Goal: Task Accomplishment & Management: Use online tool/utility

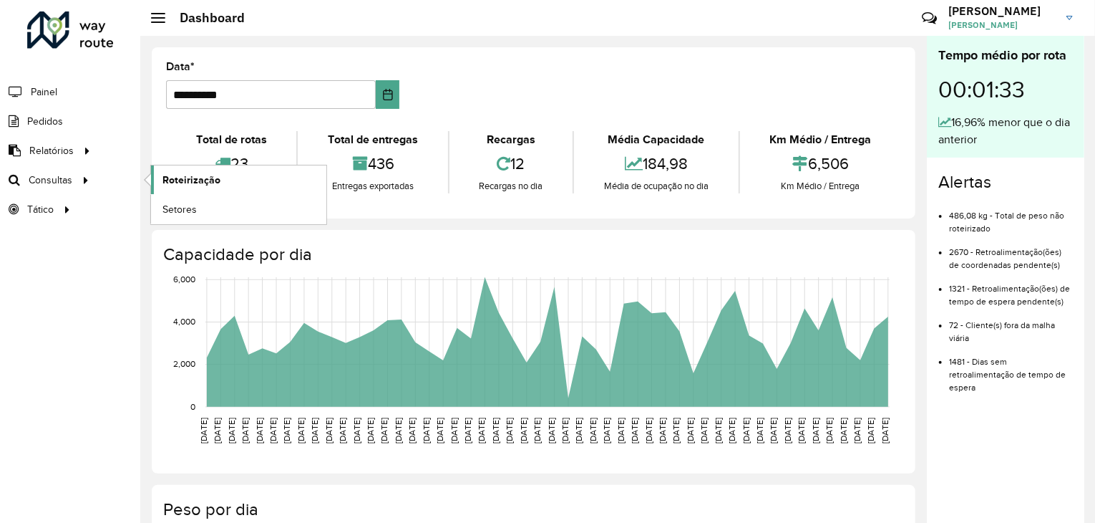
click at [208, 178] on span "Roteirização" at bounding box center [191, 179] width 58 height 15
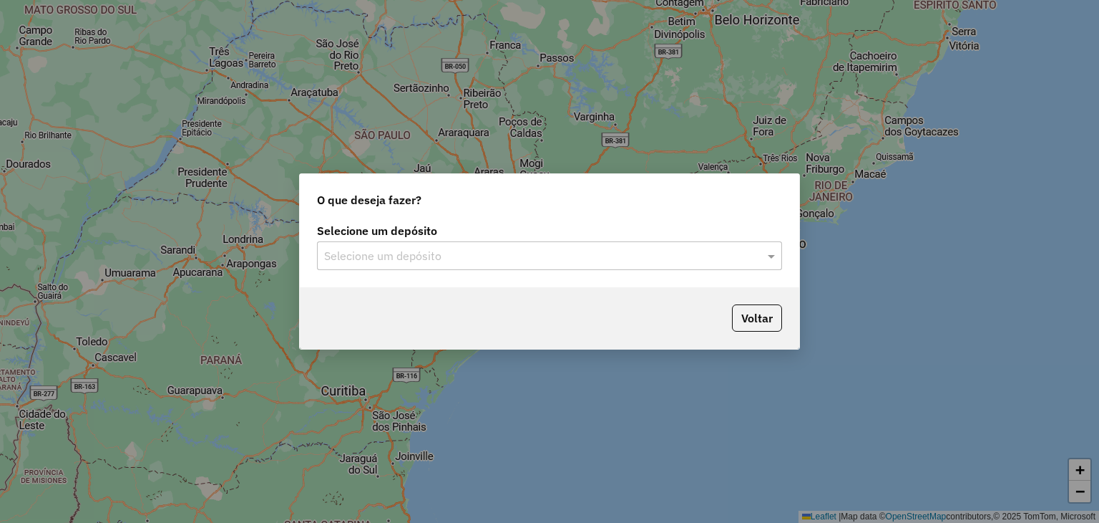
click at [540, 277] on div "Selecione um depósito Selecione um depósito" at bounding box center [550, 253] width 500 height 67
click at [535, 264] on div "Selecione um depósito" at bounding box center [549, 255] width 465 height 29
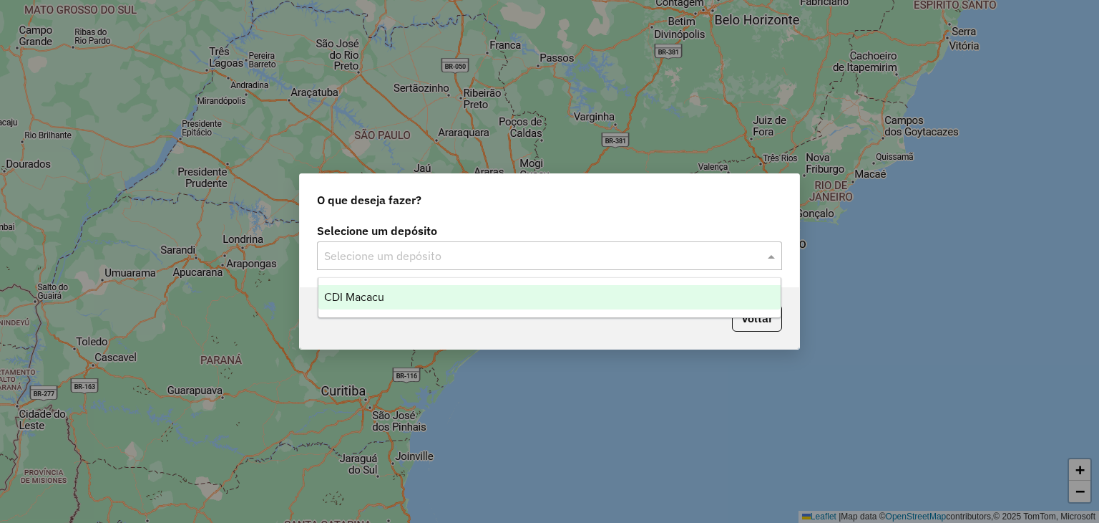
click at [470, 294] on div "CDI Macacu" at bounding box center [550, 297] width 463 height 24
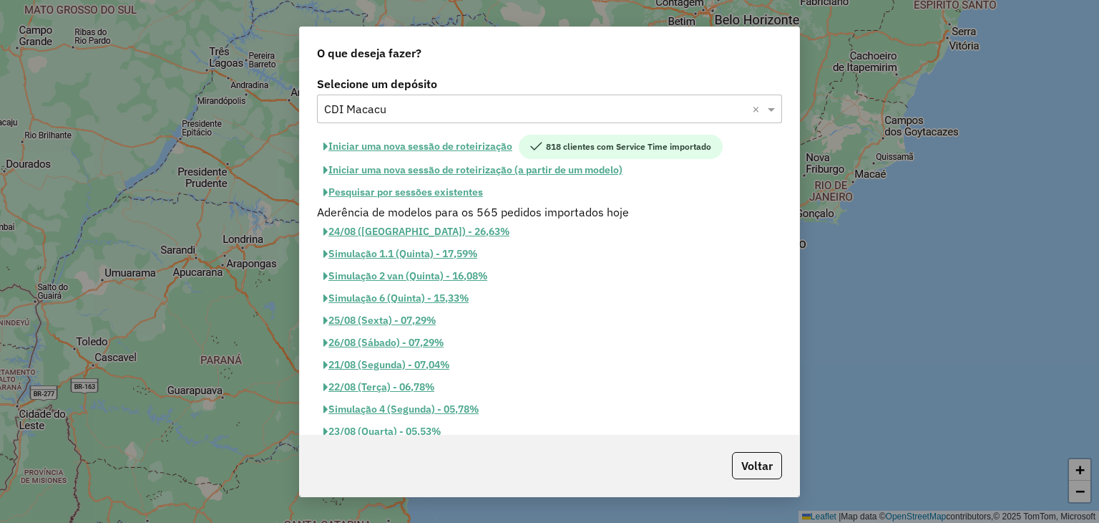
click at [379, 188] on button "Pesquisar por sessões existentes" at bounding box center [403, 192] width 172 height 22
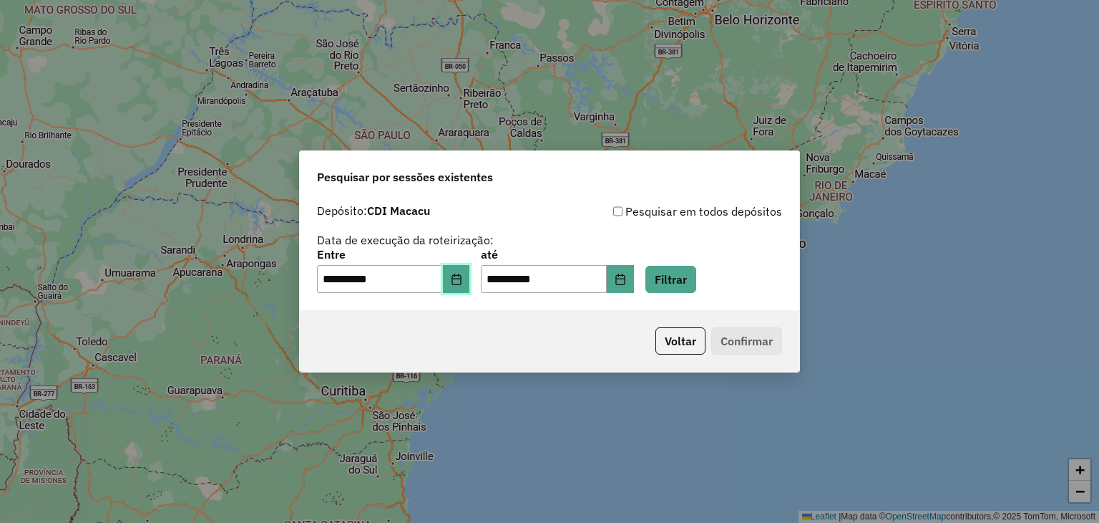
click at [470, 284] on button "Choose Date" at bounding box center [456, 279] width 27 height 29
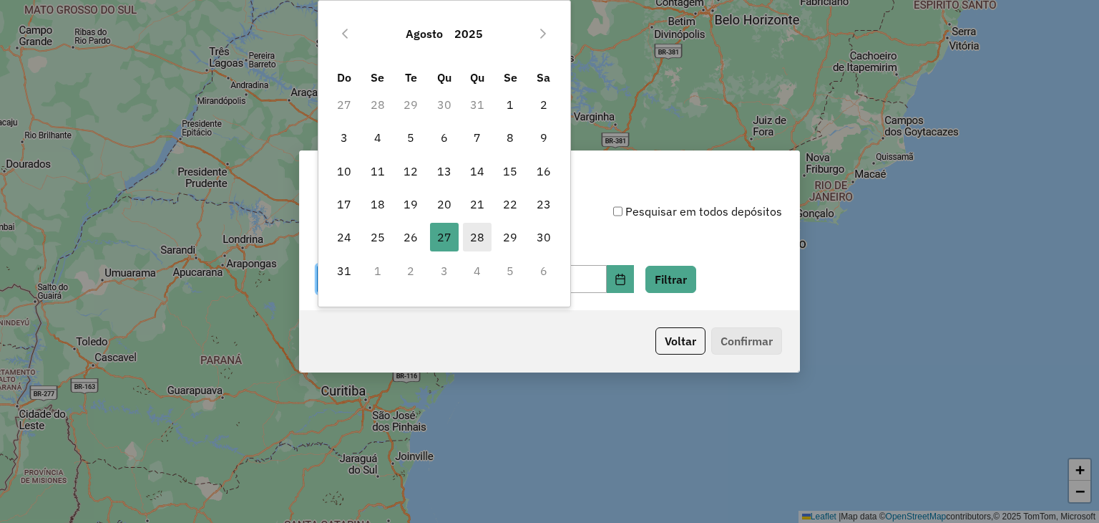
click at [470, 224] on span "28" at bounding box center [477, 237] width 29 height 29
type input "**********"
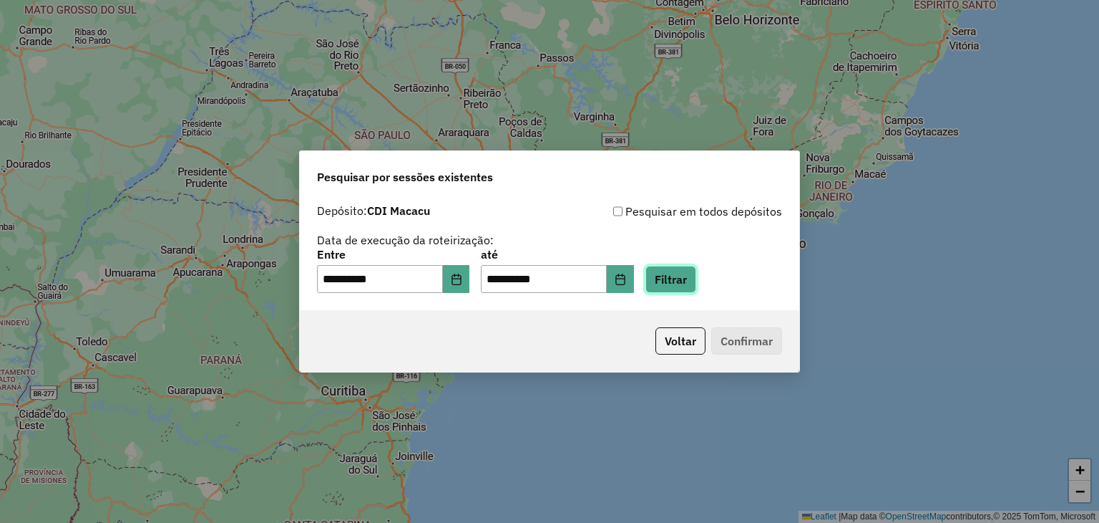
click at [696, 291] on button "Filtrar" at bounding box center [671, 279] width 51 height 27
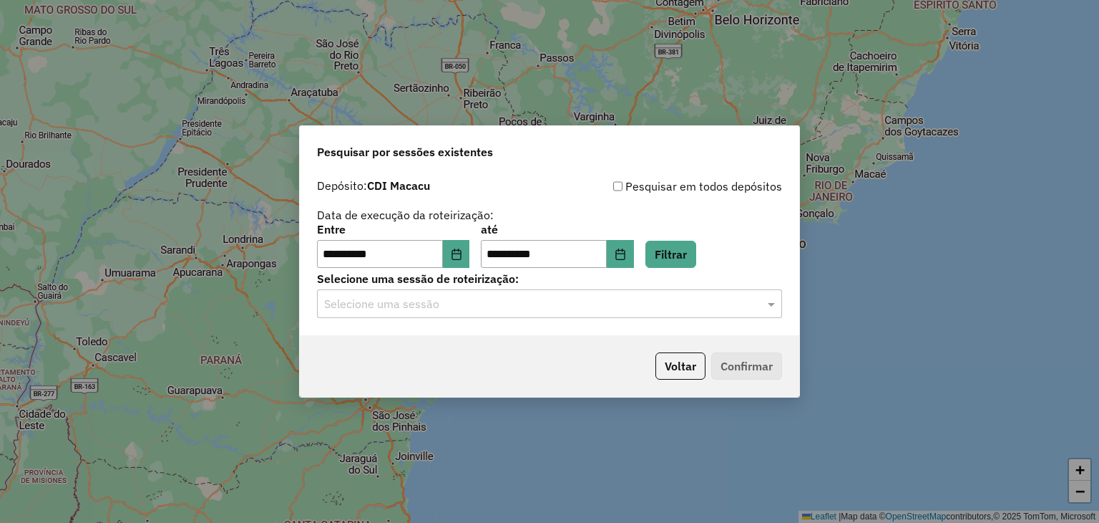
click at [422, 296] on input "text" at bounding box center [535, 304] width 422 height 17
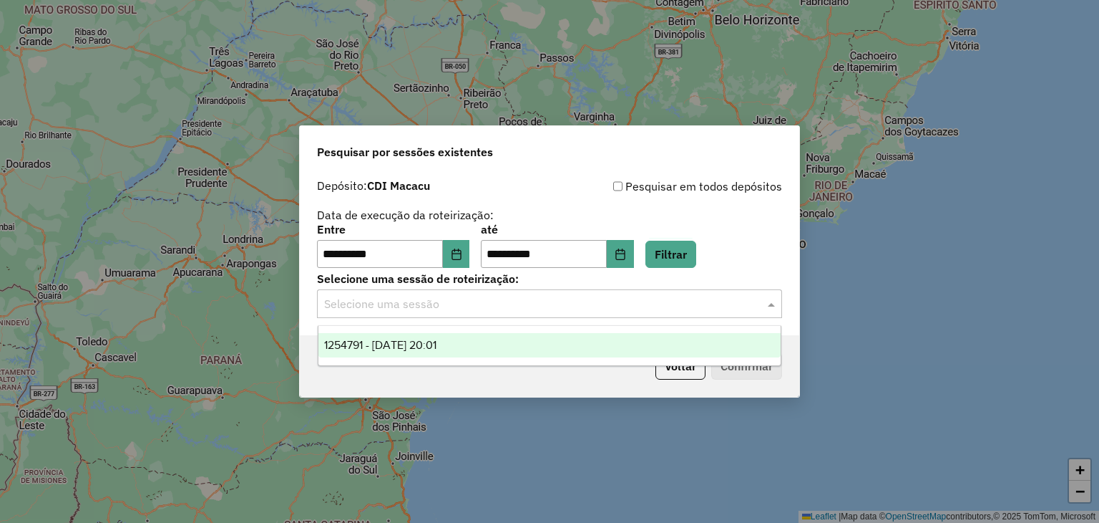
click at [418, 344] on span "1254791 - 28/08/2025 20:01" at bounding box center [380, 345] width 112 height 12
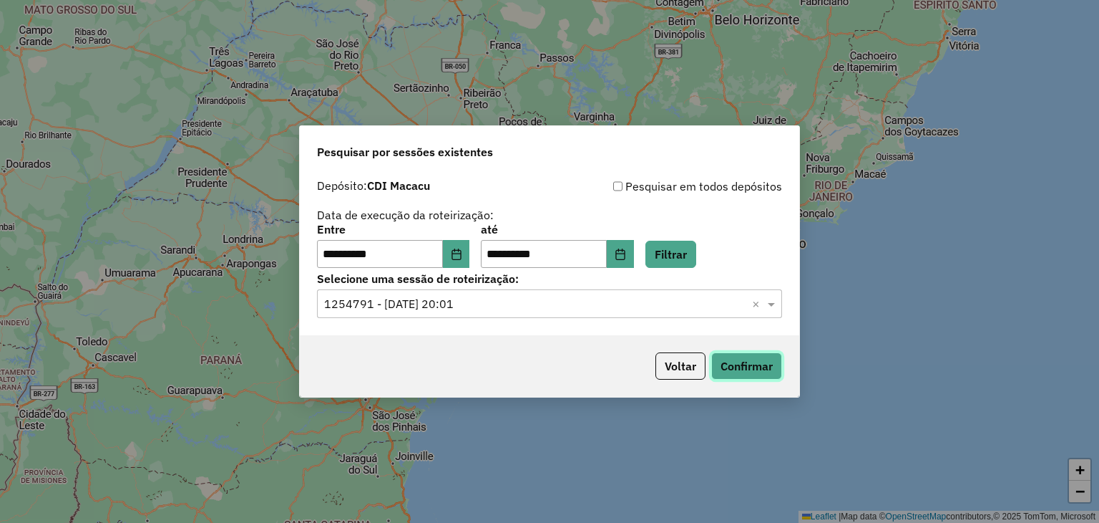
click at [769, 353] on button "Confirmar" at bounding box center [746, 365] width 71 height 27
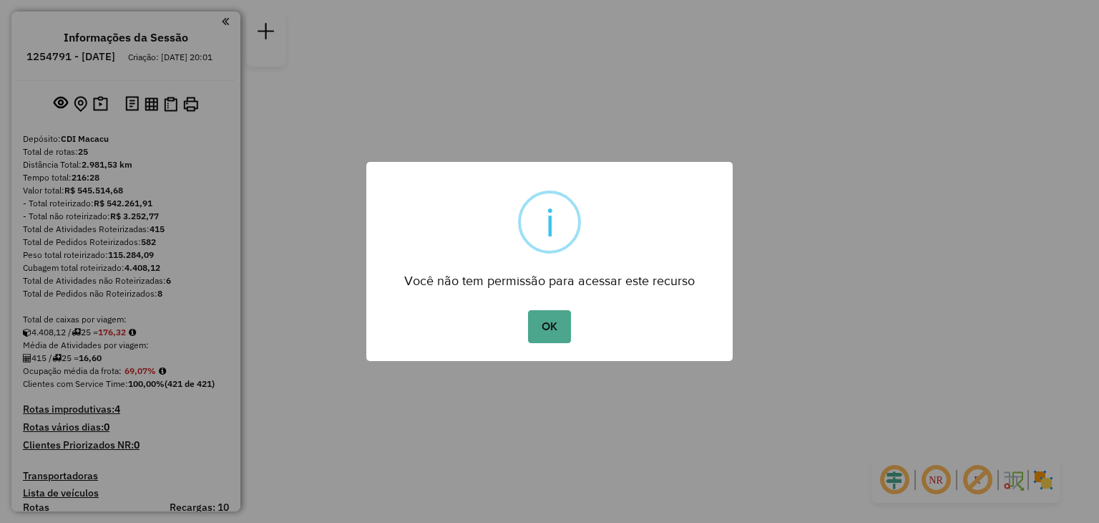
drag, startPoint x: 518, startPoint y: 331, endPoint x: 505, endPoint y: 330, distance: 12.9
click at [510, 330] on div "OK No Cancel" at bounding box center [549, 326] width 366 height 40
click at [520, 327] on div "OK No Cancel" at bounding box center [549, 326] width 366 height 40
click at [527, 327] on div "OK No Cancel" at bounding box center [549, 326] width 366 height 40
click at [538, 326] on button "OK" at bounding box center [549, 326] width 42 height 33
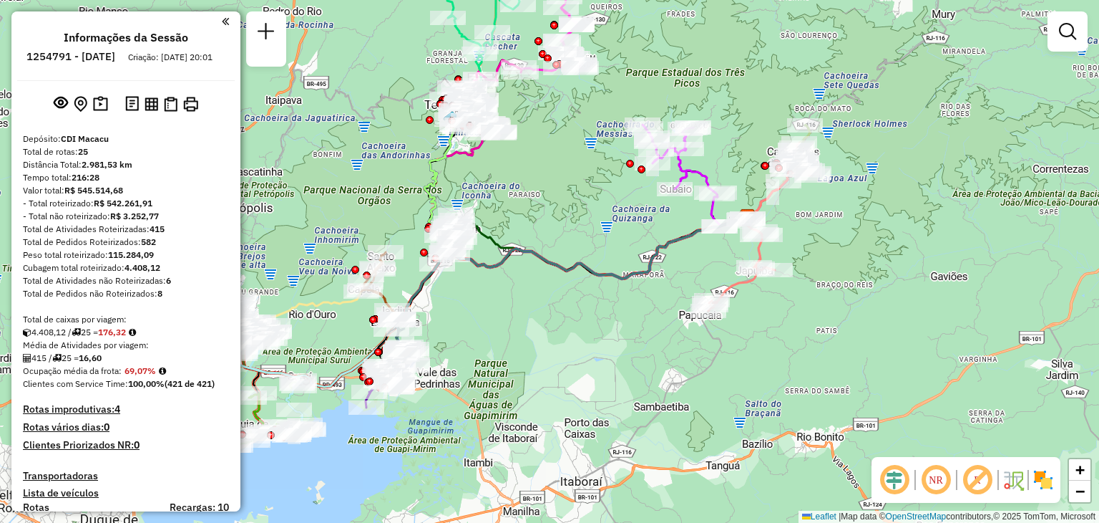
click at [1099, 240] on div "Janela de atendimento Grade de atendimento Capacidade Transportadoras Veículos …" at bounding box center [549, 261] width 1099 height 523
select select "**********"
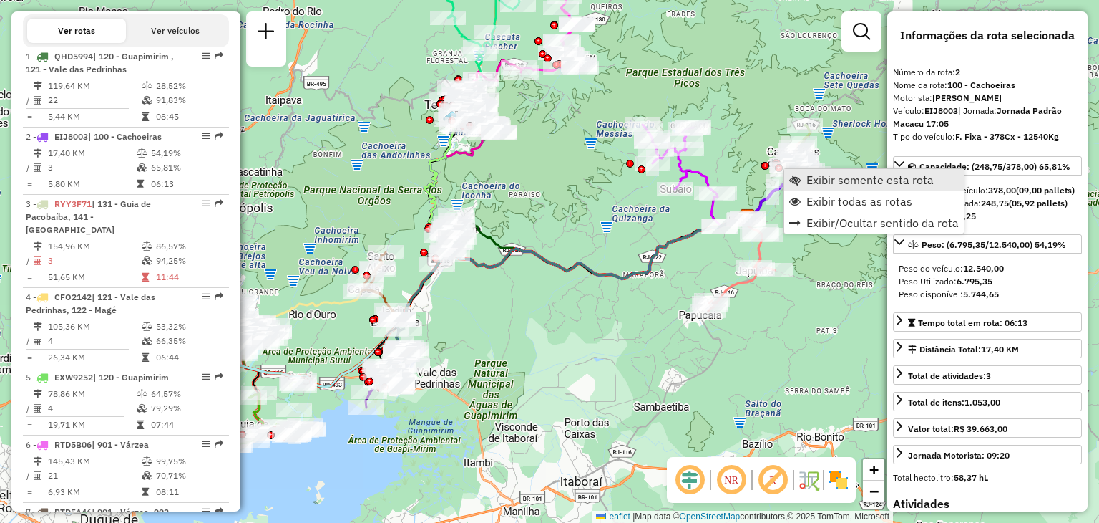
scroll to position [641, 0]
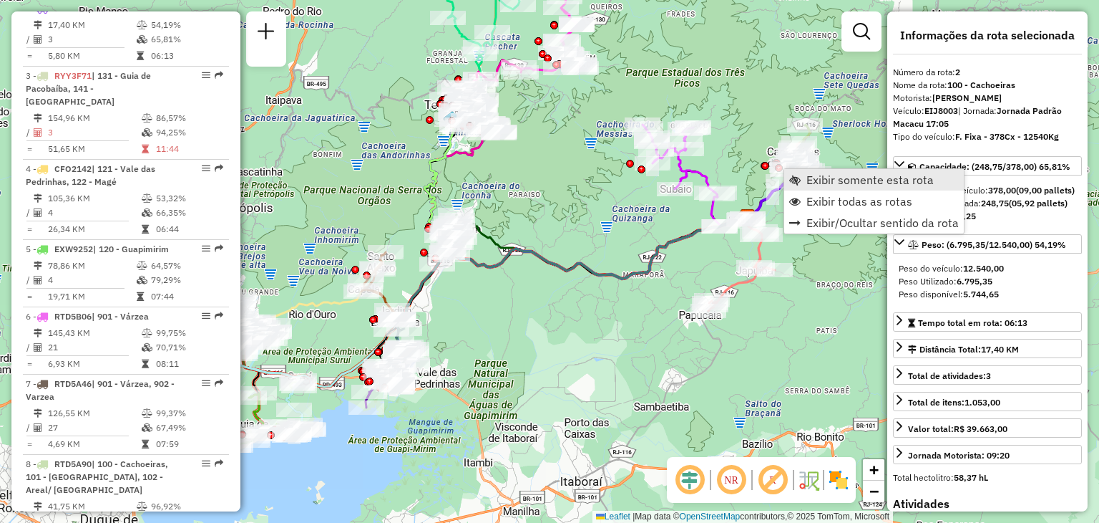
click at [789, 172] on link "Exibir somente esta rota" at bounding box center [874, 179] width 180 height 21
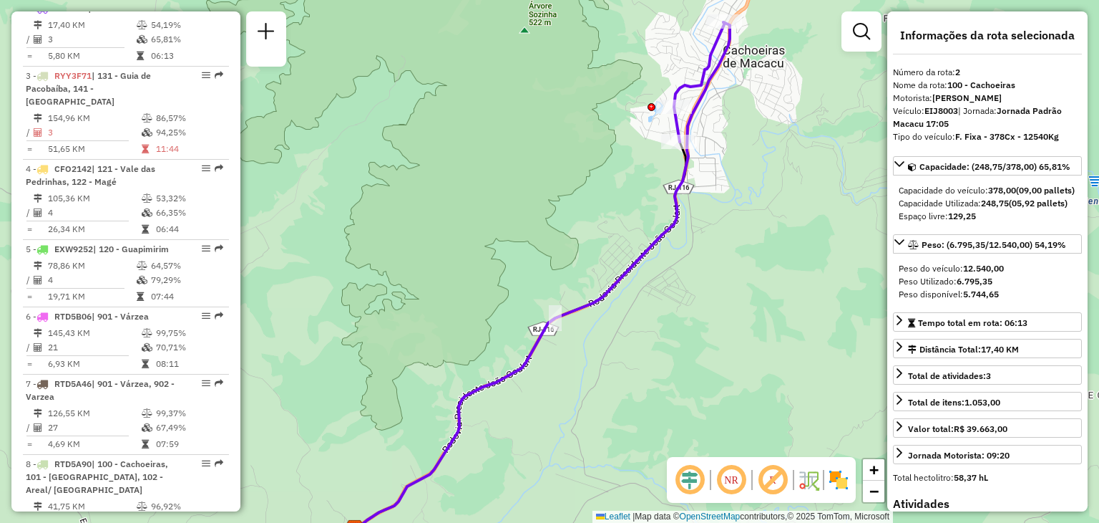
drag, startPoint x: 734, startPoint y: 152, endPoint x: 704, endPoint y: 193, distance: 50.1
click at [706, 193] on div "Janela de atendimento Grade de atendimento Capacidade Transportadoras Veículos …" at bounding box center [549, 261] width 1099 height 523
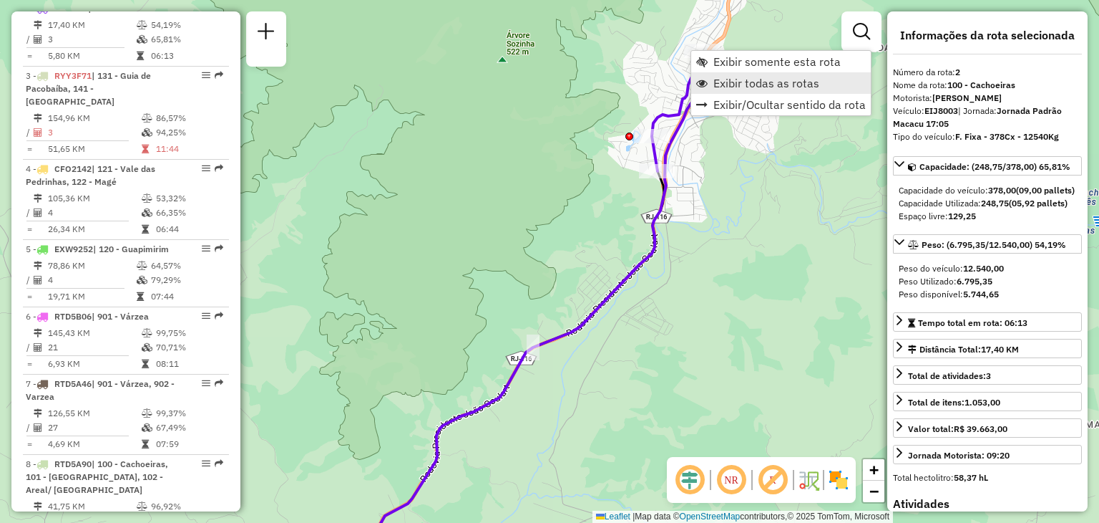
click at [709, 89] on link "Exibir todas as rotas" at bounding box center [781, 82] width 180 height 21
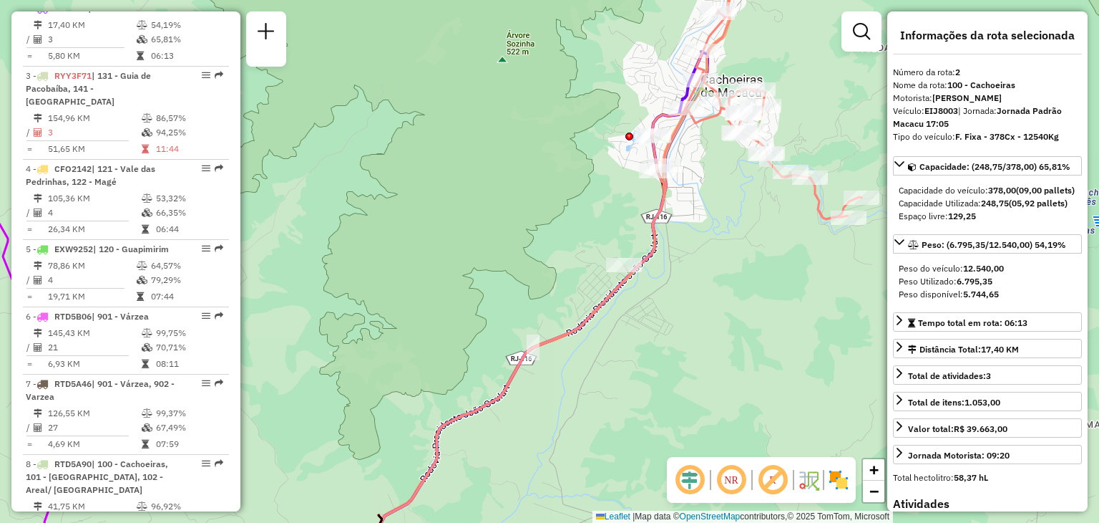
drag, startPoint x: 1056, startPoint y: 318, endPoint x: 1044, endPoint y: 326, distance: 15.1
click at [1056, 301] on div "Peso disponível: 5.744,65" at bounding box center [988, 294] width 178 height 13
drag, startPoint x: 1099, startPoint y: 123, endPoint x: 1068, endPoint y: 135, distance: 32.8
click at [1099, 123] on div "Janela de atendimento Grade de atendimento Capacidade Transportadoras Veículos …" at bounding box center [549, 261] width 1099 height 523
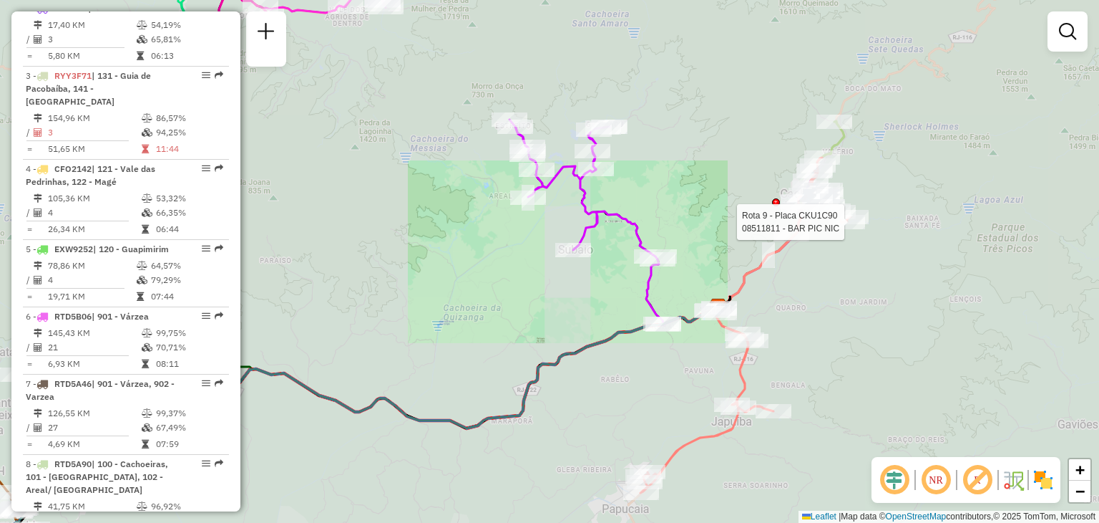
select select "**********"
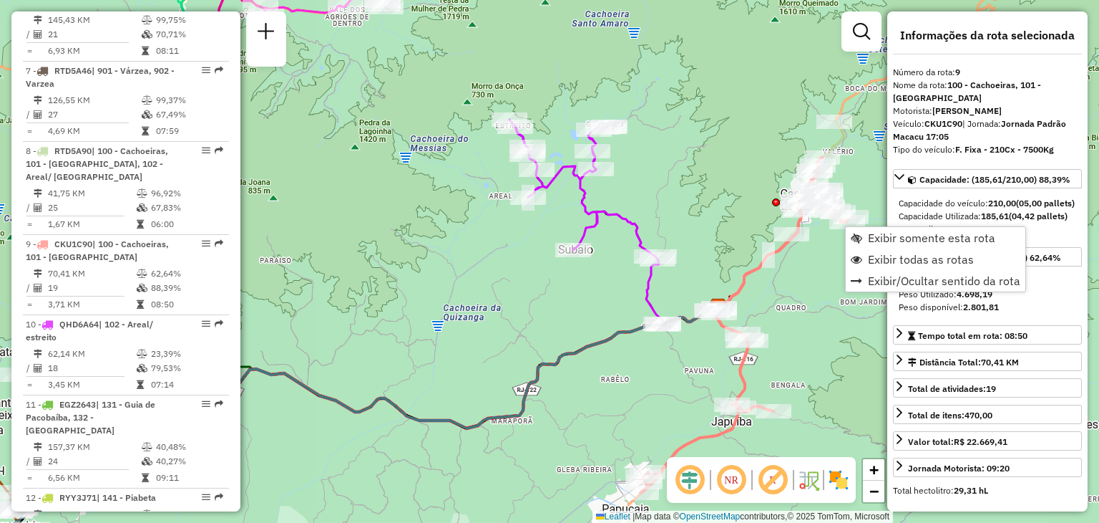
scroll to position [1162, 0]
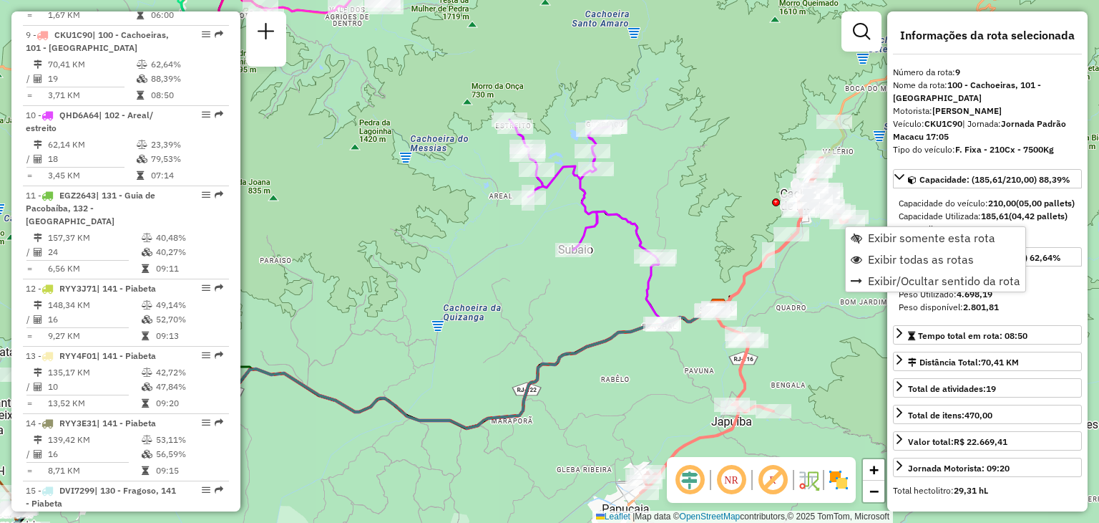
click at [612, 450] on div "Janela de atendimento Grade de atendimento Capacidade Transportadoras Veículos …" at bounding box center [549, 261] width 1099 height 523
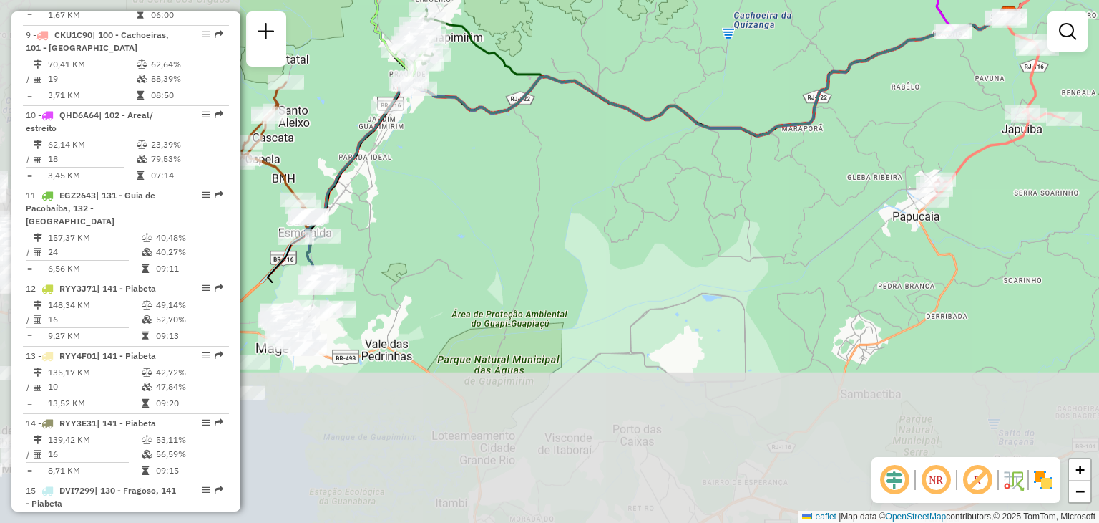
drag, startPoint x: 565, startPoint y: 470, endPoint x: 864, endPoint y: 172, distance: 422.1
click at [862, 172] on div "Janela de atendimento Grade de atendimento Capacidade Transportadoras Veículos …" at bounding box center [549, 261] width 1099 height 523
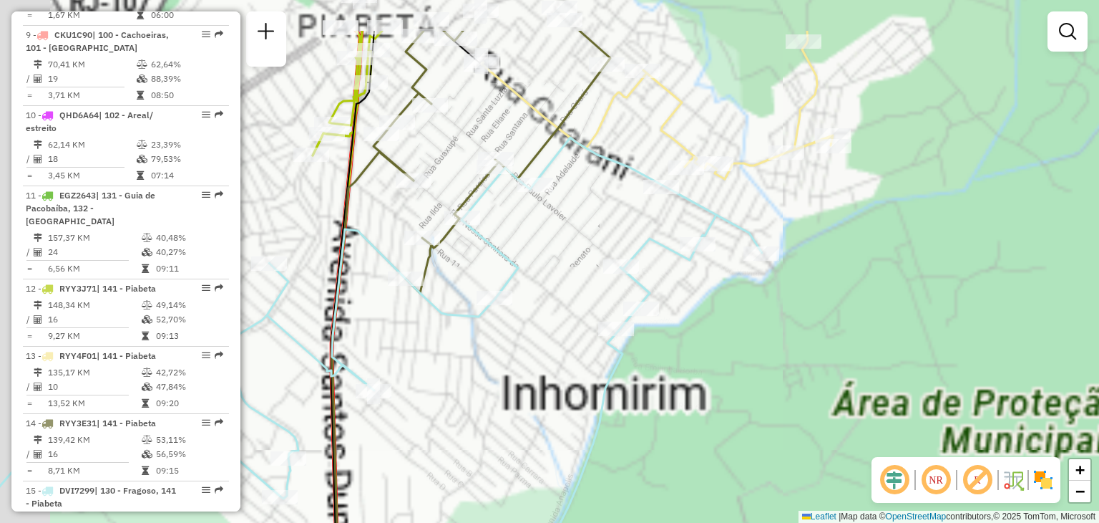
drag, startPoint x: 448, startPoint y: 341, endPoint x: 594, endPoint y: 519, distance: 229.8
click at [593, 522] on html "Aguarde... Pop-up bloqueado! Seu navegador bloqueou automáticamente a abertura …" at bounding box center [549, 261] width 1099 height 523
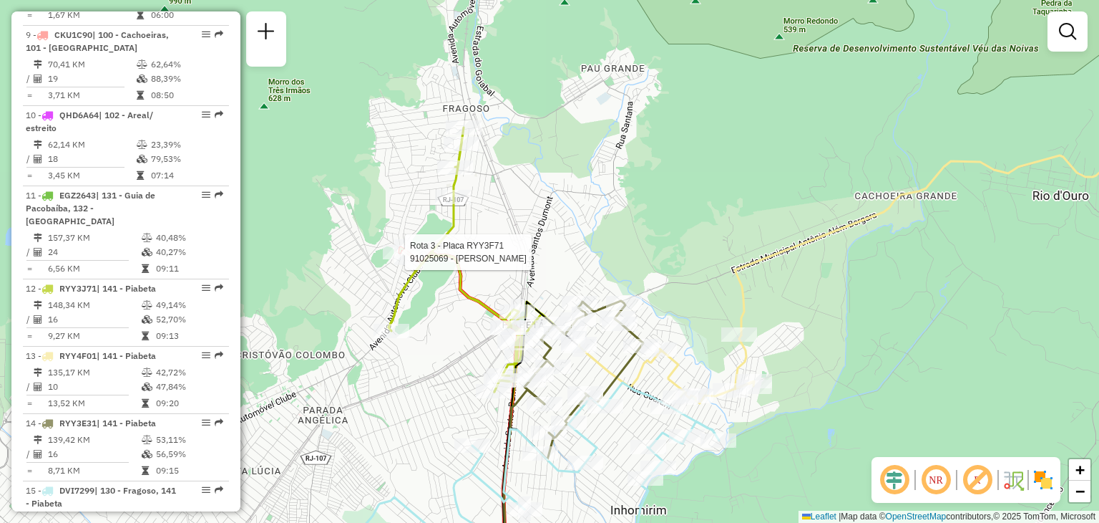
select select "**********"
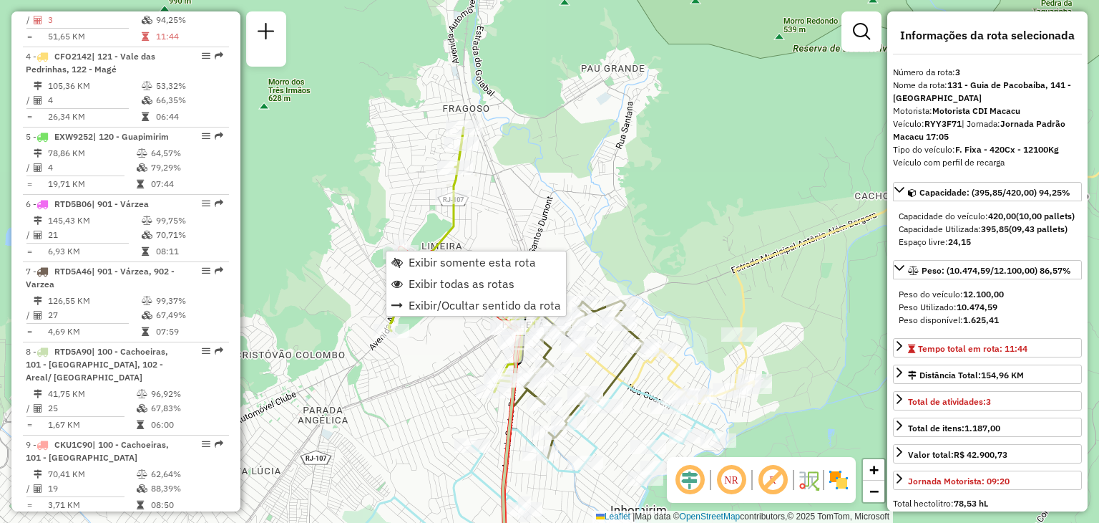
scroll to position [707, 0]
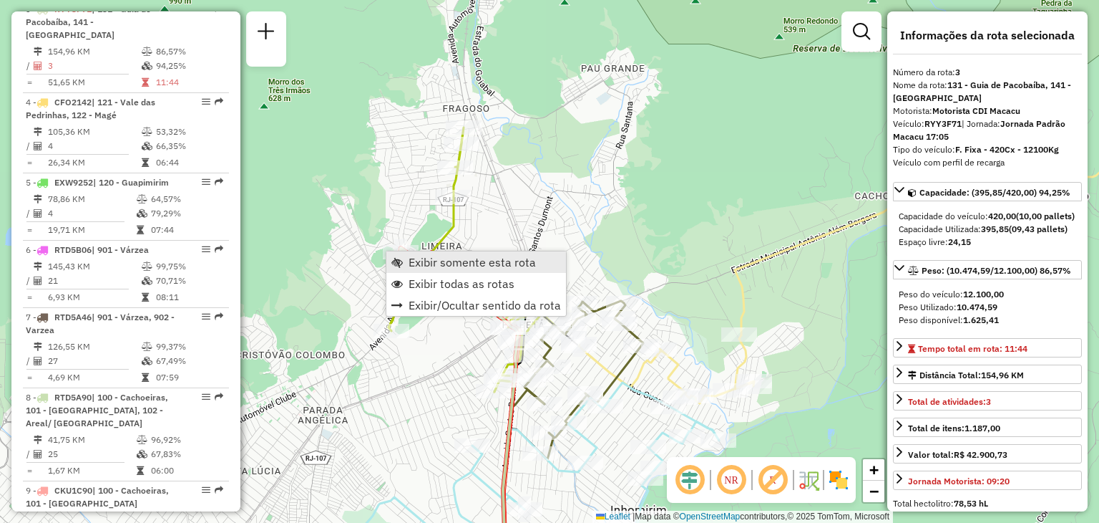
click at [415, 258] on span "Exibir somente esta rota" at bounding box center [472, 261] width 127 height 11
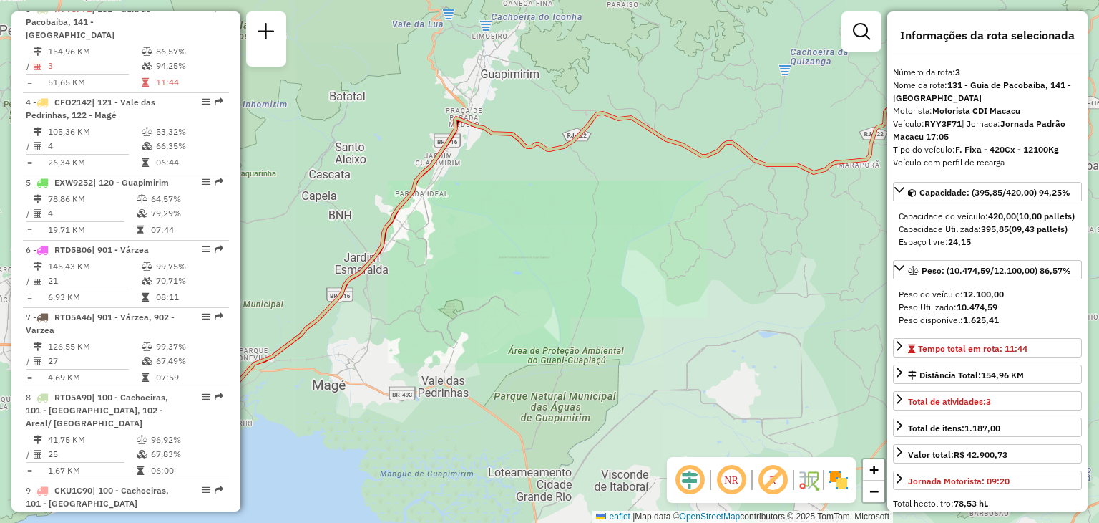
drag, startPoint x: 380, startPoint y: 322, endPoint x: 641, endPoint y: 319, distance: 261.3
click at [641, 319] on div "Janela de atendimento Grade de atendimento Capacidade Transportadoras Veículos …" at bounding box center [549, 261] width 1099 height 523
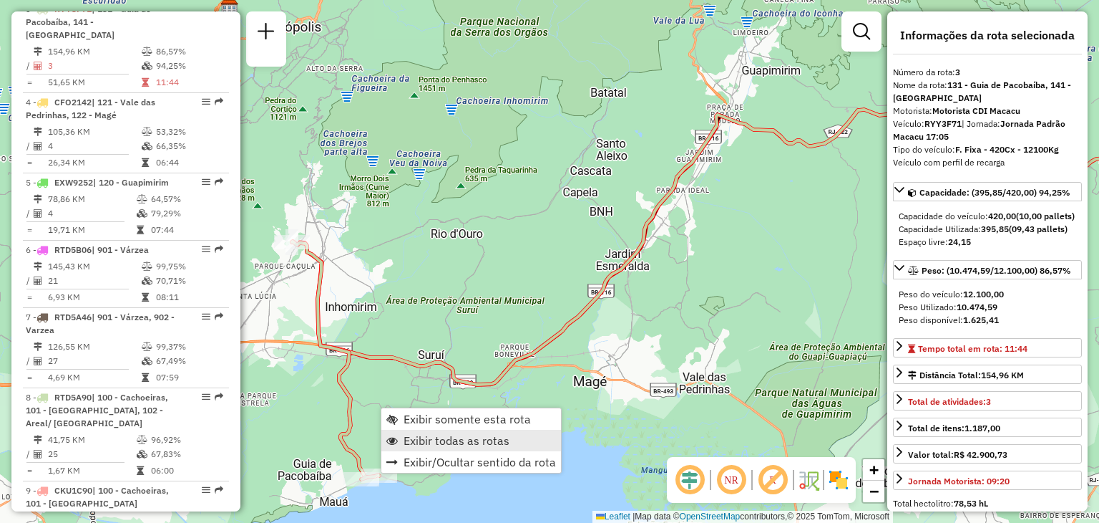
click at [424, 434] on span "Exibir todas as rotas" at bounding box center [457, 439] width 106 height 11
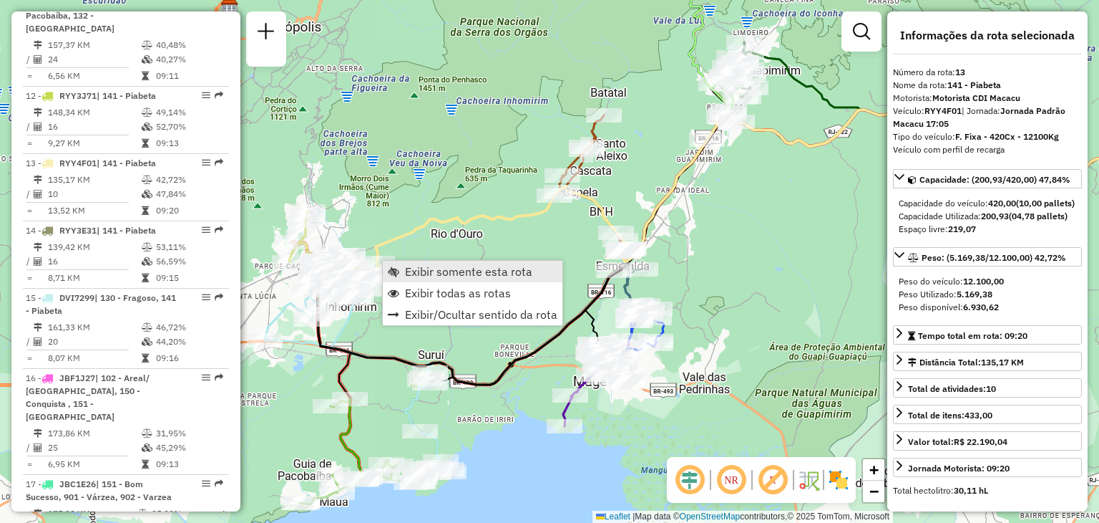
scroll to position [1469, 0]
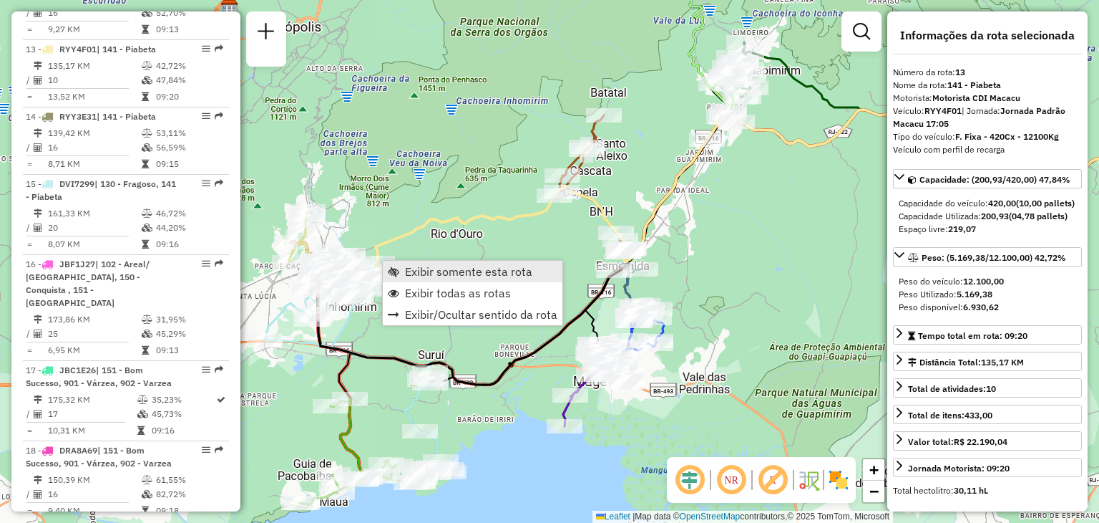
click at [390, 262] on link "Exibir somente esta rota" at bounding box center [473, 271] width 180 height 21
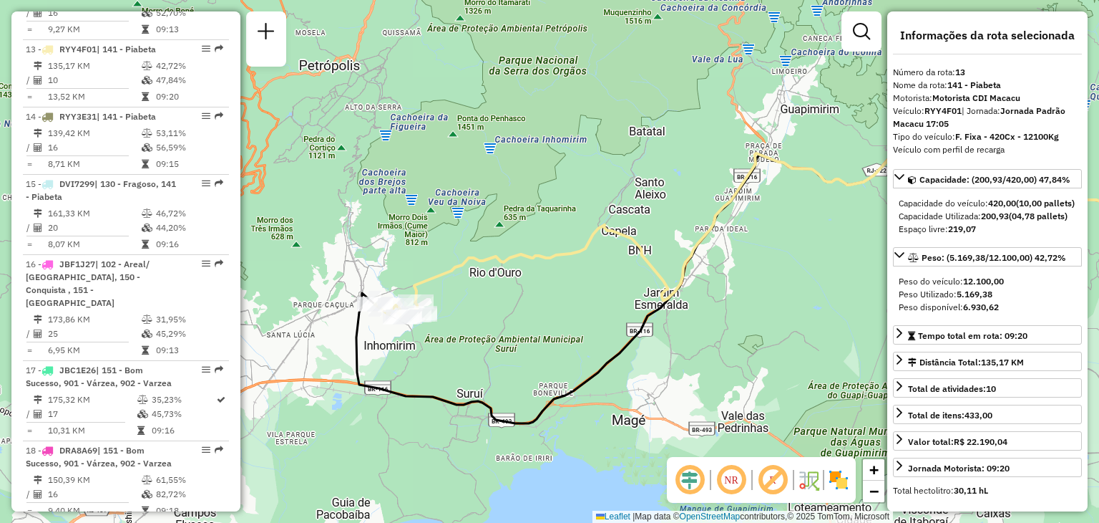
drag, startPoint x: 567, startPoint y: 283, endPoint x: 772, endPoint y: 264, distance: 205.6
click at [772, 264] on icon at bounding box center [889, 194] width 951 height 215
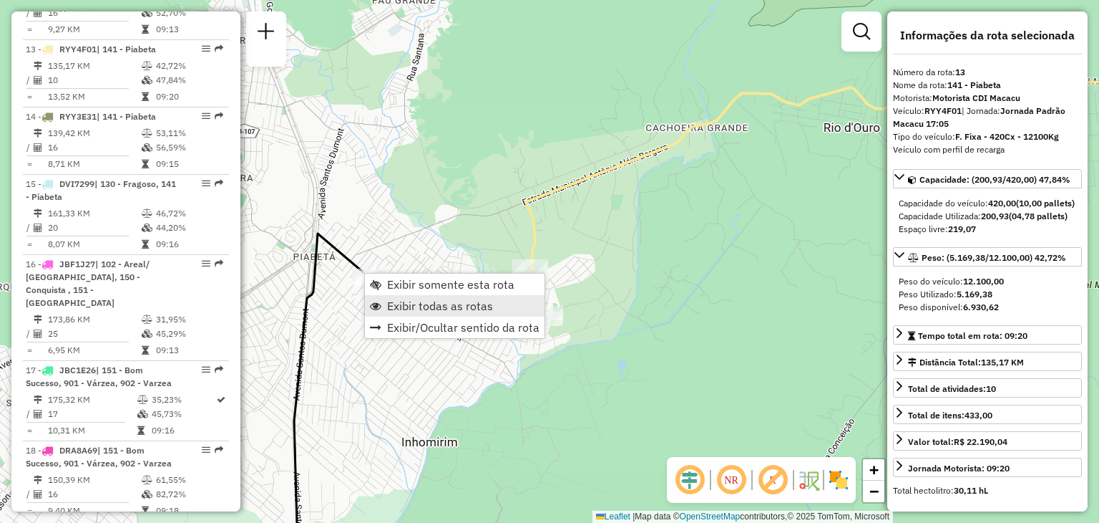
click at [411, 310] on span "Exibir todas as rotas" at bounding box center [440, 305] width 106 height 11
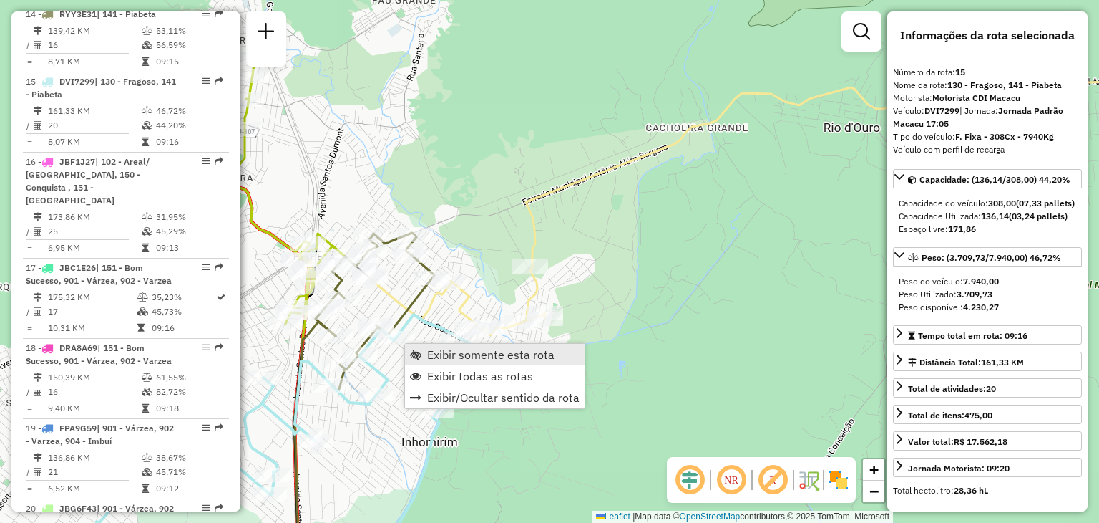
scroll to position [1603, 0]
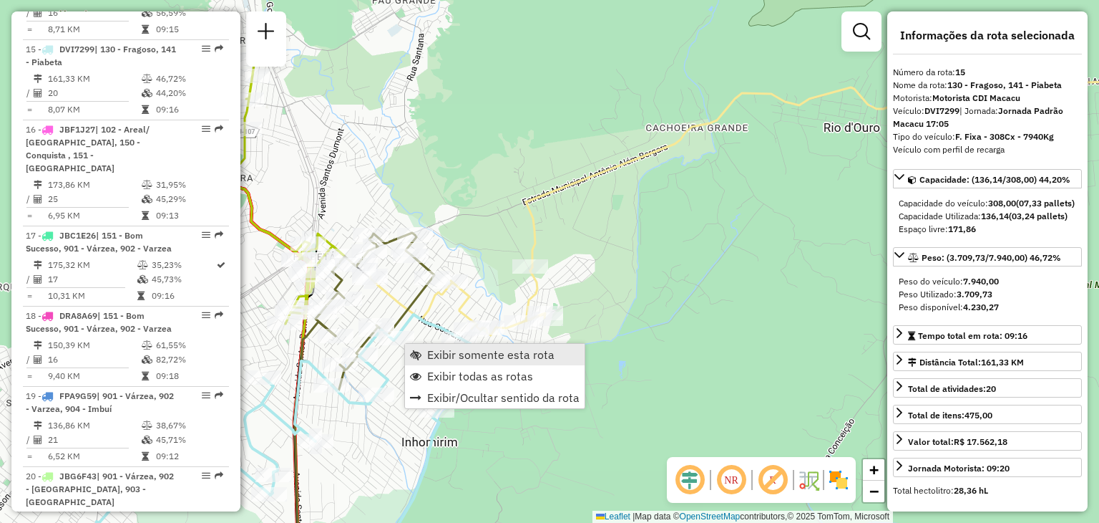
click at [422, 349] on link "Exibir somente esta rota" at bounding box center [495, 354] width 180 height 21
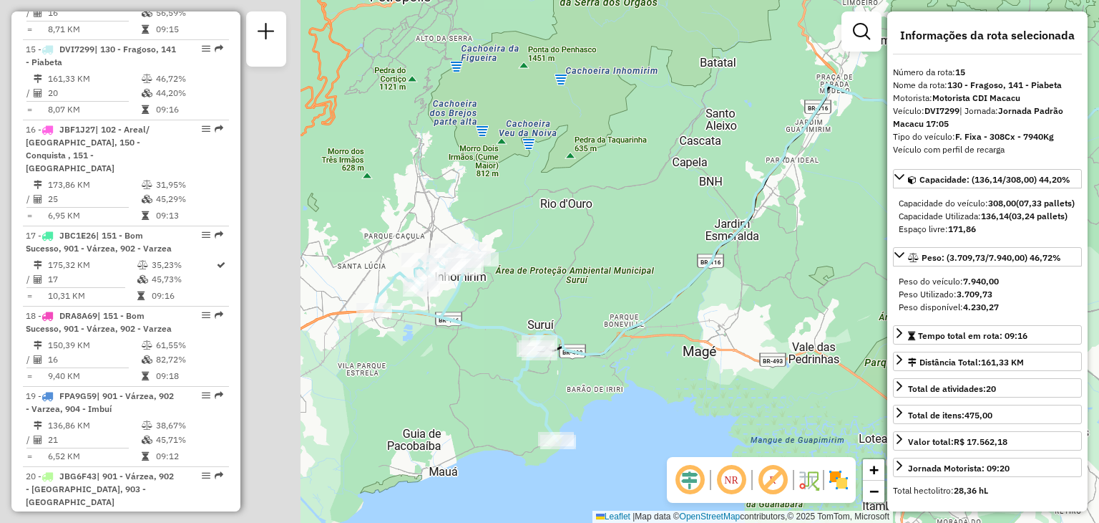
drag, startPoint x: 364, startPoint y: 386, endPoint x: 730, endPoint y: 348, distance: 367.7
click at [730, 348] on div "Janela de atendimento Grade de atendimento Capacidade Transportadoras Veículos …" at bounding box center [549, 261] width 1099 height 523
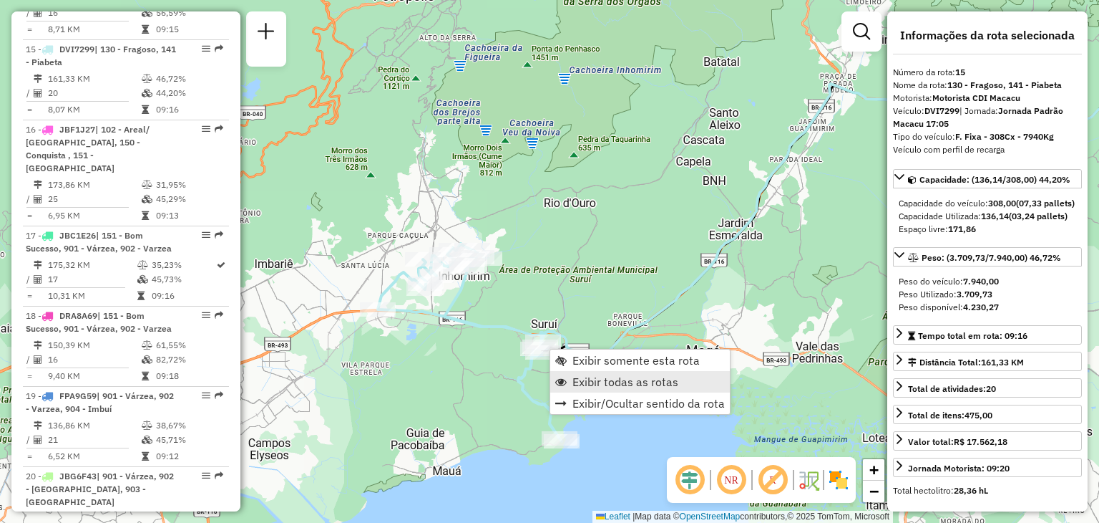
click at [581, 383] on span "Exibir todas as rotas" at bounding box center [626, 381] width 106 height 11
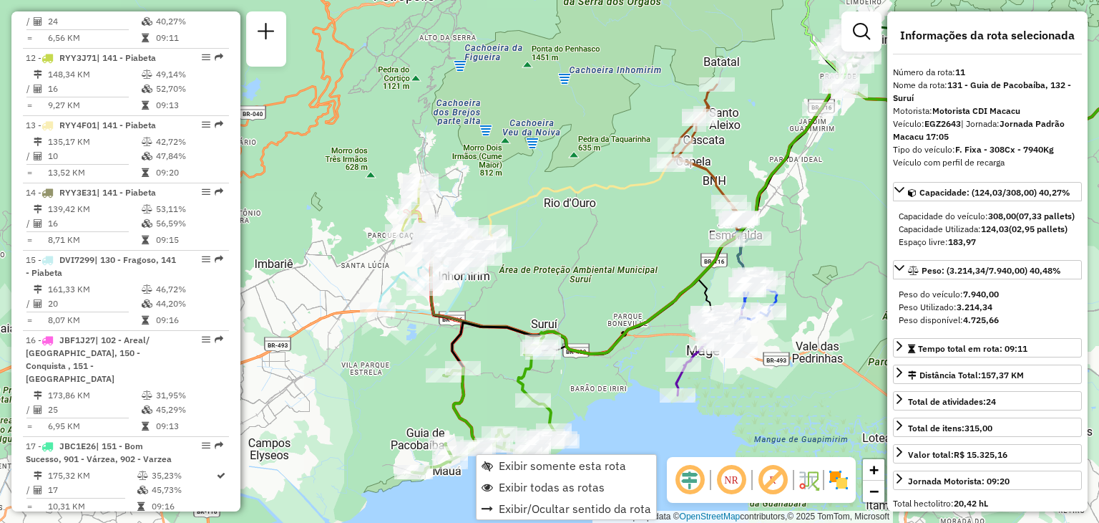
scroll to position [1323, 0]
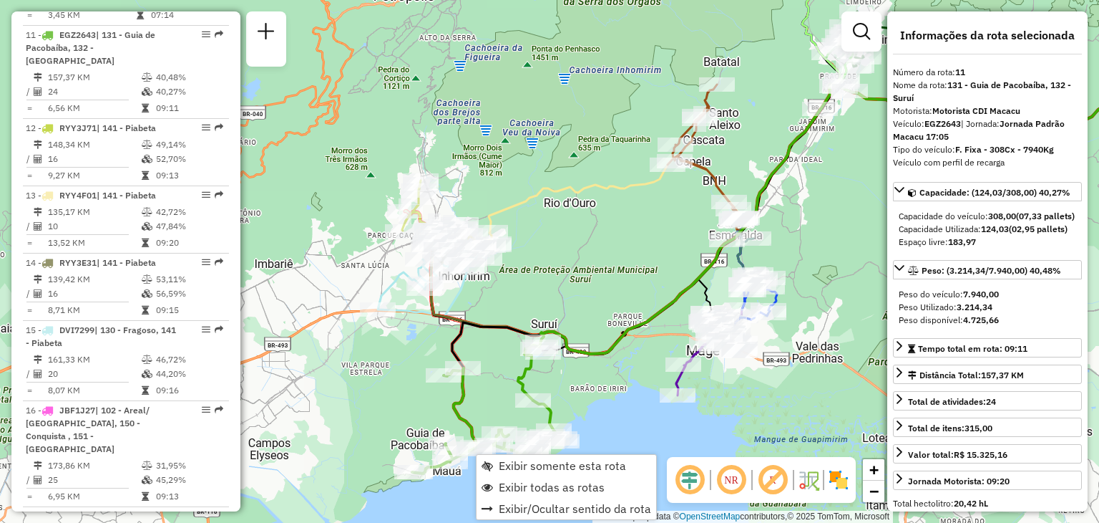
click at [575, 290] on div "Janela de atendimento Grade de atendimento Capacidade Transportadoras Veículos …" at bounding box center [549, 261] width 1099 height 523
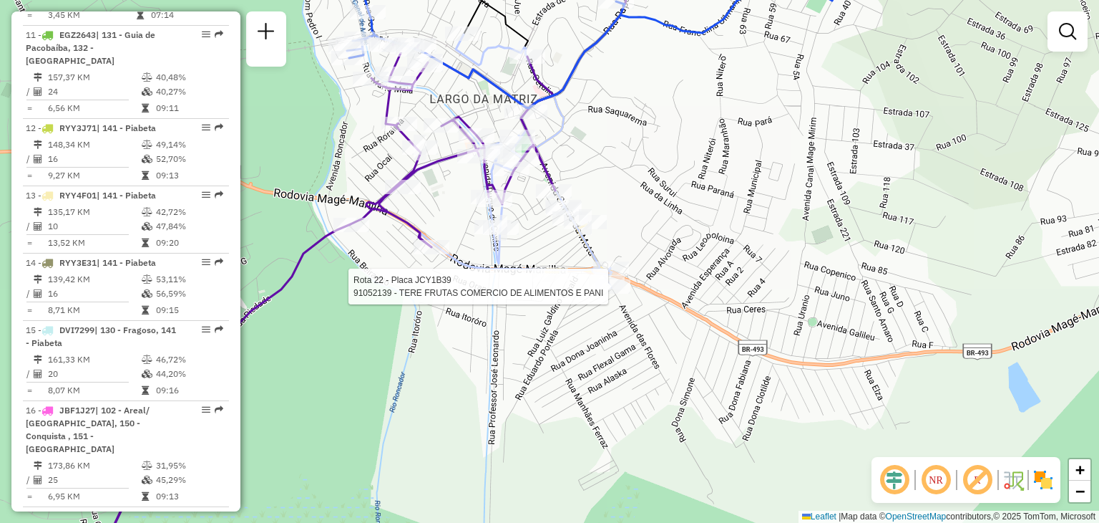
select select "**********"
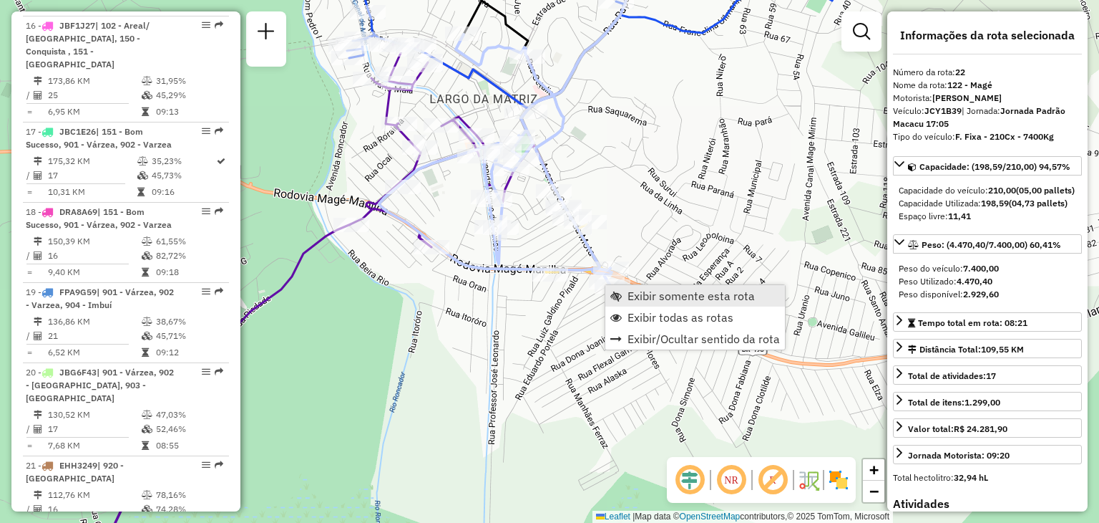
scroll to position [2176, 0]
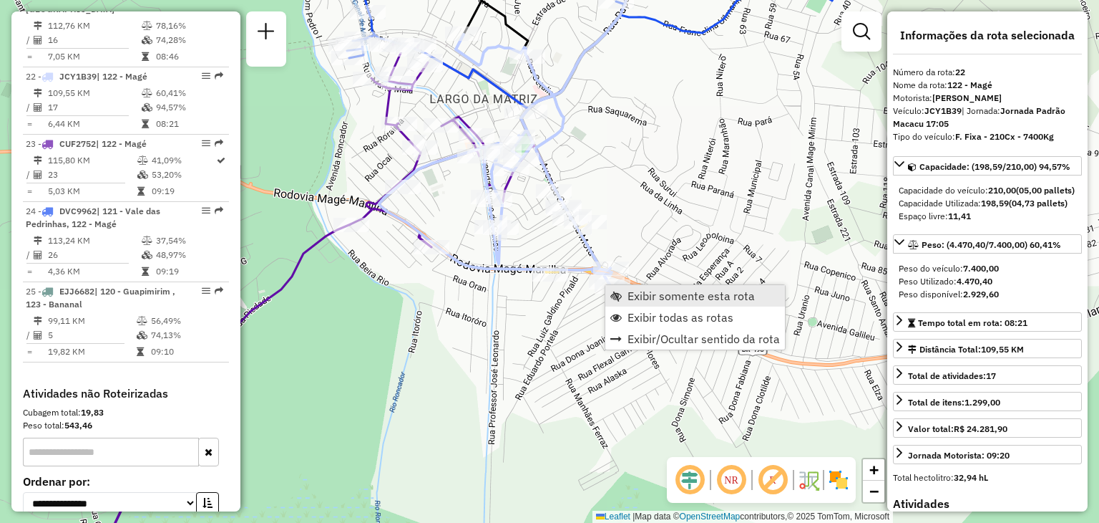
click at [626, 296] on link "Exibir somente esta rota" at bounding box center [696, 295] width 180 height 21
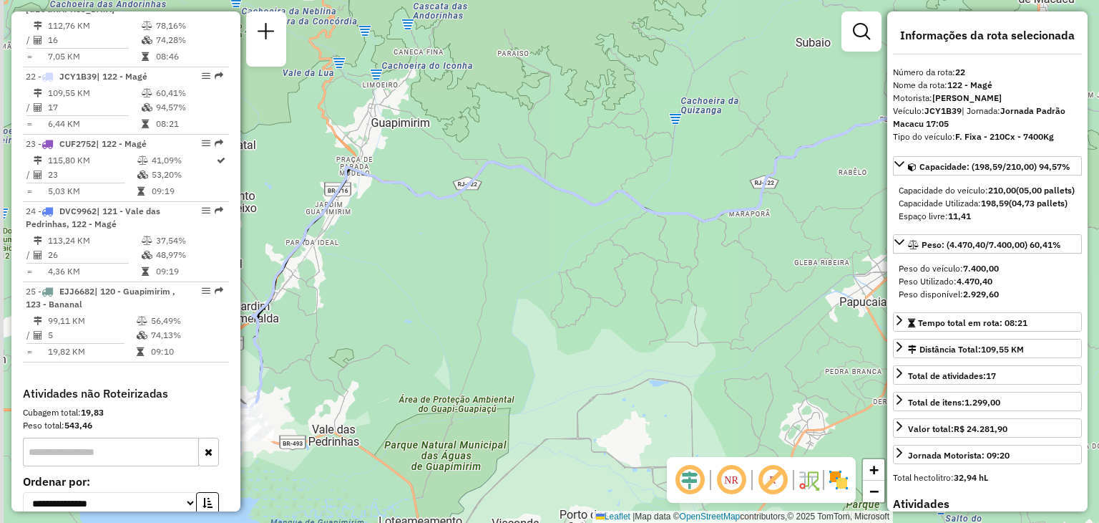
drag, startPoint x: 525, startPoint y: 246, endPoint x: 762, endPoint y: 230, distance: 237.5
click at [759, 230] on div "Janela de atendimento Grade de atendimento Capacidade Transportadoras Veículos …" at bounding box center [549, 261] width 1099 height 523
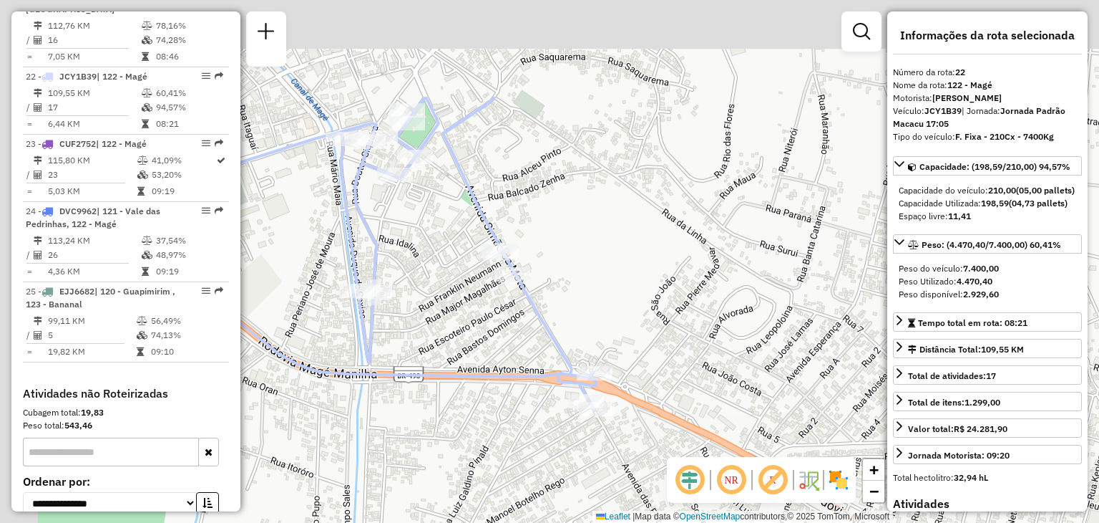
drag, startPoint x: 498, startPoint y: 333, endPoint x: 560, endPoint y: 392, distance: 85.5
click at [560, 392] on div "Janela de atendimento Grade de atendimento Capacidade Transportadoras Veículos …" at bounding box center [549, 261] width 1099 height 523
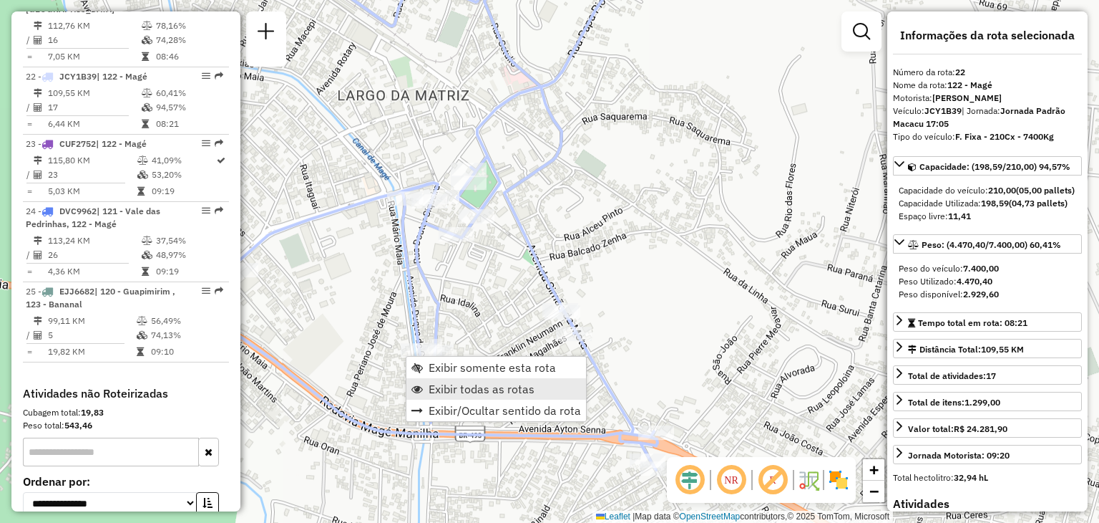
click at [438, 383] on span "Exibir todas as rotas" at bounding box center [482, 388] width 106 height 11
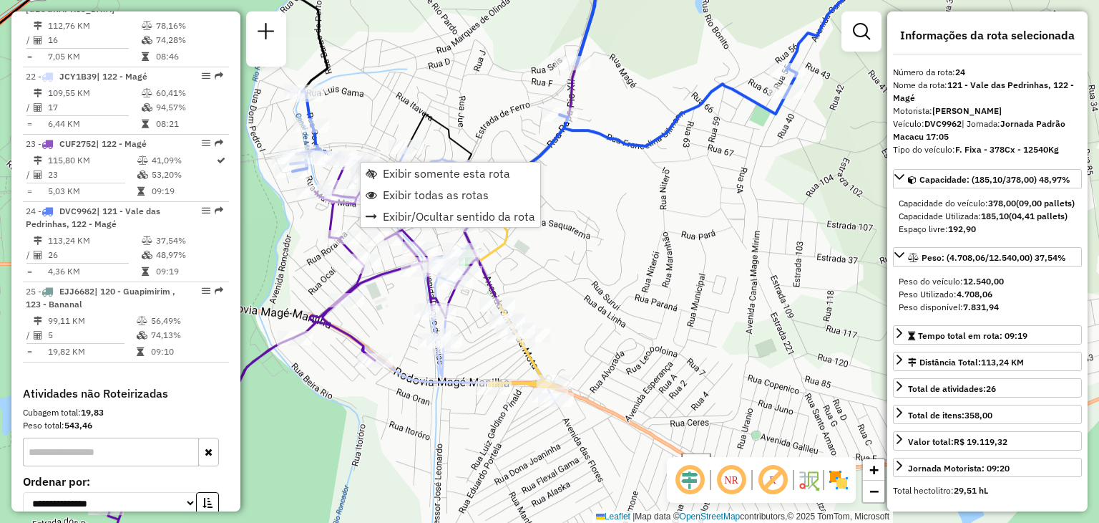
scroll to position [2221, 0]
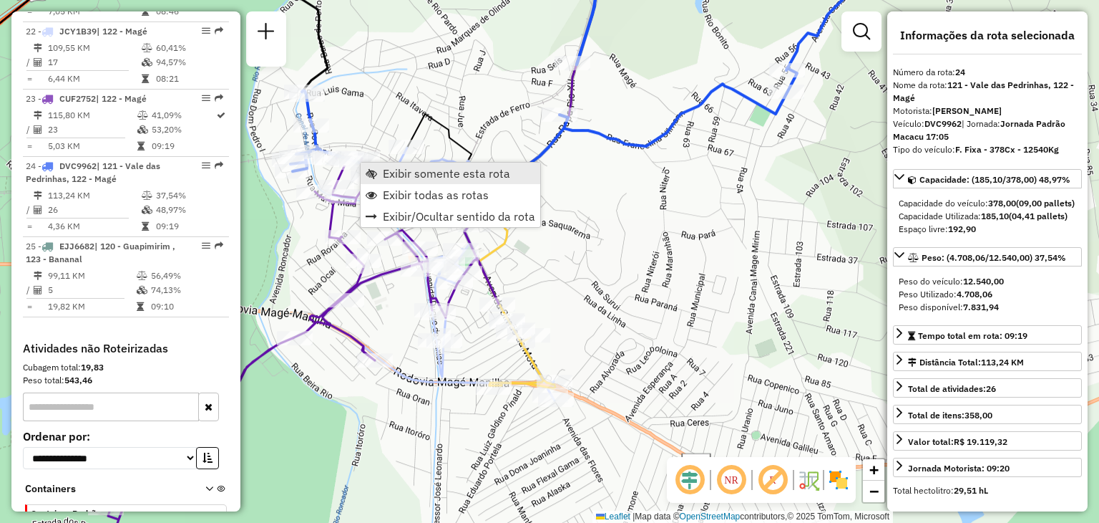
click at [381, 172] on link "Exibir somente esta rota" at bounding box center [451, 172] width 180 height 21
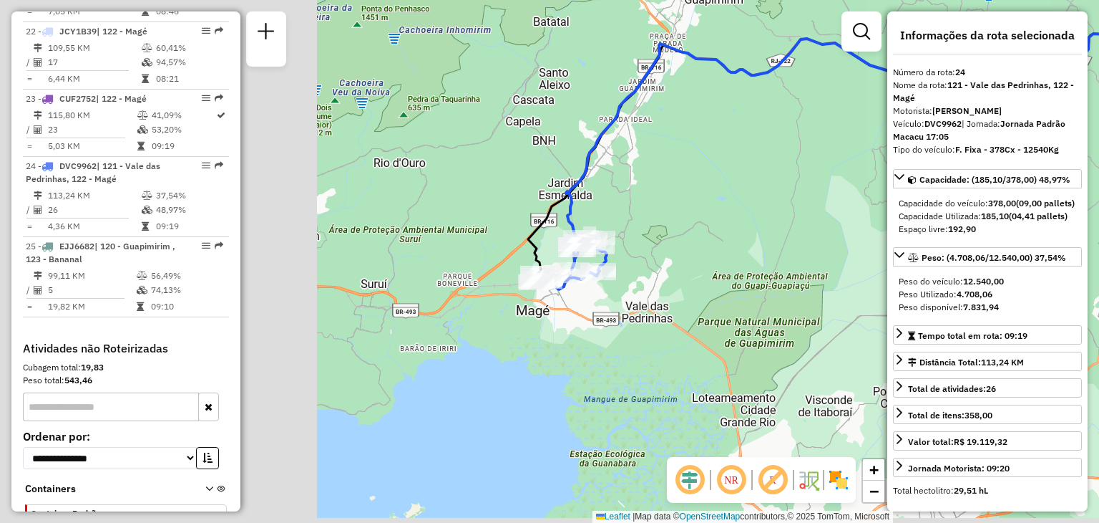
drag, startPoint x: 329, startPoint y: 250, endPoint x: 686, endPoint y: 115, distance: 382.6
click at [686, 115] on div "Janela de atendimento Grade de atendimento Capacidade Transportadoras Veículos …" at bounding box center [549, 261] width 1099 height 523
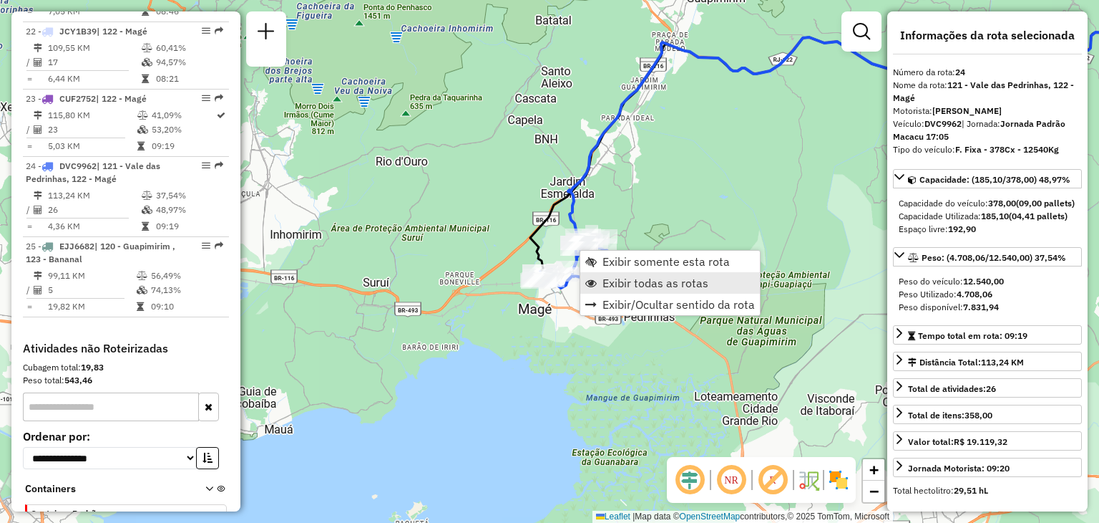
click at [591, 277] on span "Exibir todas as rotas" at bounding box center [590, 282] width 11 height 11
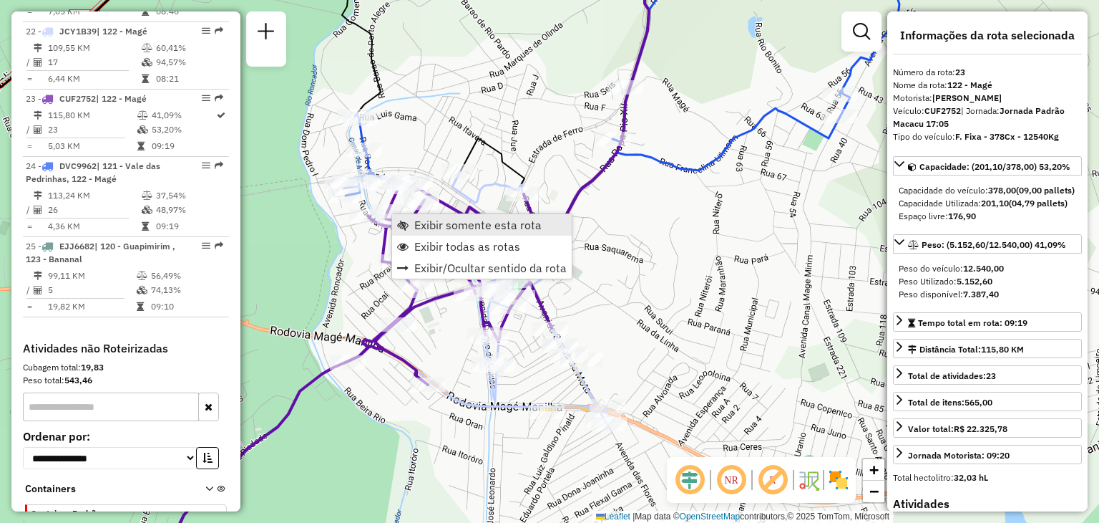
click at [429, 223] on span "Exibir somente esta rota" at bounding box center [477, 224] width 127 height 11
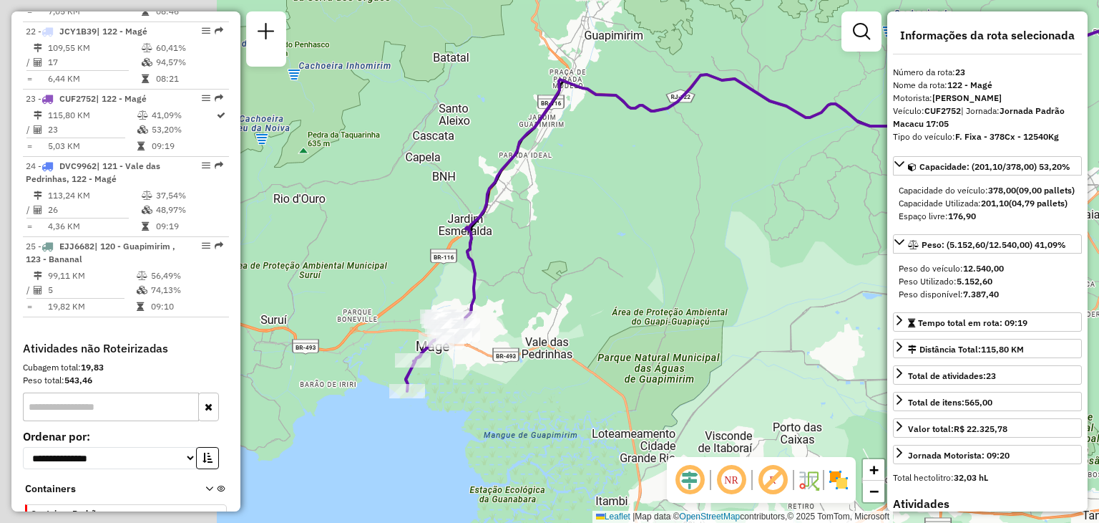
drag, startPoint x: 355, startPoint y: 322, endPoint x: 690, endPoint y: 227, distance: 348.2
click at [691, 225] on div "Janela de atendimento Grade de atendimento Capacidade Transportadoras Veículos …" at bounding box center [549, 261] width 1099 height 523
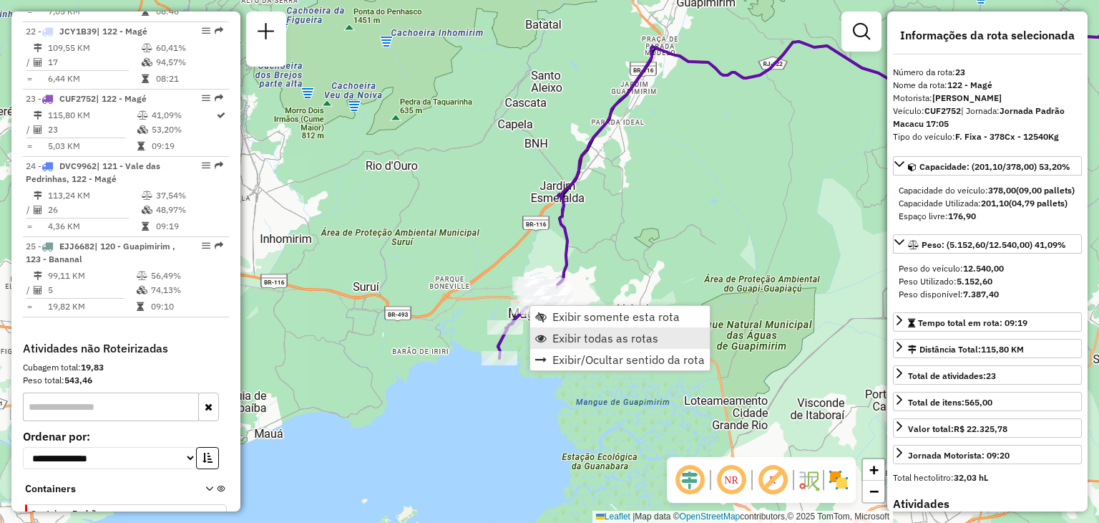
click at [555, 336] on span "Exibir todas as rotas" at bounding box center [606, 337] width 106 height 11
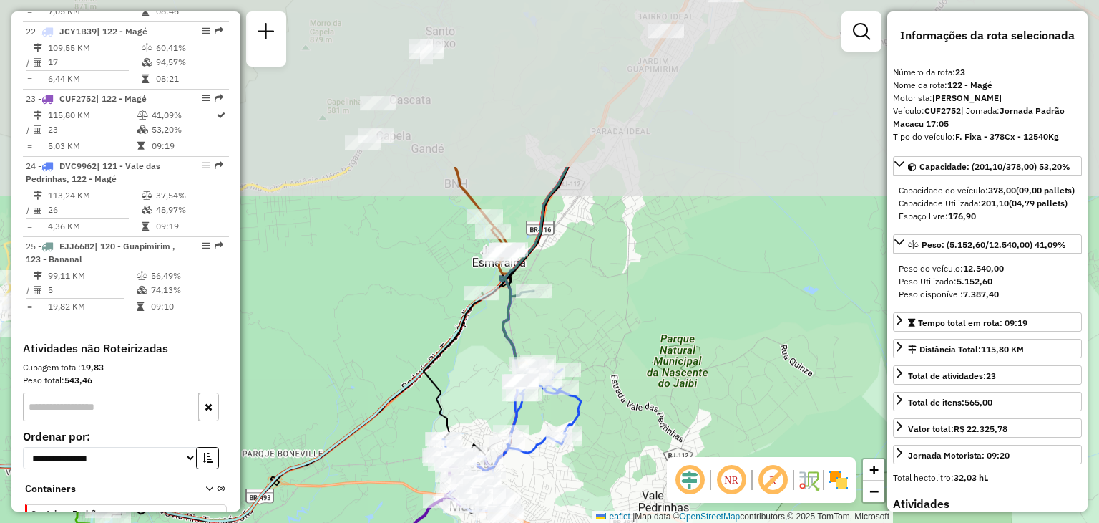
drag, startPoint x: 743, startPoint y: 174, endPoint x: 685, endPoint y: 393, distance: 226.6
click at [685, 393] on div "Janela de atendimento Grade de atendimento Capacidade Transportadoras Veículos …" at bounding box center [549, 261] width 1099 height 523
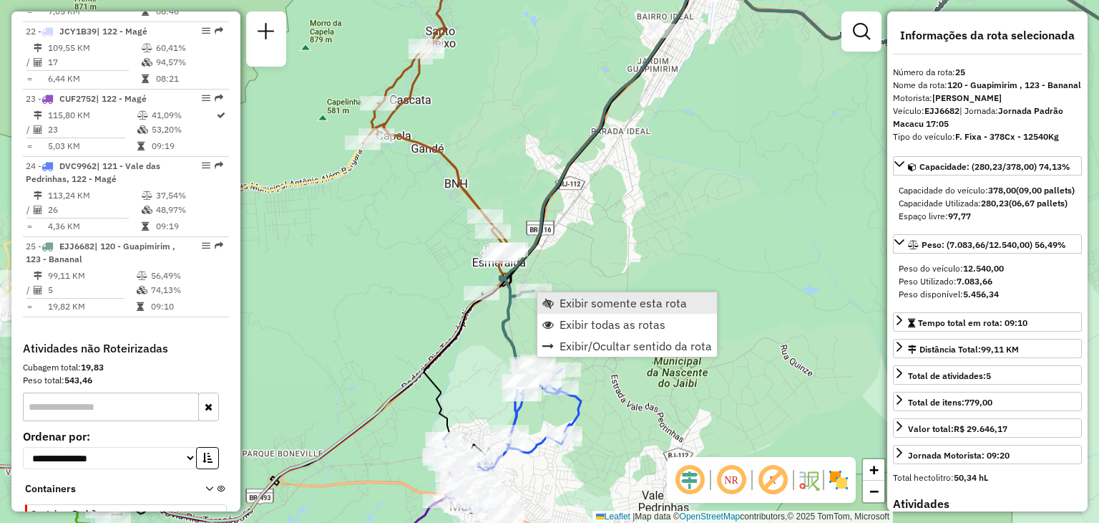
click at [570, 302] on span "Exibir somente esta rota" at bounding box center [623, 302] width 127 height 11
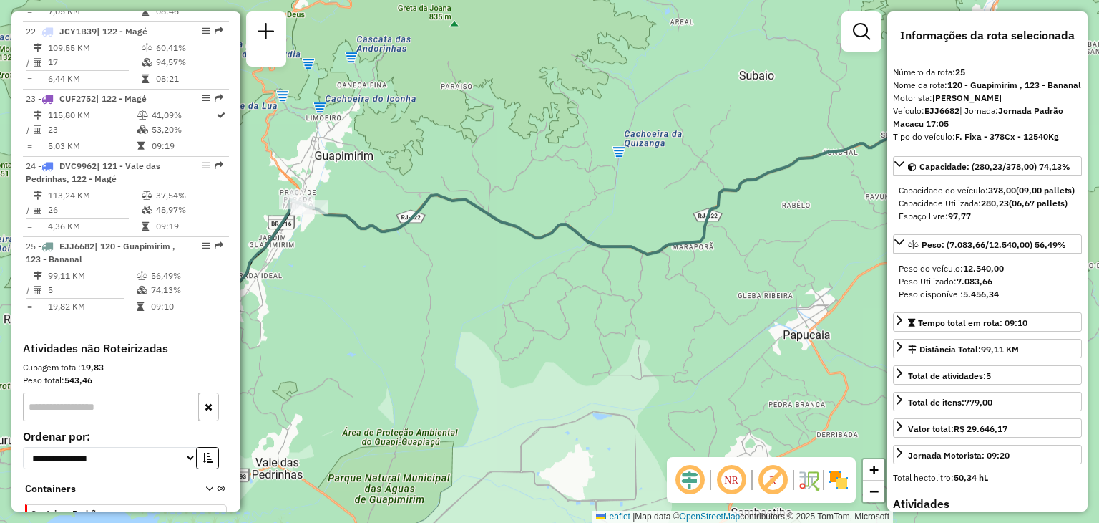
drag, startPoint x: 511, startPoint y: 350, endPoint x: 724, endPoint y: 321, distance: 214.5
click at [724, 321] on div "Janela de atendimento Grade de atendimento Capacidade Transportadoras Veículos …" at bounding box center [549, 261] width 1099 height 523
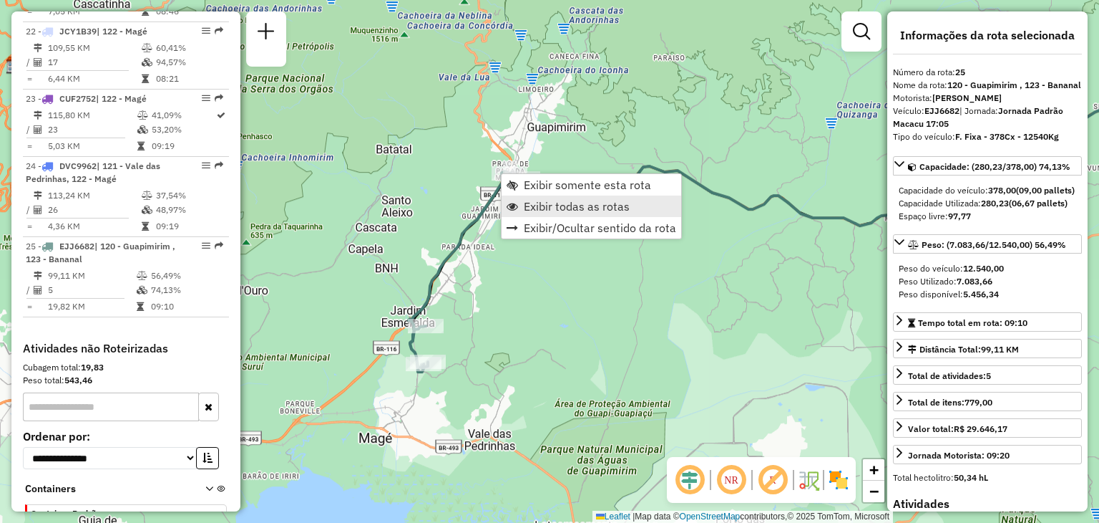
click at [528, 202] on span "Exibir todas as rotas" at bounding box center [577, 205] width 106 height 11
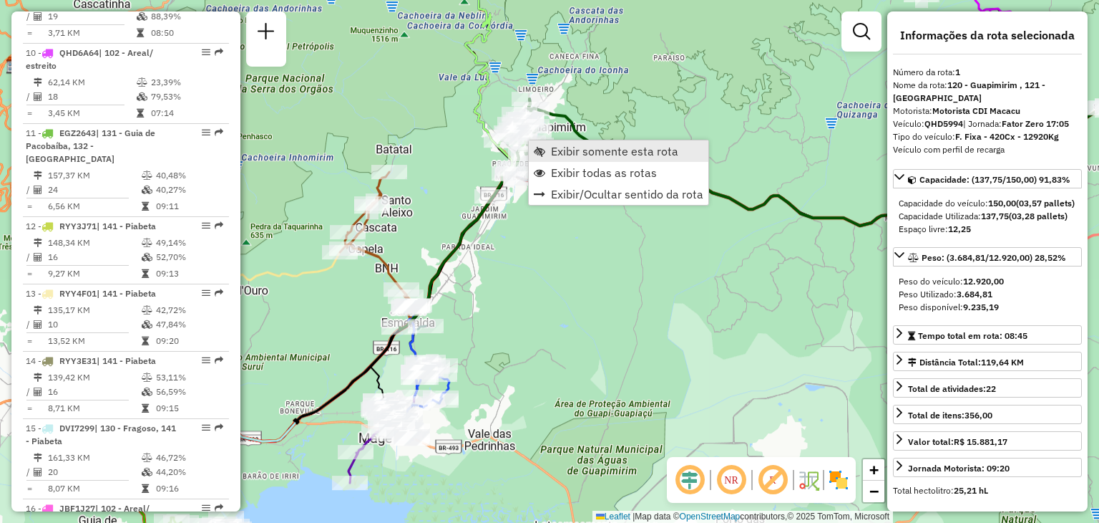
scroll to position [561, 0]
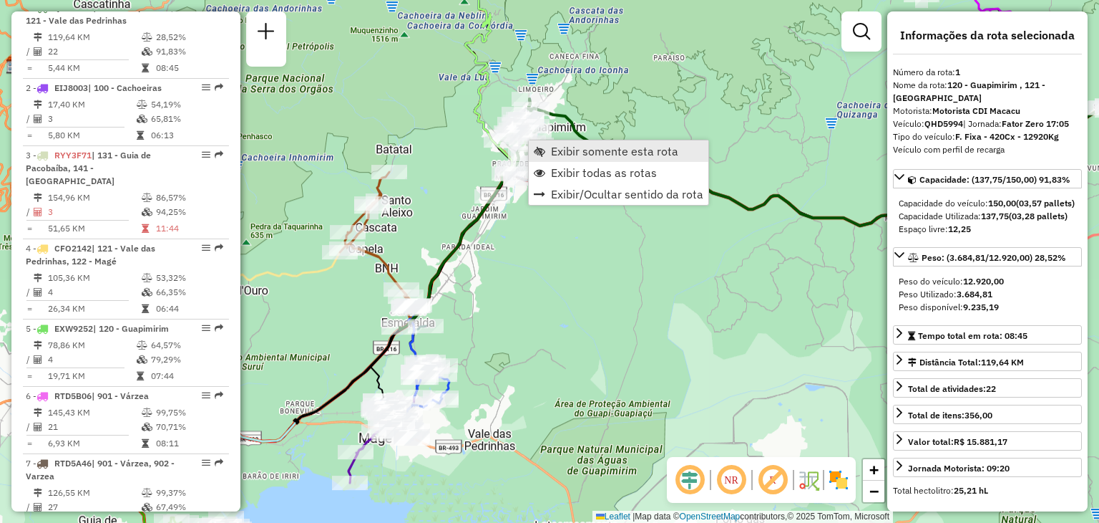
click at [539, 147] on span "Exibir somente esta rota" at bounding box center [539, 150] width 11 height 11
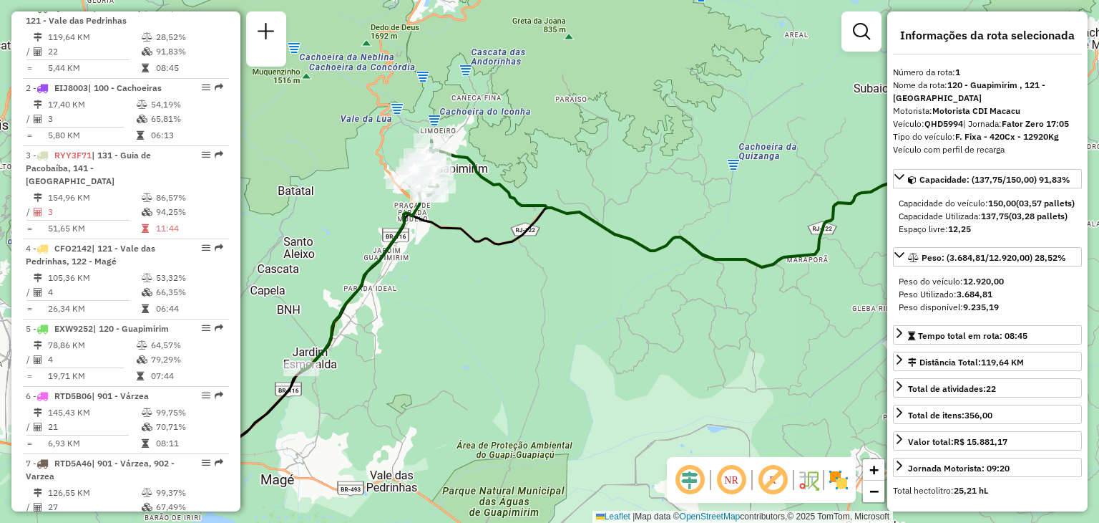
drag, startPoint x: 478, startPoint y: 195, endPoint x: 532, endPoint y: 230, distance: 63.7
click at [532, 230] on icon at bounding box center [611, 299] width 830 height 329
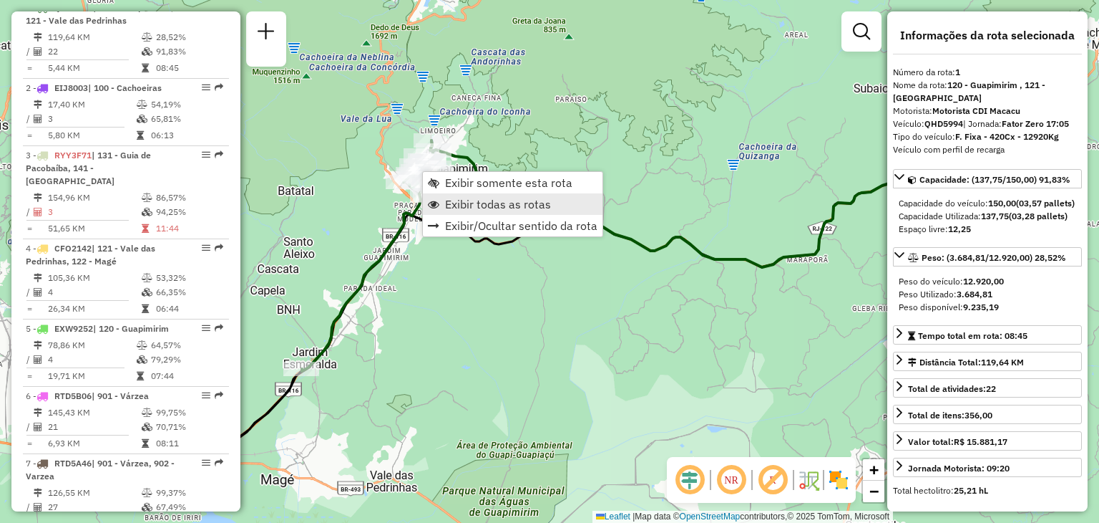
click at [454, 203] on span "Exibir todas as rotas" at bounding box center [498, 203] width 106 height 11
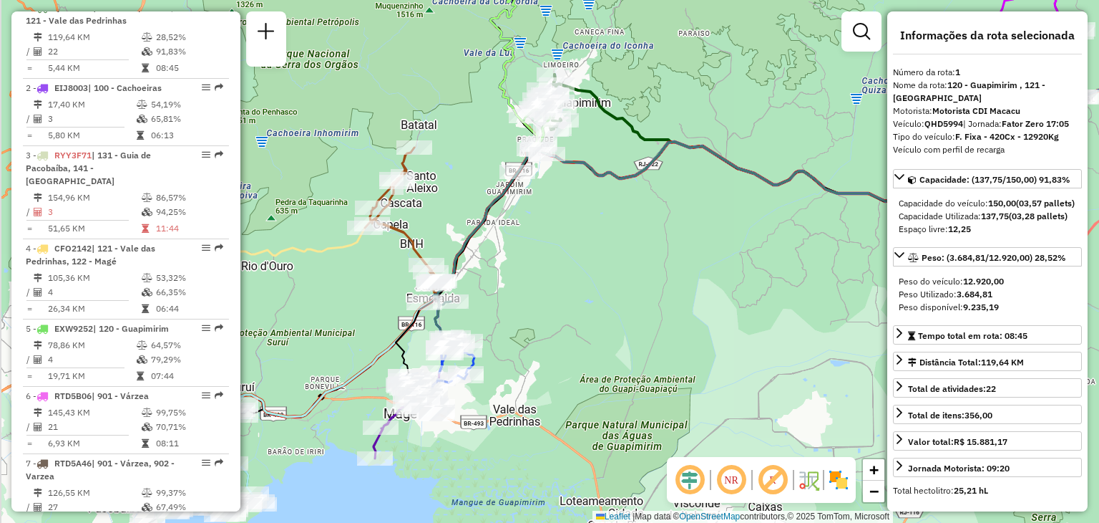
drag, startPoint x: 479, startPoint y: 390, endPoint x: 627, endPoint y: 326, distance: 161.6
click at [627, 326] on div "Janela de atendimento Grade de atendimento Capacidade Transportadoras Veículos …" at bounding box center [549, 261] width 1099 height 523
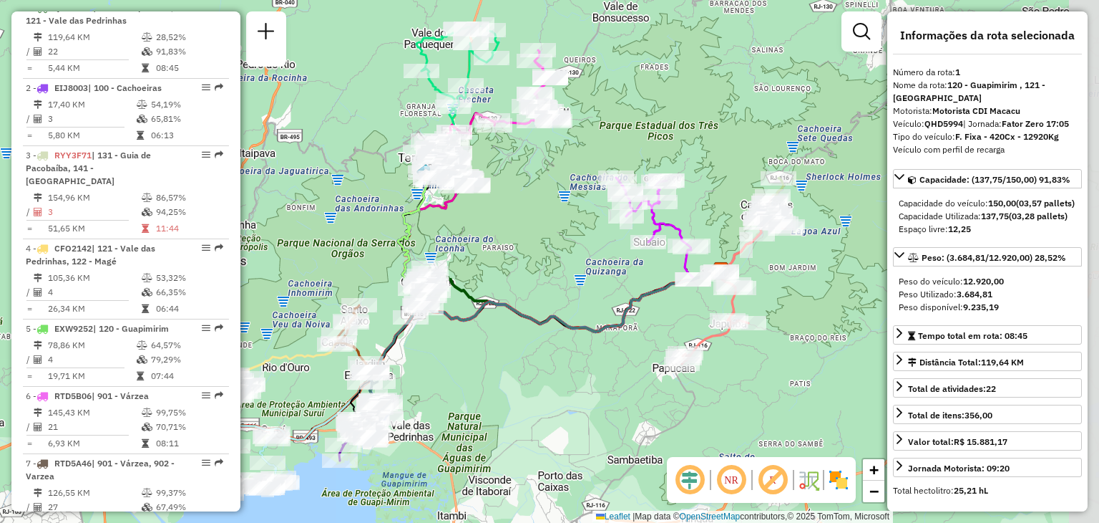
drag, startPoint x: 714, startPoint y: 321, endPoint x: 518, endPoint y: 417, distance: 217.4
click at [519, 417] on div "Janela de atendimento Grade de atendimento Capacidade Transportadoras Veículos …" at bounding box center [549, 261] width 1099 height 523
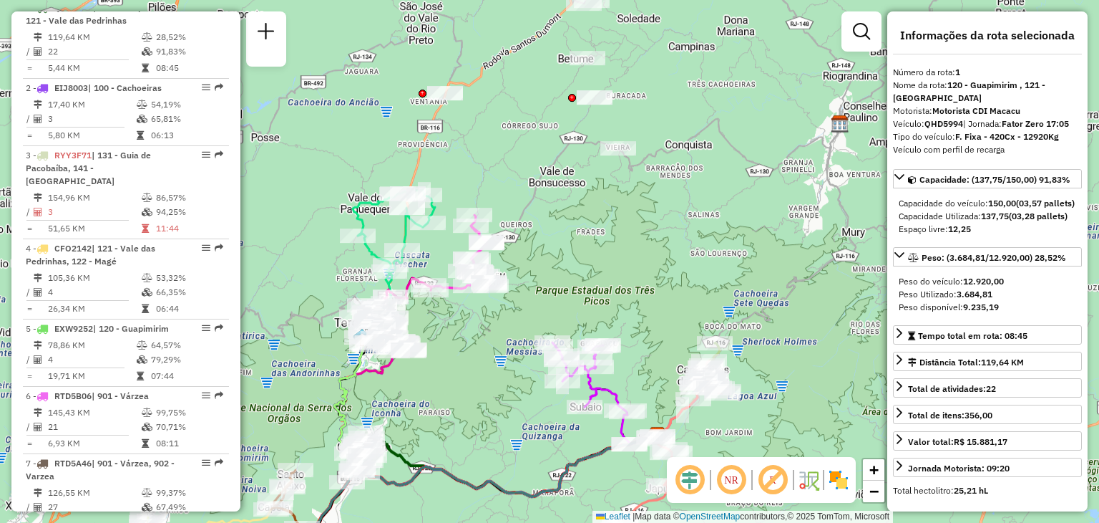
drag, startPoint x: 526, startPoint y: 218, endPoint x: 478, endPoint y: 379, distance: 168.0
click at [478, 379] on div "Janela de atendimento Grade de atendimento Capacidade Transportadoras Veículos …" at bounding box center [549, 261] width 1099 height 523
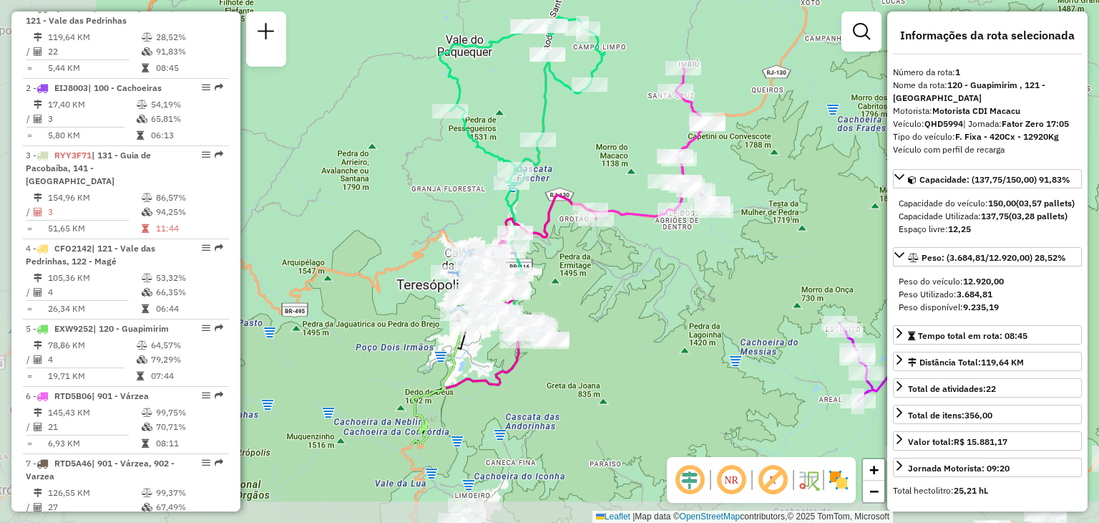
drag, startPoint x: 429, startPoint y: 433, endPoint x: 628, endPoint y: 311, distance: 233.6
click at [628, 311] on div "Janela de atendimento Grade de atendimento Capacidade Transportadoras Veículos …" at bounding box center [549, 261] width 1099 height 523
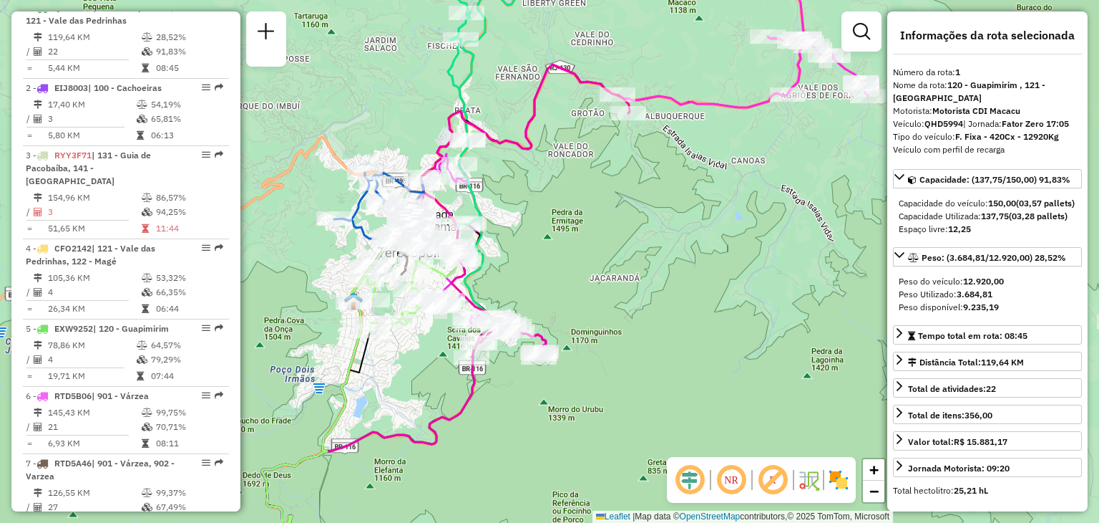
drag, startPoint x: 484, startPoint y: 247, endPoint x: 628, endPoint y: 236, distance: 144.3
click at [621, 235] on div "Janela de atendimento Grade de atendimento Capacidade Transportadoras Veículos …" at bounding box center [549, 261] width 1099 height 523
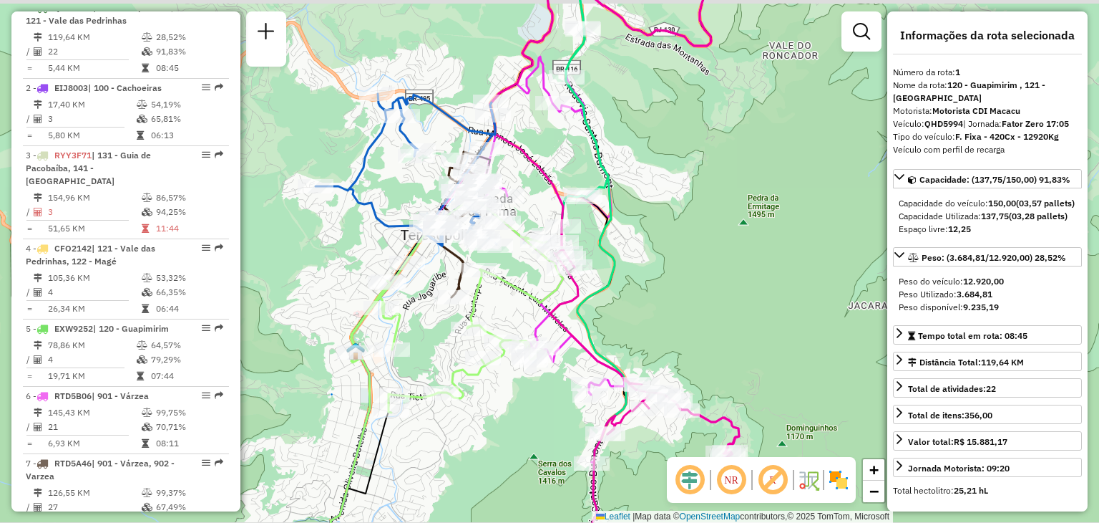
drag, startPoint x: 543, startPoint y: 98, endPoint x: 530, endPoint y: 140, distance: 44.4
click at [529, 152] on div "Janela de atendimento Grade de atendimento Capacidade Transportadoras Veículos …" at bounding box center [549, 261] width 1099 height 523
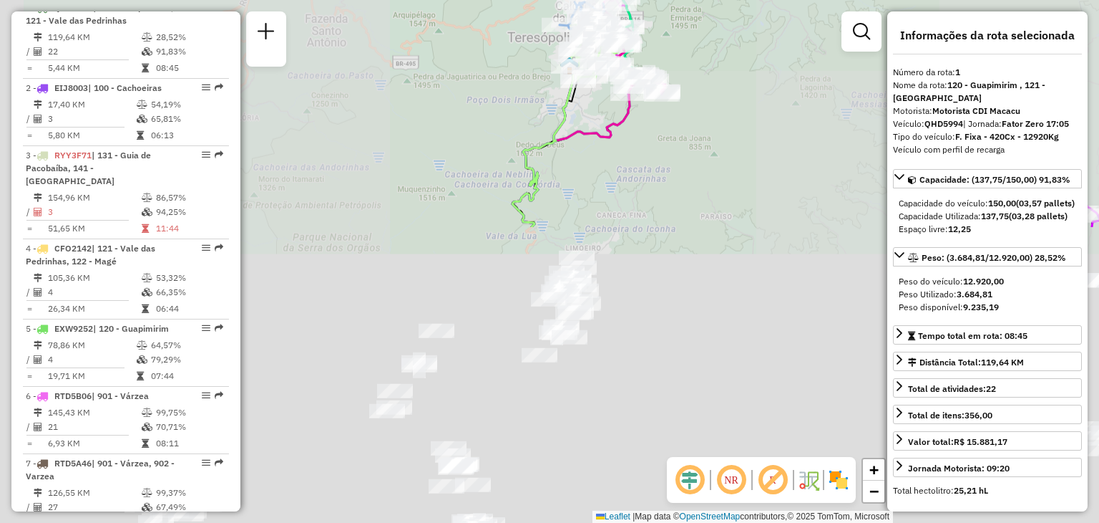
drag, startPoint x: 507, startPoint y: 361, endPoint x: 573, endPoint y: 89, distance: 279.0
click at [570, 109] on icon at bounding box center [545, 138] width 66 height 178
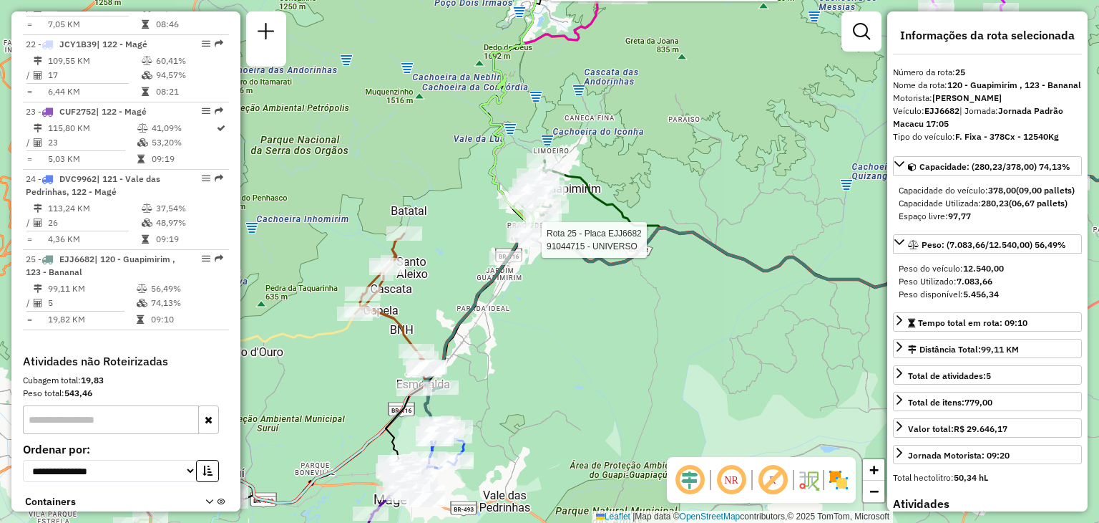
scroll to position [2221, 0]
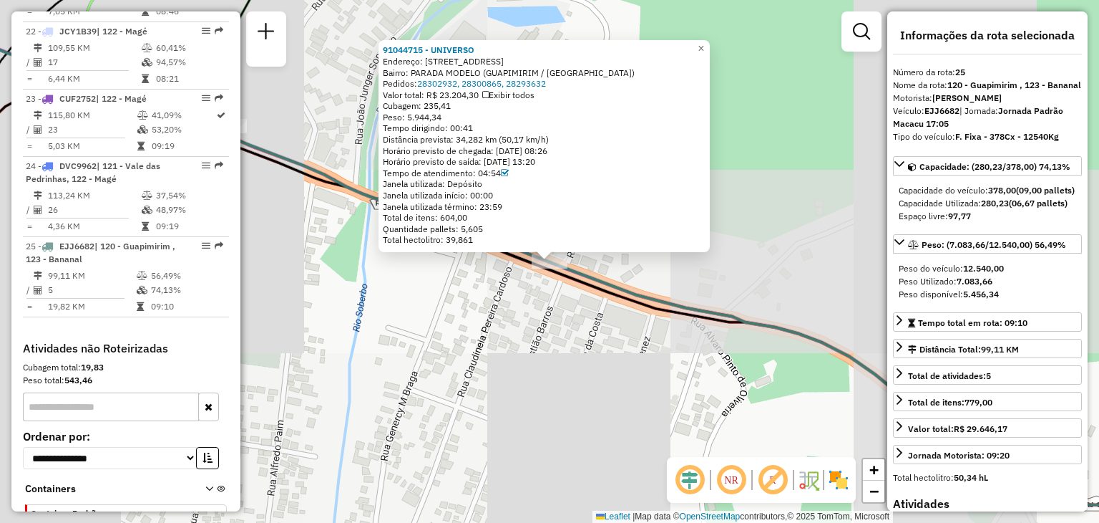
click at [514, 295] on div "91044715 - UNIVERSO Endereço: [GEOGRAPHIC_DATA]-[GEOGRAPHIC_DATA] 621 Bairro: […" at bounding box center [549, 261] width 1099 height 523
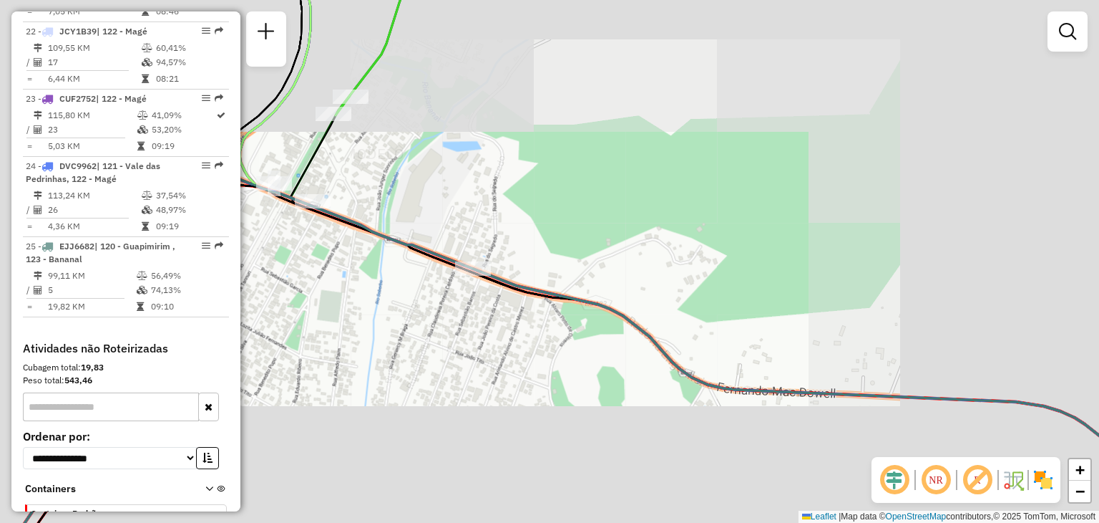
drag, startPoint x: 328, startPoint y: 235, endPoint x: 597, endPoint y: 313, distance: 280.2
click at [597, 313] on div "Janela de atendimento Grade de atendimento Capacidade Transportadoras Veículos …" at bounding box center [549, 261] width 1099 height 523
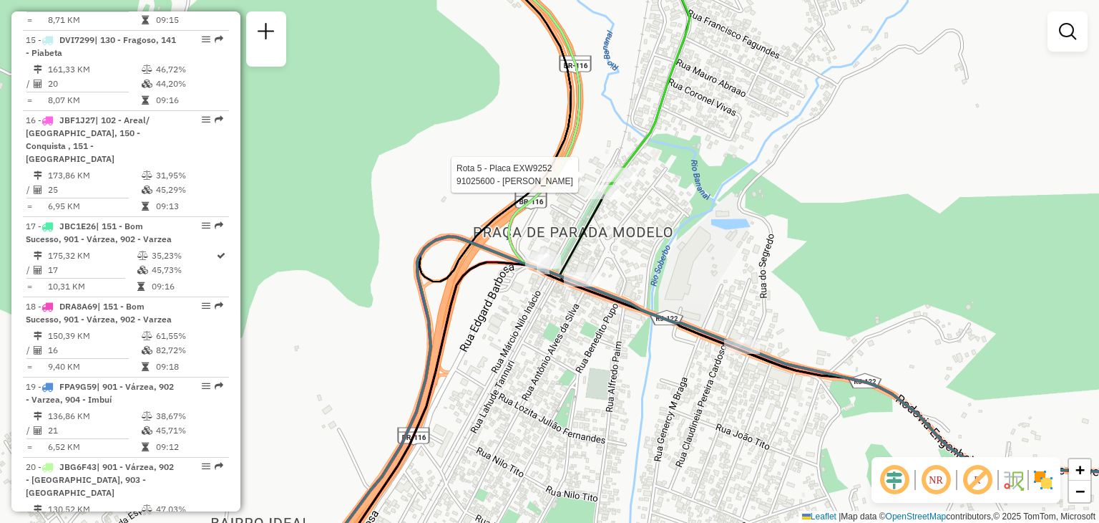
select select "**********"
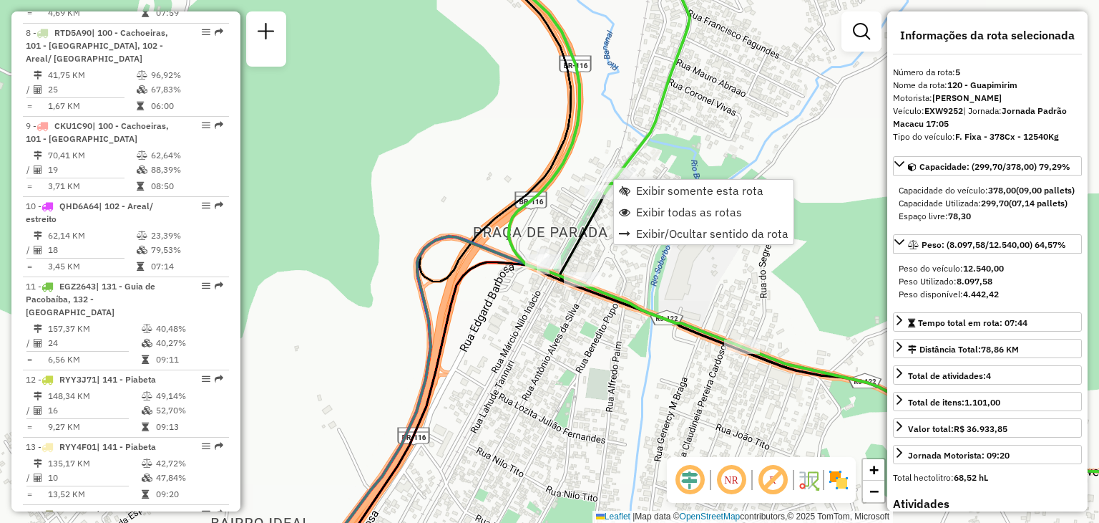
scroll to position [867, 0]
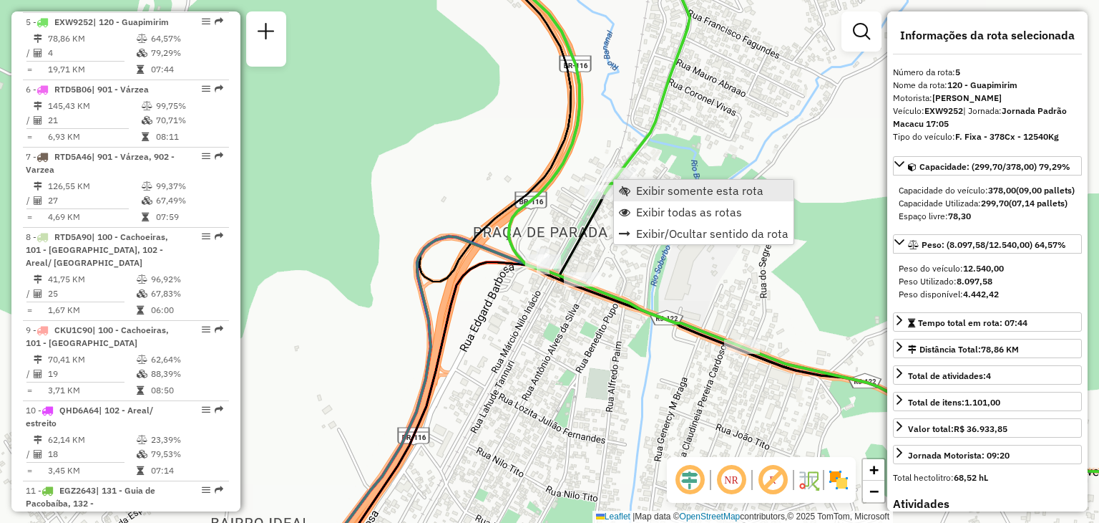
click at [616, 181] on link "Exibir somente esta rota" at bounding box center [704, 190] width 180 height 21
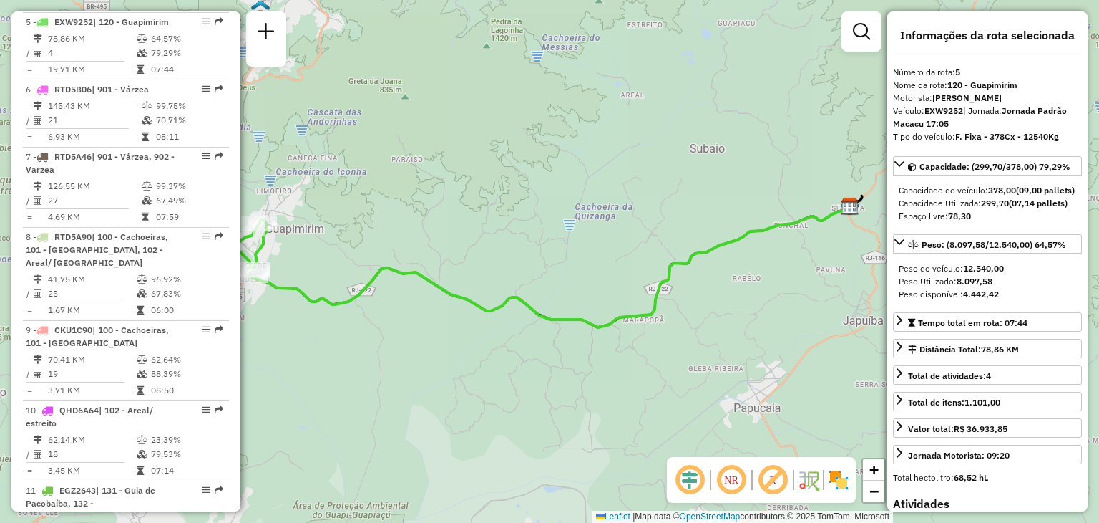
drag, startPoint x: 795, startPoint y: 290, endPoint x: 856, endPoint y: 282, distance: 61.3
click at [850, 282] on icon at bounding box center [551, 266] width 600 height 121
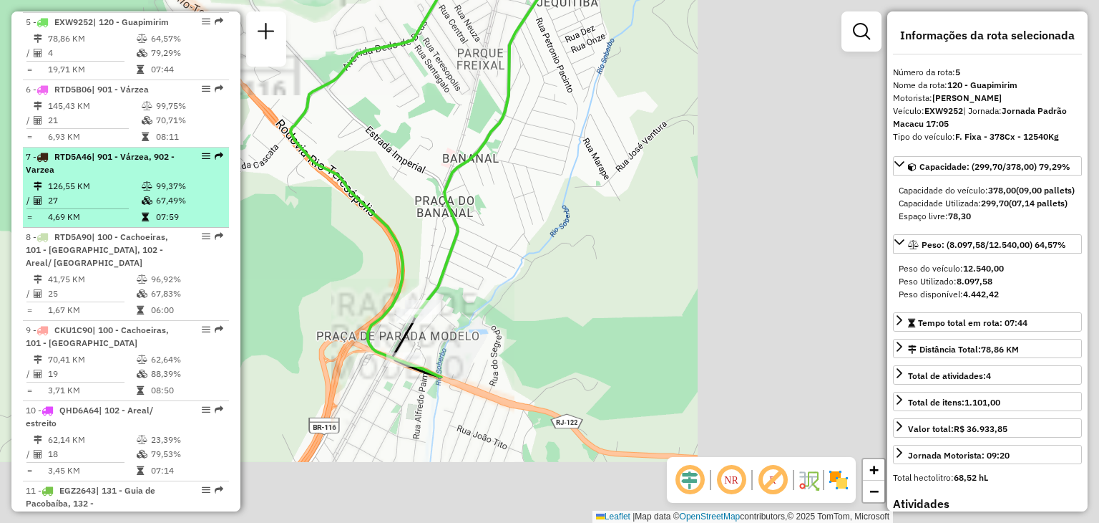
drag, startPoint x: 618, startPoint y: 345, endPoint x: 192, endPoint y: 219, distance: 444.8
click at [192, 219] on hb-router-mapa "Informações da Sessão 1254791 - [DATE] Criação: [DATE] 20:01 Depósito: CDI Maca…" at bounding box center [549, 261] width 1099 height 523
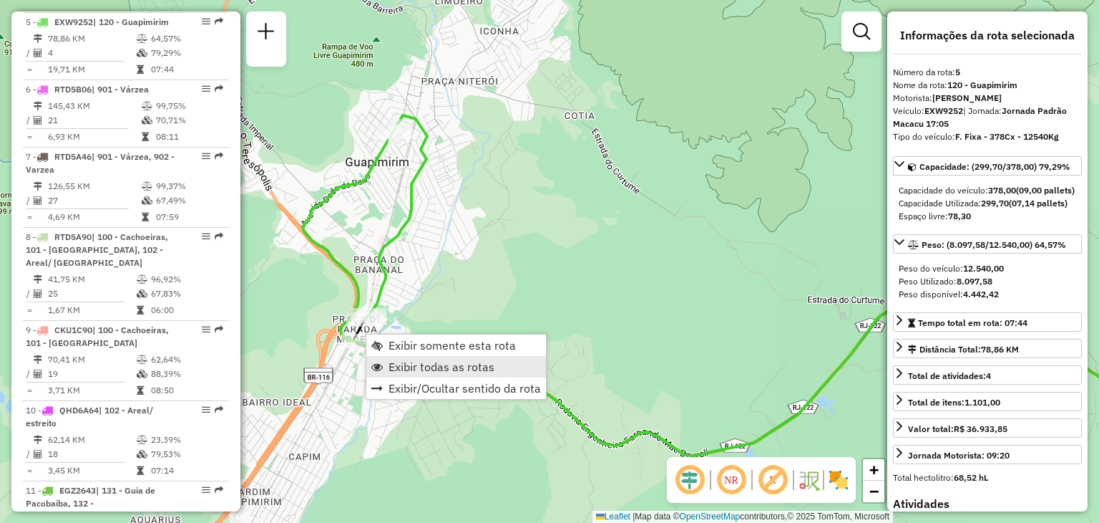
click at [399, 372] on span "Exibir todas as rotas" at bounding box center [442, 366] width 106 height 11
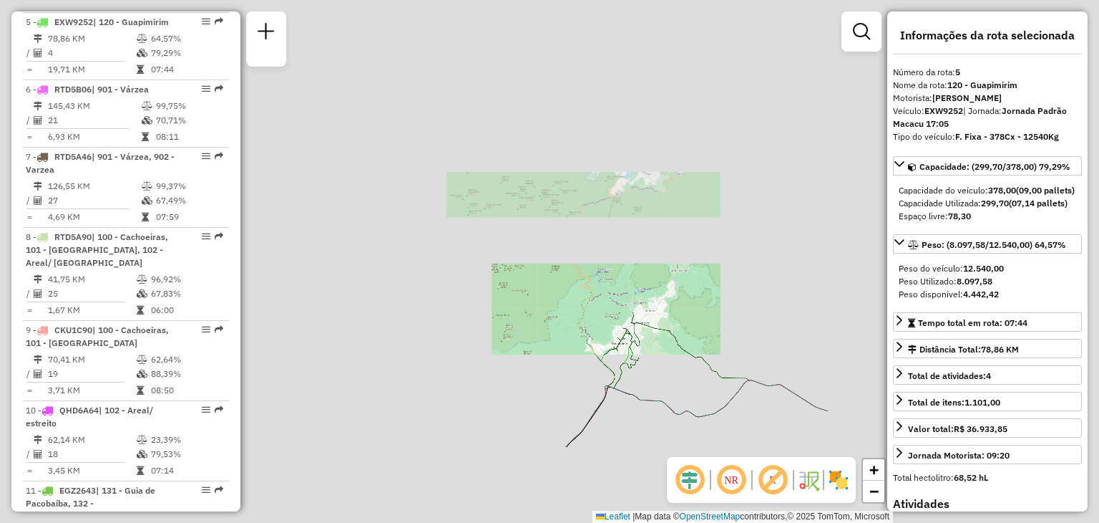
click at [450, 271] on div "Janela de atendimento Grade de atendimento Capacidade Transportadoras Veículos …" at bounding box center [549, 261] width 1099 height 523
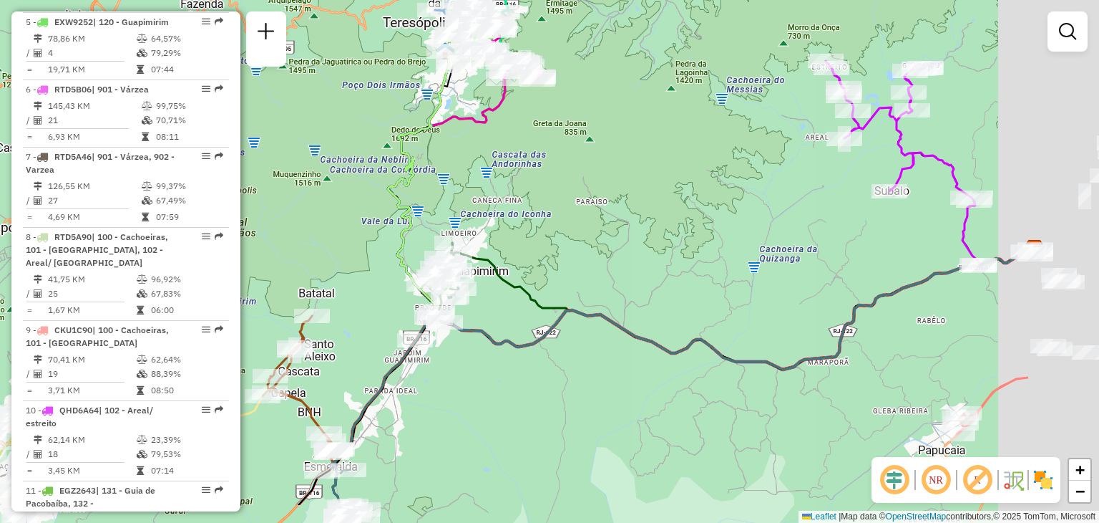
drag, startPoint x: 742, startPoint y: 300, endPoint x: 371, endPoint y: 216, distance: 380.1
click at [414, 218] on div "Janela de atendimento Grade de atendimento Capacidade Transportadoras Veículos …" at bounding box center [549, 261] width 1099 height 523
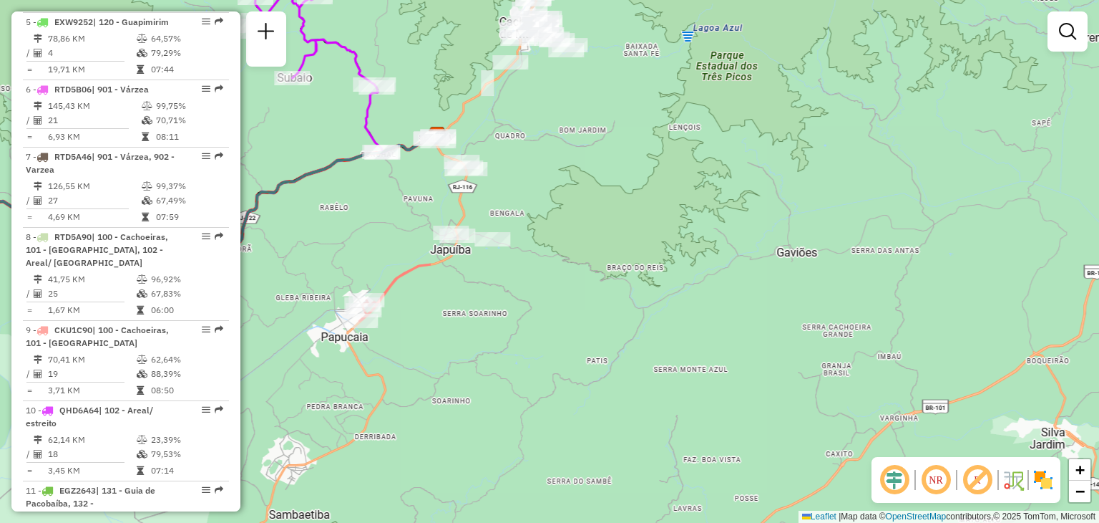
click at [466, 247] on div "Janela de atendimento Grade de atendimento Capacidade Transportadoras Veículos …" at bounding box center [549, 261] width 1099 height 523
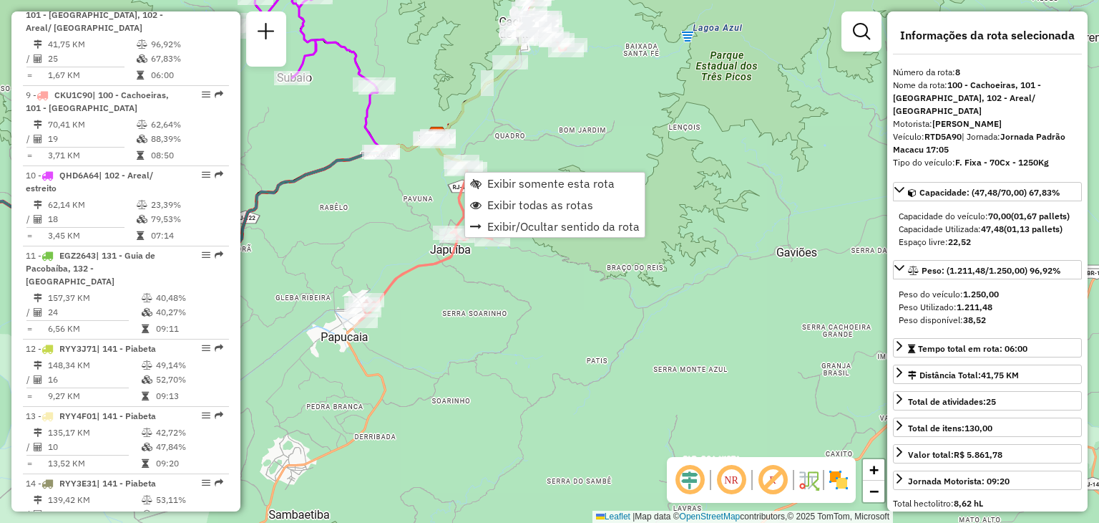
scroll to position [1082, 0]
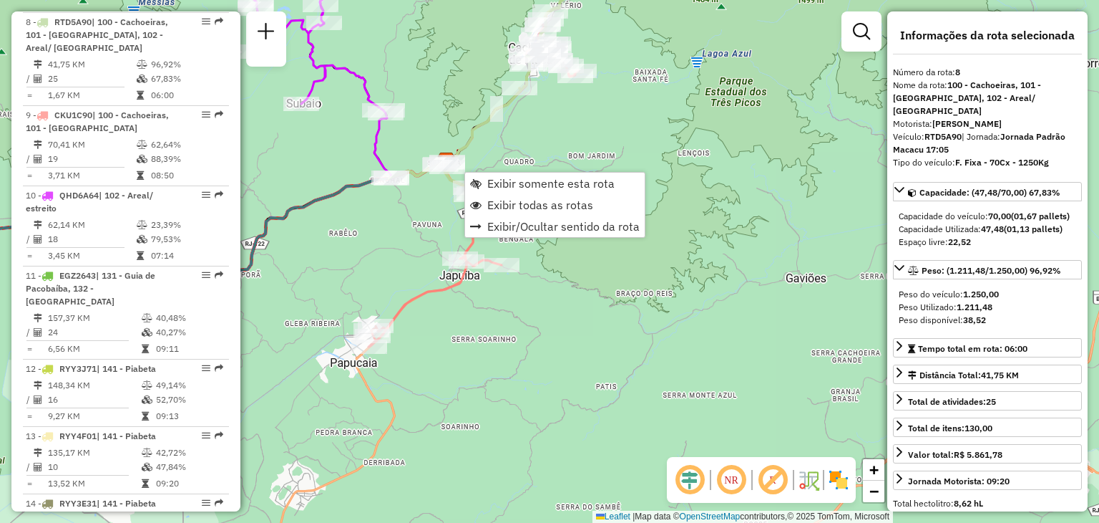
drag, startPoint x: 641, startPoint y: 122, endPoint x: 651, endPoint y: 239, distance: 117.2
click at [656, 242] on div "Janela de atendimento Grade de atendimento Capacidade Transportadoras Veículos …" at bounding box center [549, 261] width 1099 height 523
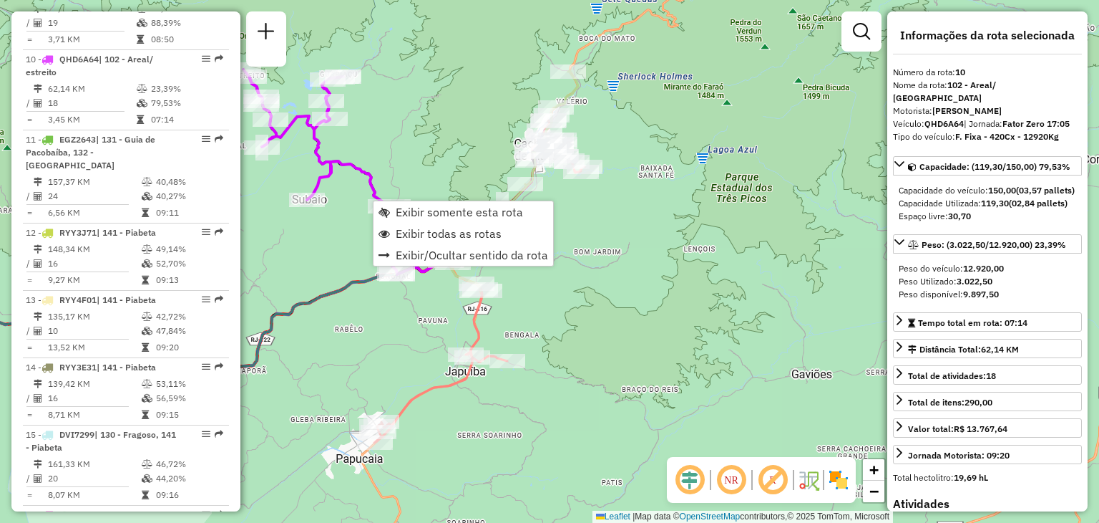
scroll to position [1243, 0]
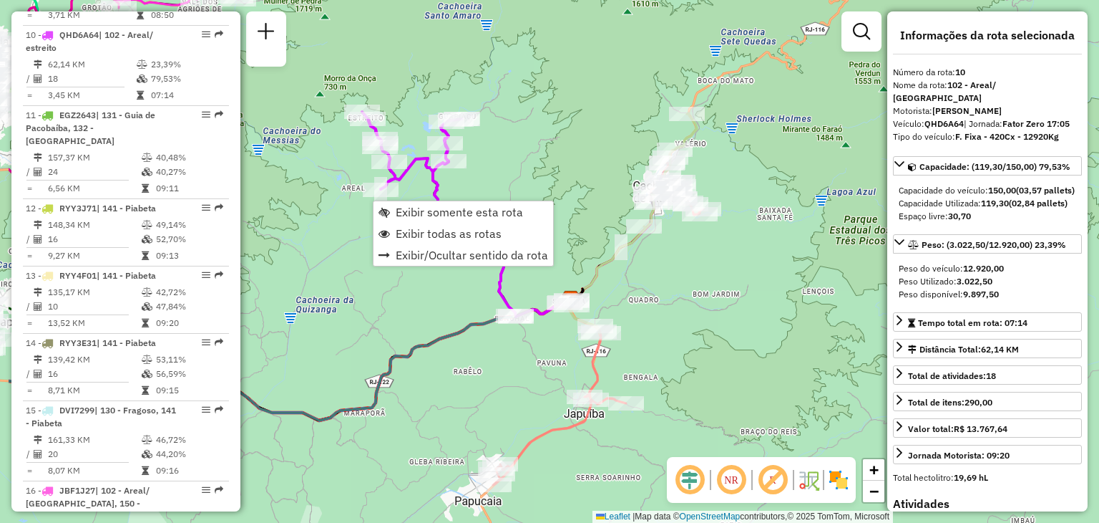
drag, startPoint x: 399, startPoint y: 148, endPoint x: 520, endPoint y: 190, distance: 128.1
click at [520, 190] on div "Janela de atendimento Grade de atendimento Capacidade Transportadoras Veículos …" at bounding box center [549, 261] width 1099 height 523
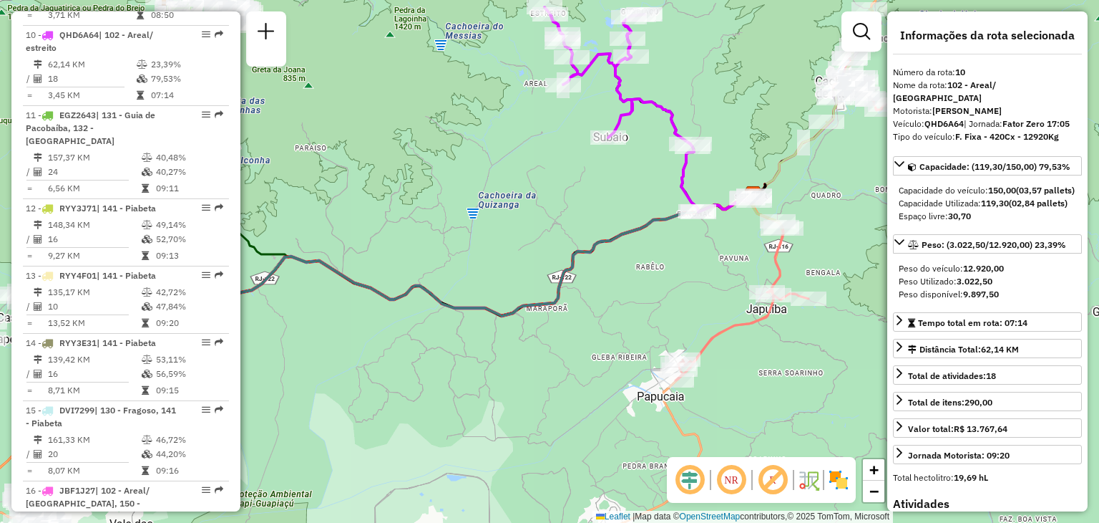
drag, startPoint x: 424, startPoint y: 432, endPoint x: 631, endPoint y: 298, distance: 246.4
click at [745, 268] on div "Janela de atendimento Grade de atendimento Capacidade Transportadoras Veículos …" at bounding box center [549, 261] width 1099 height 523
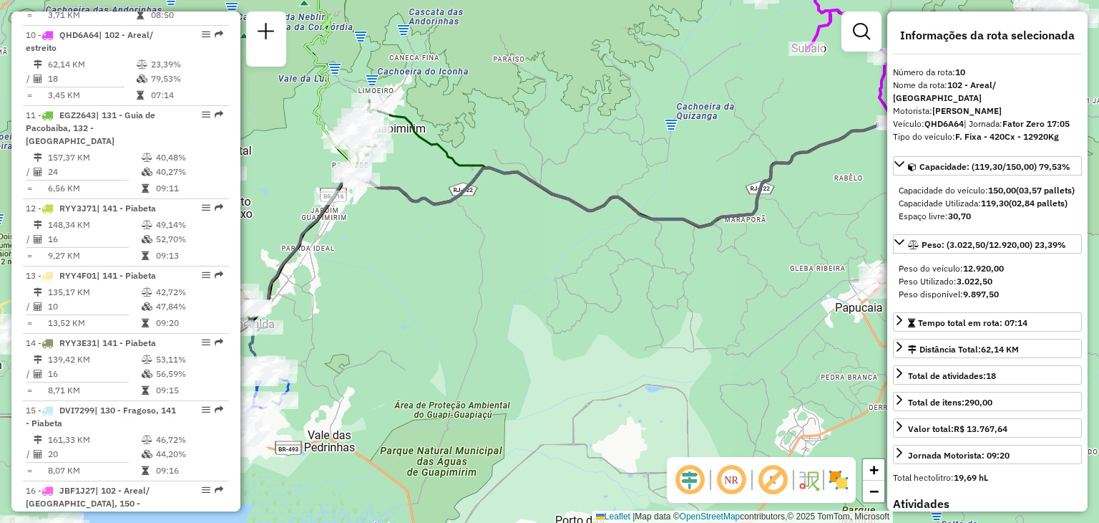
drag, startPoint x: 416, startPoint y: 288, endPoint x: 638, endPoint y: 230, distance: 229.5
click at [631, 230] on div "Janela de atendimento Grade de atendimento Capacidade Transportadoras Veículos …" at bounding box center [549, 261] width 1099 height 523
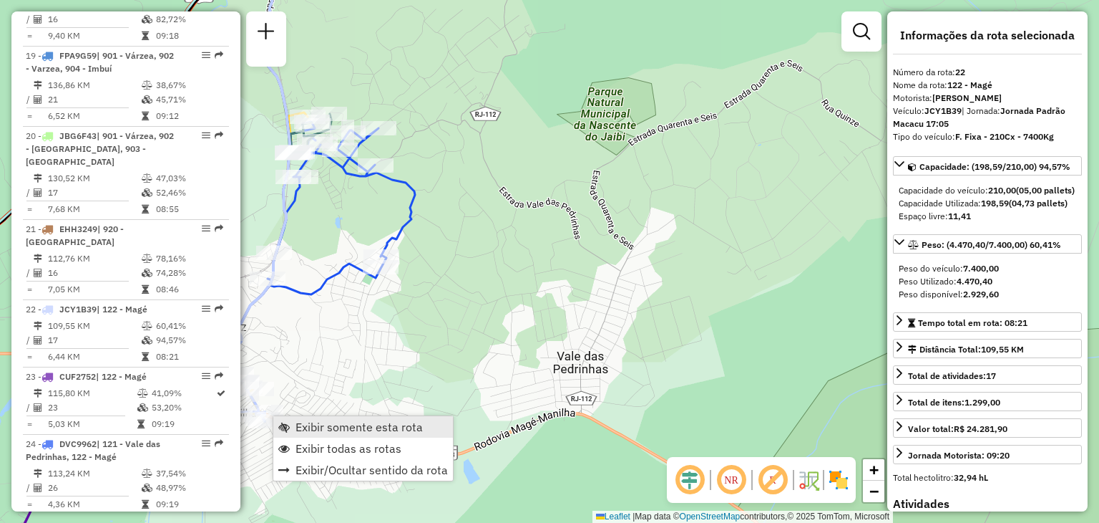
scroll to position [2176, 0]
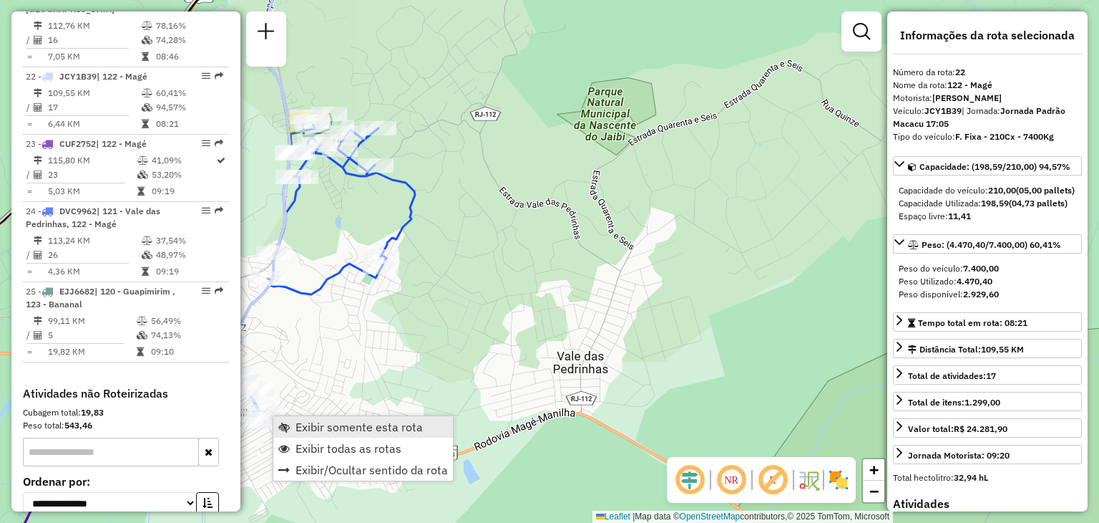
click at [289, 418] on link "Exibir somente esta rota" at bounding box center [363, 426] width 180 height 21
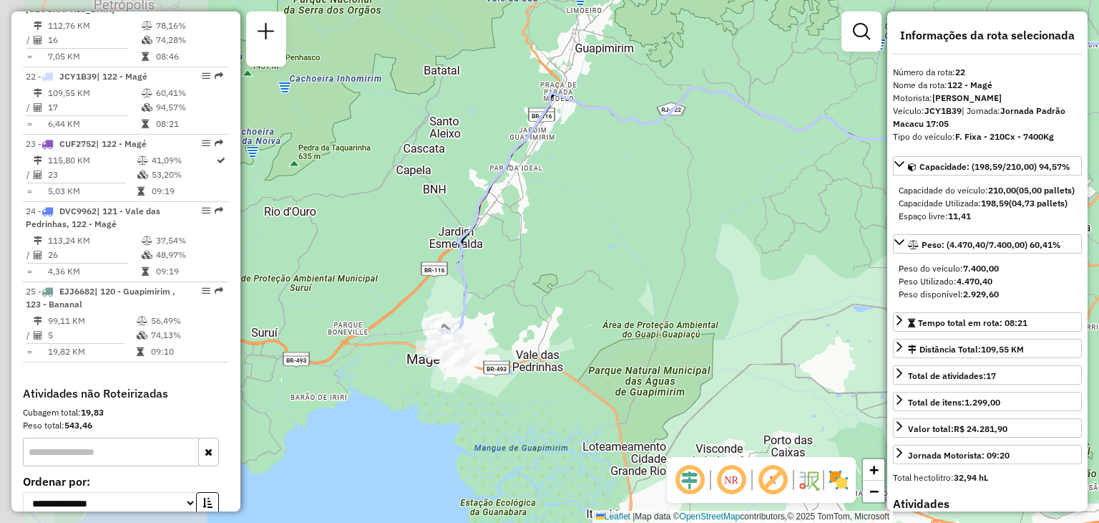
drag, startPoint x: 329, startPoint y: 424, endPoint x: 682, endPoint y: 300, distance: 374.6
click at [682, 300] on div "Janela de atendimento Grade de atendimento Capacidade Transportadoras Veículos …" at bounding box center [549, 261] width 1099 height 523
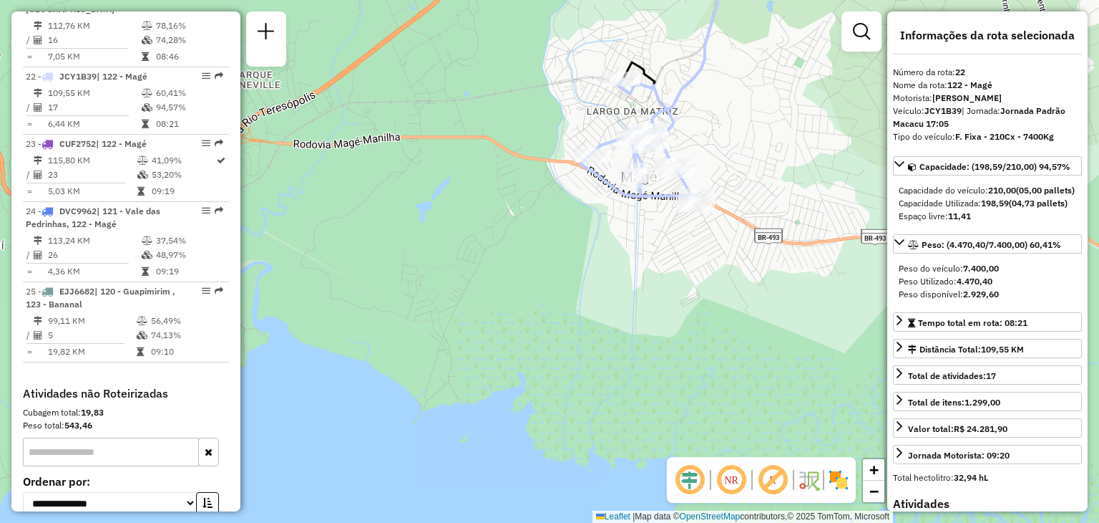
drag, startPoint x: 734, startPoint y: 220, endPoint x: 710, endPoint y: 270, distance: 55.7
click at [710, 270] on div "Janela de atendimento Grade de atendimento Capacidade Transportadoras Veículos …" at bounding box center [549, 261] width 1099 height 523
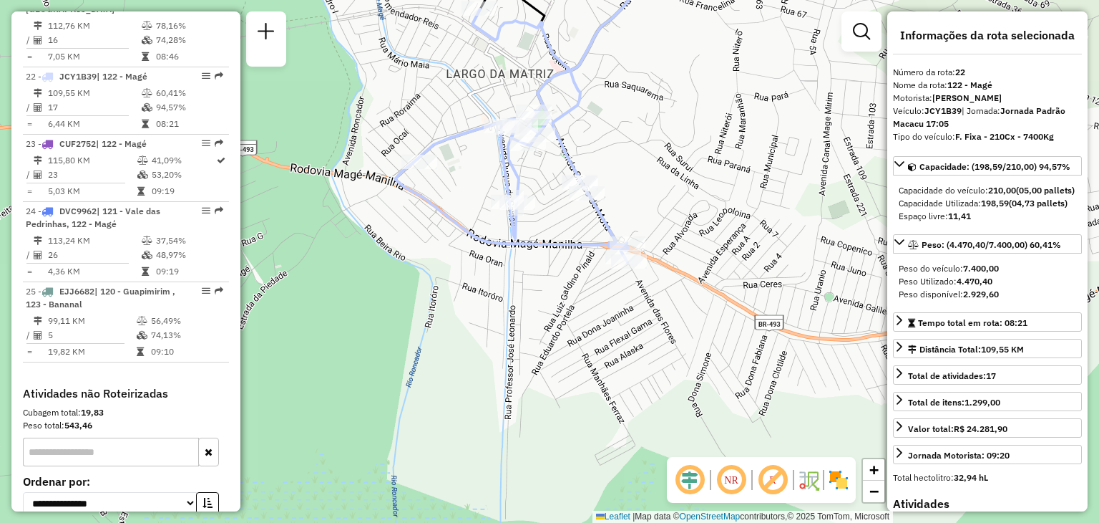
drag, startPoint x: 487, startPoint y: 101, endPoint x: 462, endPoint y: 173, distance: 76.3
click at [462, 173] on div "Janela de atendimento Grade de atendimento Capacidade Transportadoras Veículos …" at bounding box center [549, 261] width 1099 height 523
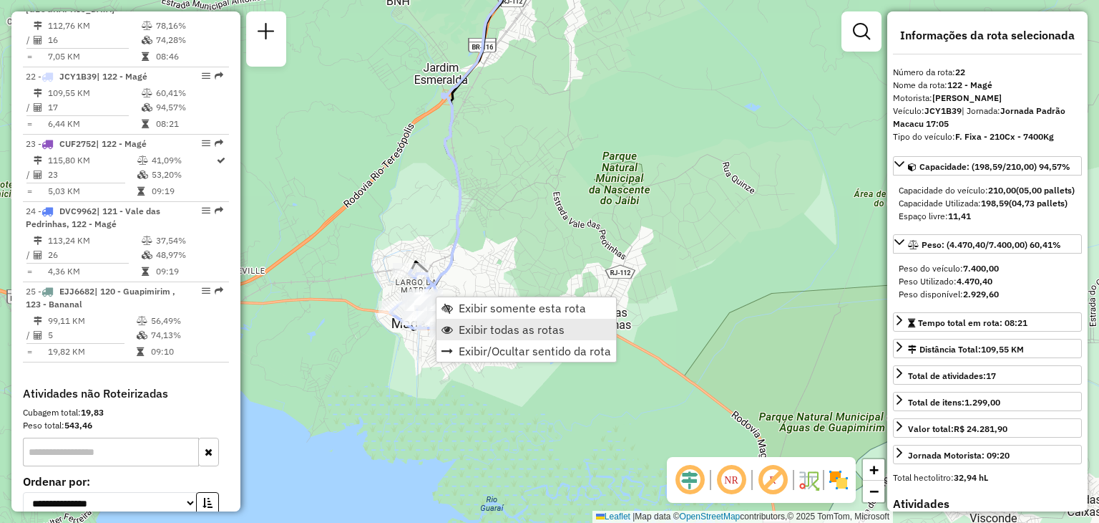
click at [464, 324] on span "Exibir todas as rotas" at bounding box center [512, 329] width 106 height 11
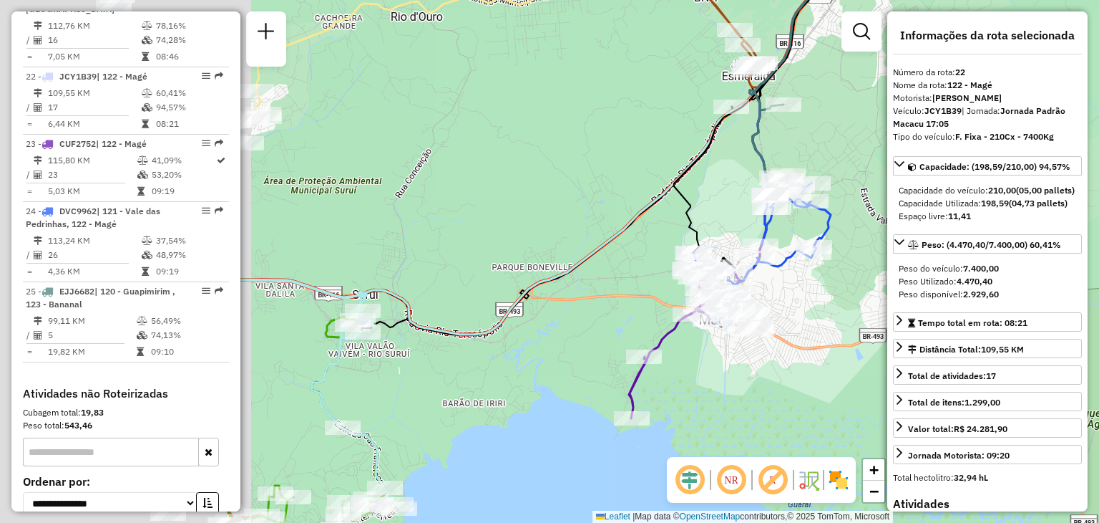
click at [631, 253] on icon at bounding box center [604, 139] width 490 height 390
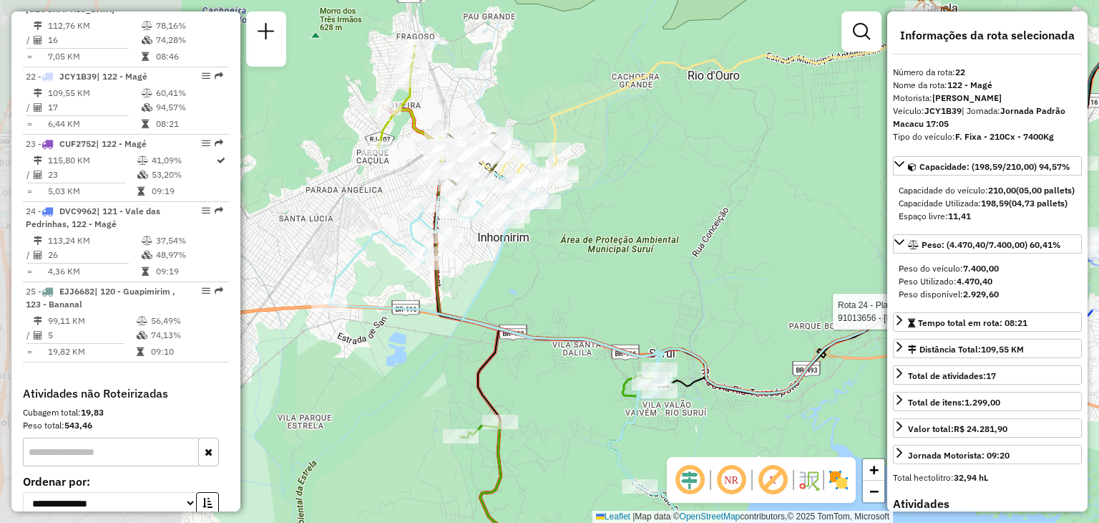
drag, startPoint x: 650, startPoint y: 256, endPoint x: 710, endPoint y: 306, distance: 78.3
click at [707, 303] on div "Rota 24 - Placa DVC9962 91013656 - [PERSON_NAME] DEMAN Janela de atendimento Gr…" at bounding box center [549, 261] width 1099 height 523
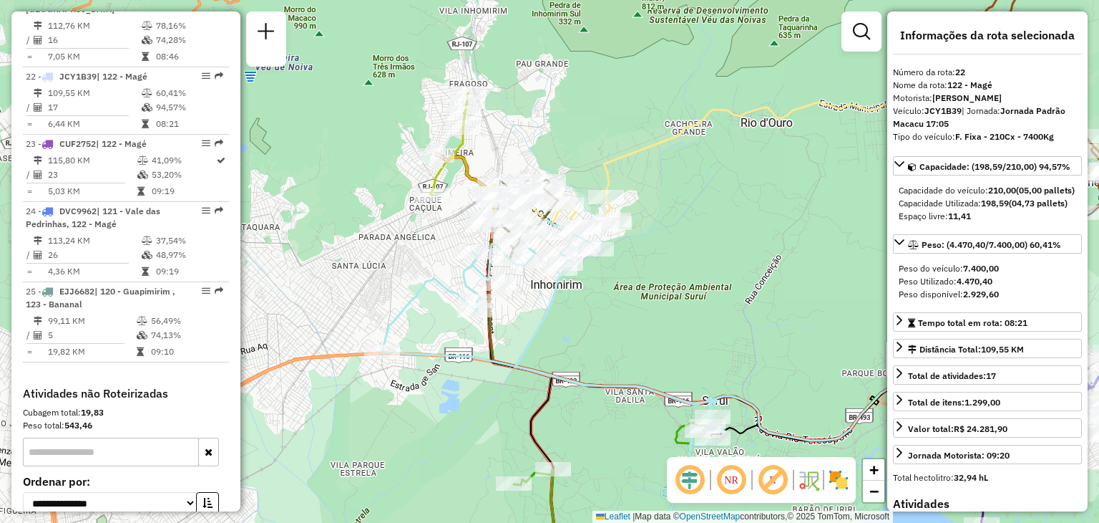
scroll to position [547, 0]
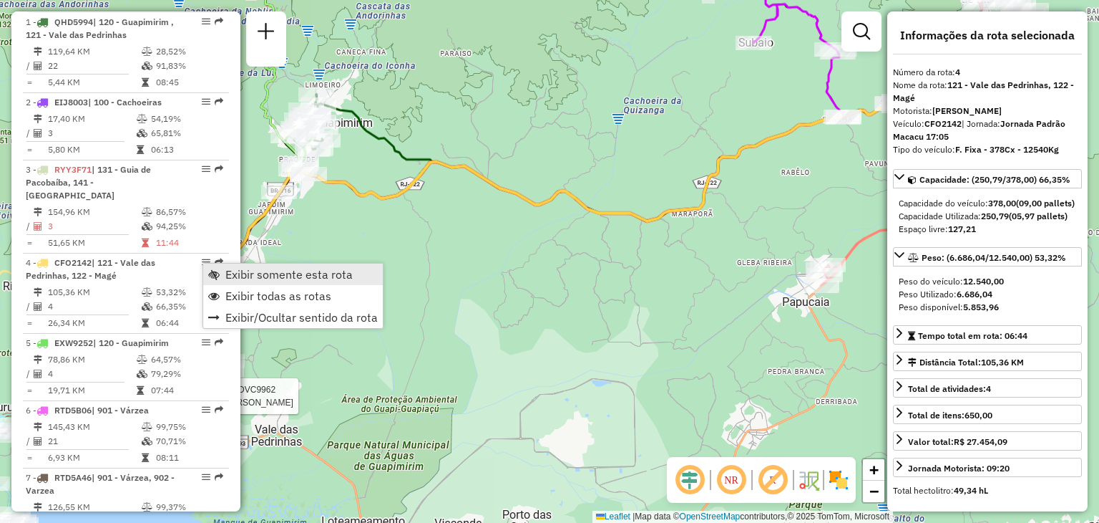
click at [258, 278] on span "Exibir somente esta rota" at bounding box center [288, 273] width 127 height 11
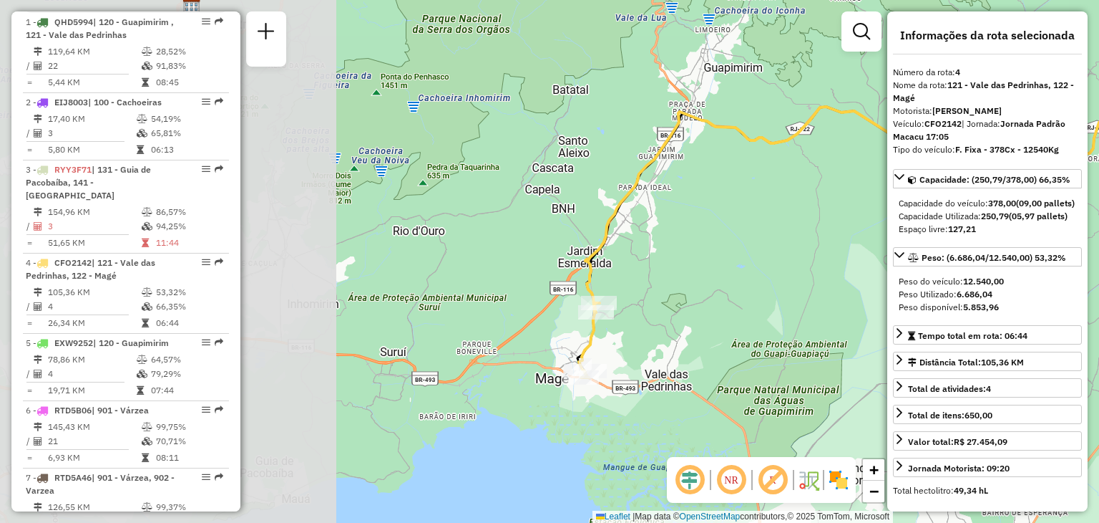
drag, startPoint x: 462, startPoint y: 325, endPoint x: 715, endPoint y: 268, distance: 259.8
click at [715, 268] on div "Janela de atendimento Grade de atendimento Capacidade Transportadoras Veículos …" at bounding box center [549, 261] width 1099 height 523
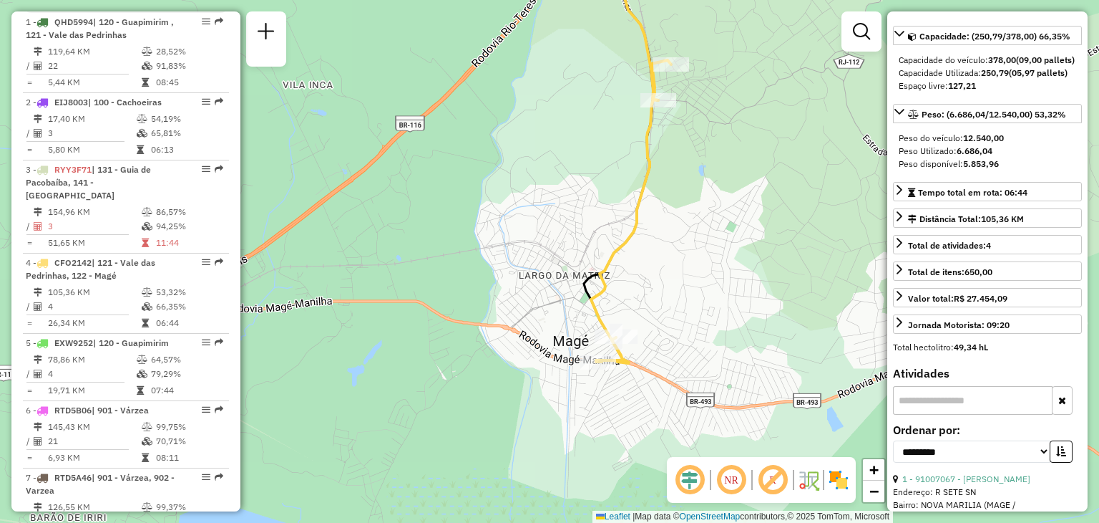
scroll to position [286, 0]
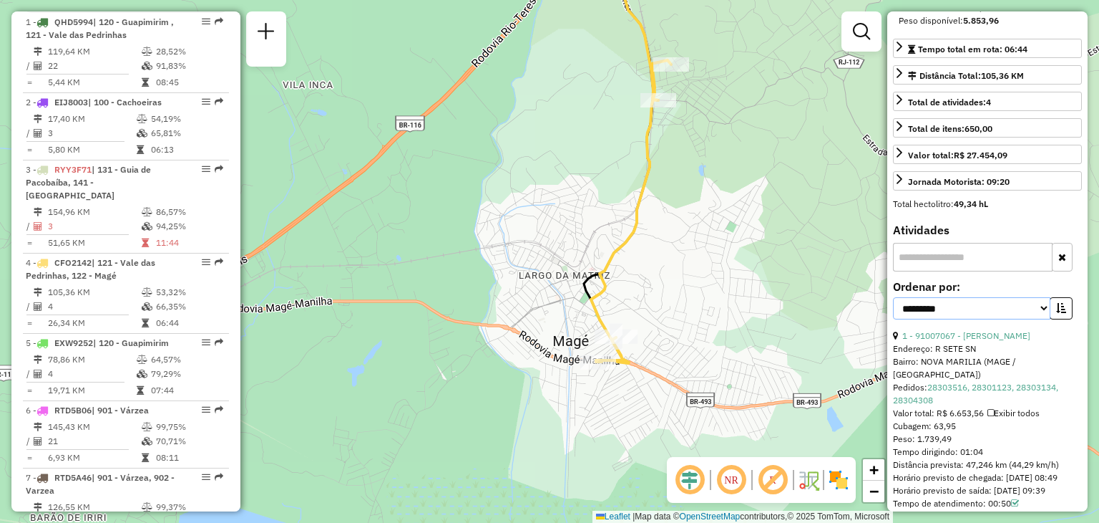
click at [1000, 319] on select "**********" at bounding box center [971, 308] width 157 height 22
click at [981, 319] on select "**********" at bounding box center [971, 308] width 157 height 22
select select "*********"
click at [893, 319] on select "**********" at bounding box center [971, 308] width 157 height 22
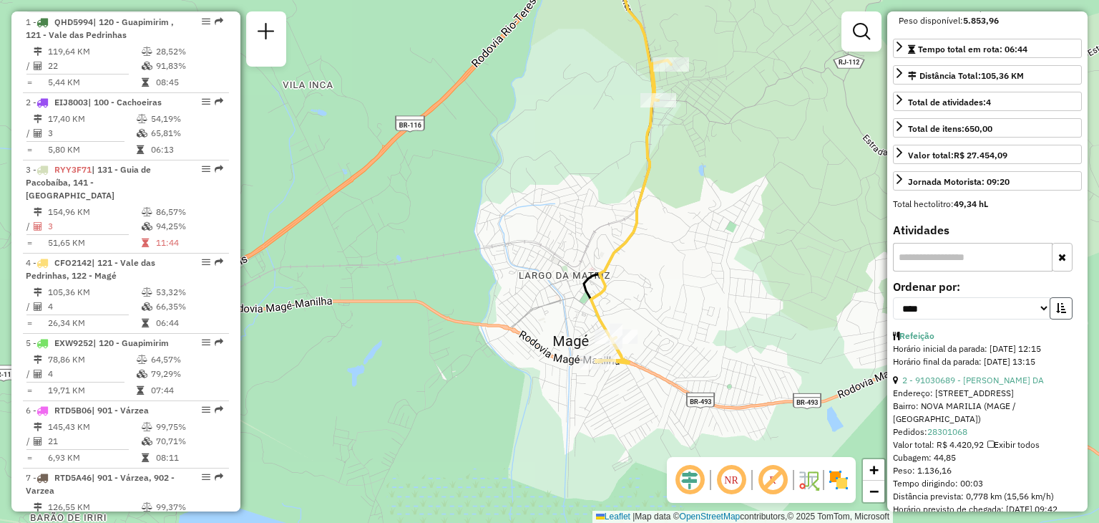
click at [1056, 313] on icon "button" at bounding box center [1061, 308] width 10 height 10
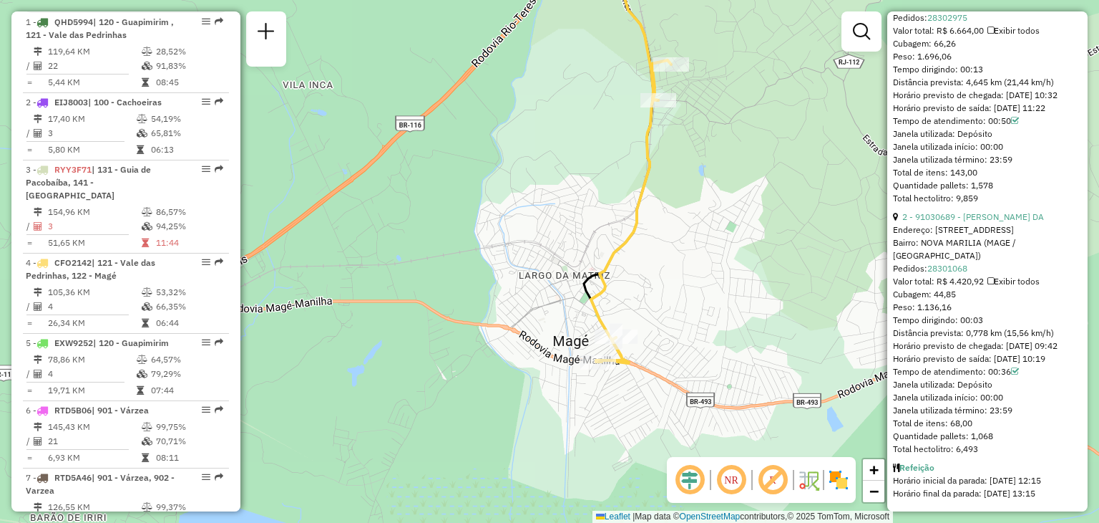
scroll to position [2150, 0]
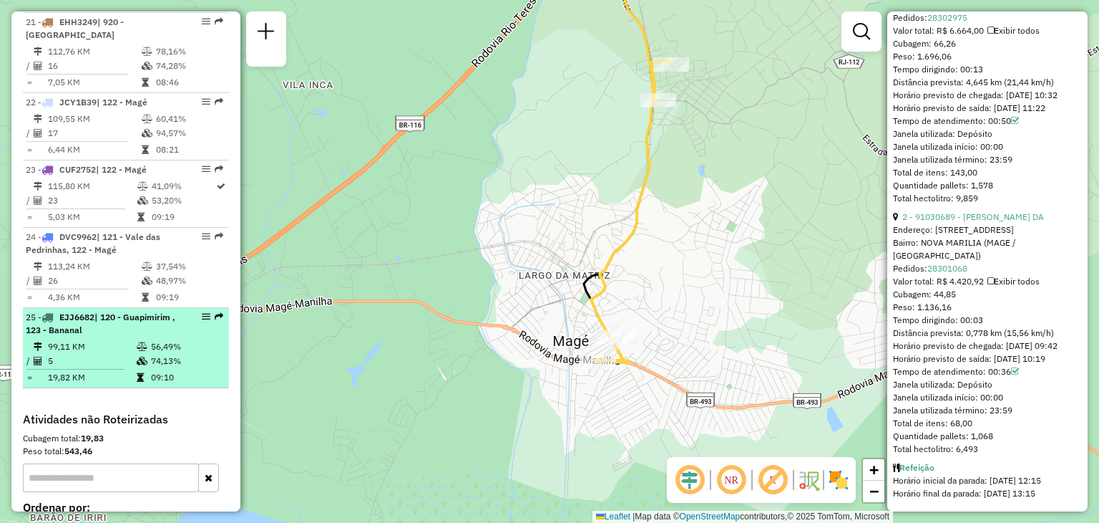
drag, startPoint x: 195, startPoint y: 261, endPoint x: 115, endPoint y: 278, distance: 82.7
click at [115, 311] on div "25 - EJJ6682 | 120 - Guapimirim , 123 - Bananal" at bounding box center [102, 324] width 152 height 26
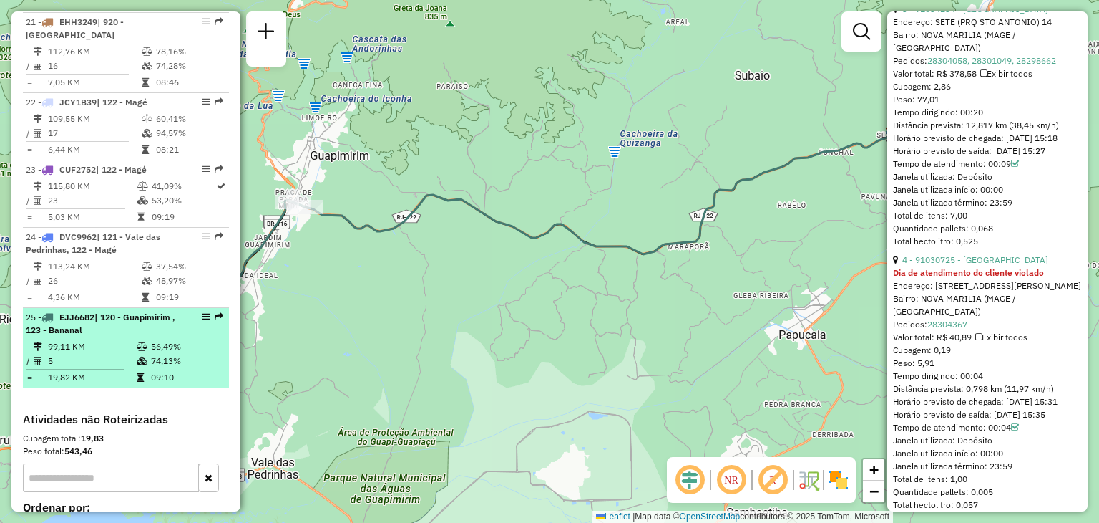
drag, startPoint x: 197, startPoint y: 259, endPoint x: 157, endPoint y: 261, distance: 40.1
click at [151, 311] on span "| 120 - Guapimirim , 123 - Bananal" at bounding box center [101, 323] width 150 height 24
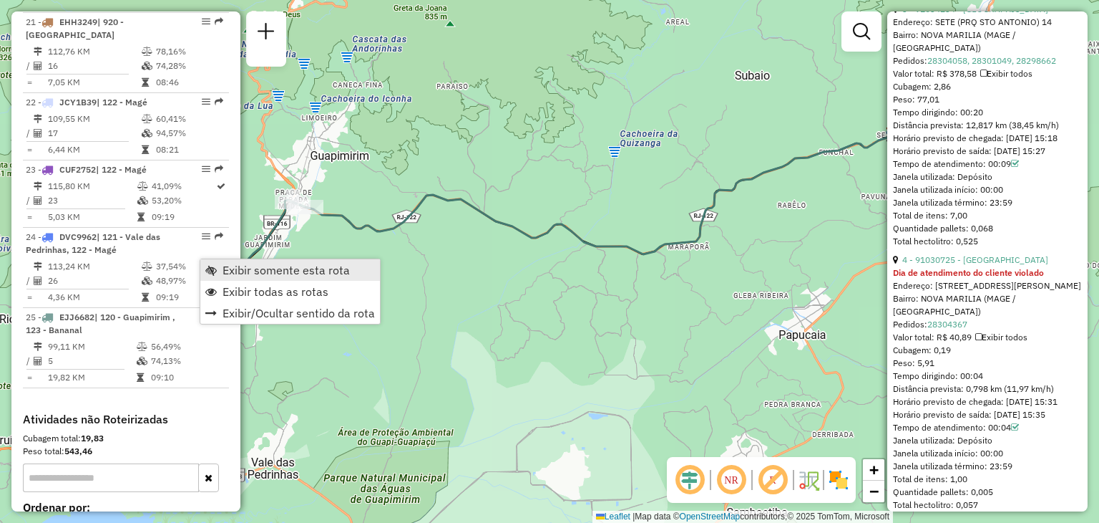
click at [232, 269] on span "Exibir somente esta rota" at bounding box center [286, 269] width 127 height 11
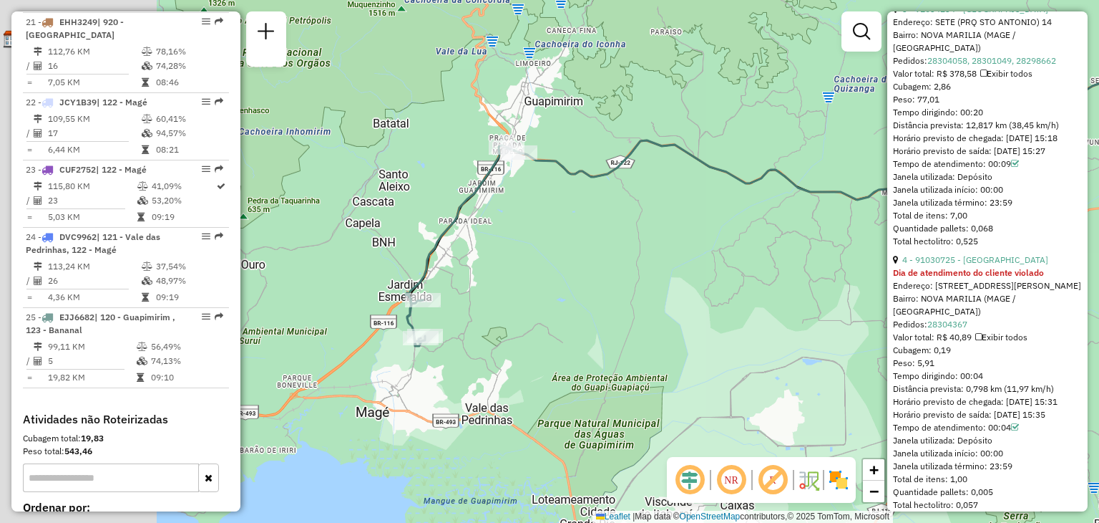
drag, startPoint x: 465, startPoint y: 243, endPoint x: 563, endPoint y: 211, distance: 102.3
click at [563, 211] on div "Janela de atendimento Grade de atendimento Capacidade Transportadoras Veículos …" at bounding box center [549, 261] width 1099 height 523
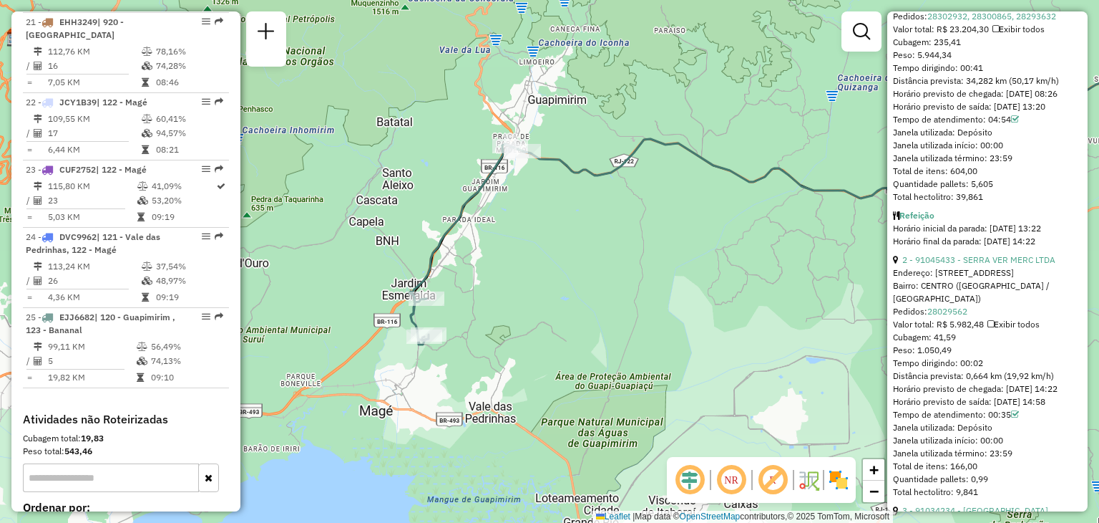
scroll to position [429, 0]
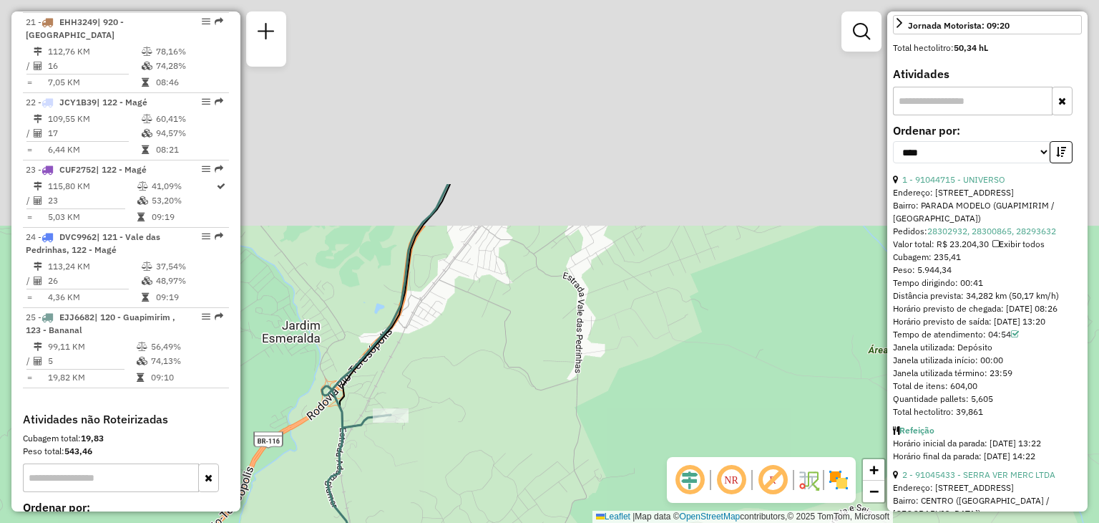
drag, startPoint x: 564, startPoint y: 354, endPoint x: 559, endPoint y: 392, distance: 37.6
click at [559, 396] on div "Janela de atendimento Grade de atendimento Capacidade Transportadoras Veículos …" at bounding box center [549, 261] width 1099 height 523
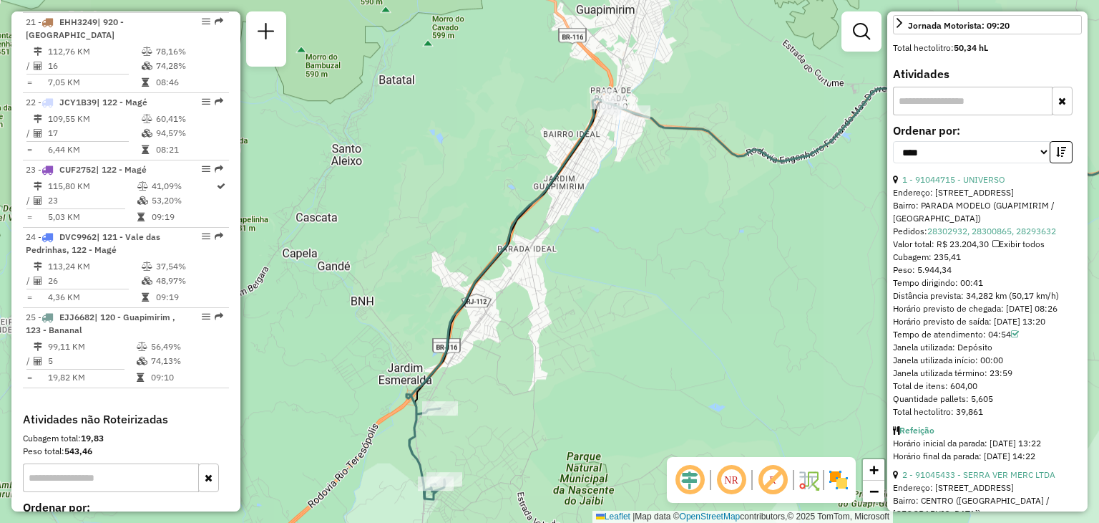
drag, startPoint x: 653, startPoint y: 221, endPoint x: 632, endPoint y: 251, distance: 35.9
click at [637, 269] on div "Janela de atendimento Grade de atendimento Capacidade Transportadoras Veículos …" at bounding box center [549, 261] width 1099 height 523
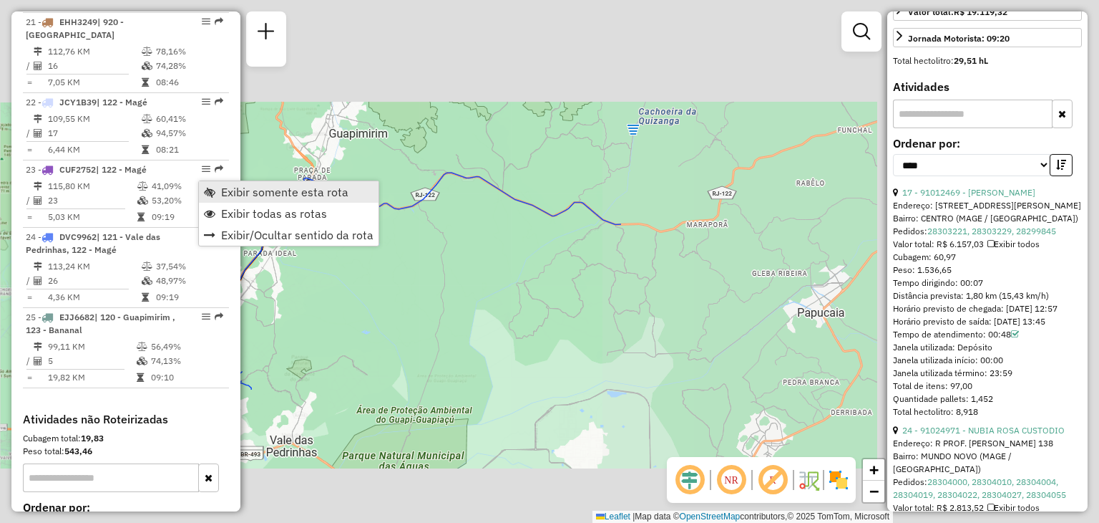
click at [226, 189] on span "Exibir somente esta rota" at bounding box center [284, 191] width 127 height 11
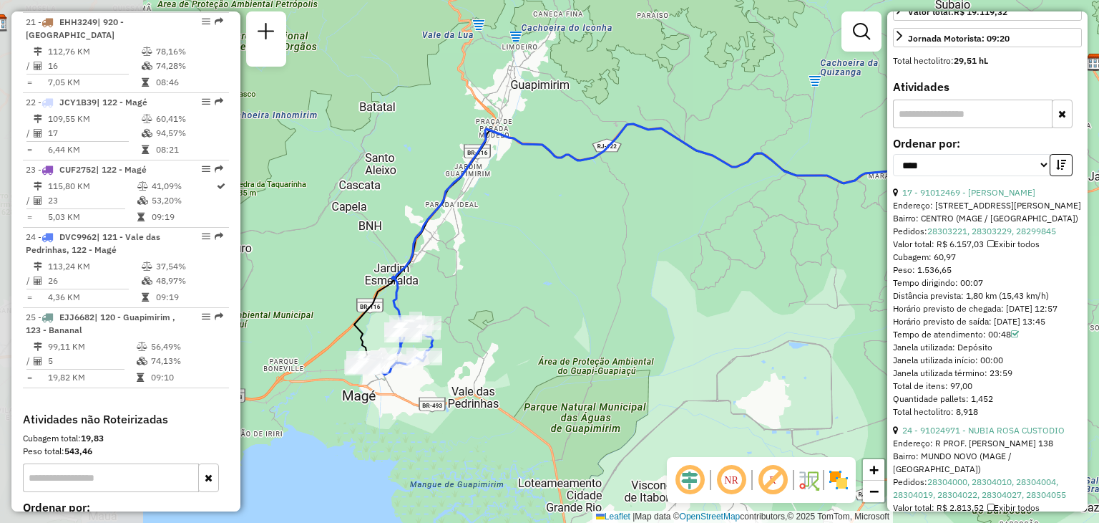
drag, startPoint x: 453, startPoint y: 354, endPoint x: 543, endPoint y: 318, distance: 97.0
click at [543, 318] on div "Janela de atendimento Grade de atendimento Capacidade Transportadoras Veículos …" at bounding box center [549, 261] width 1099 height 523
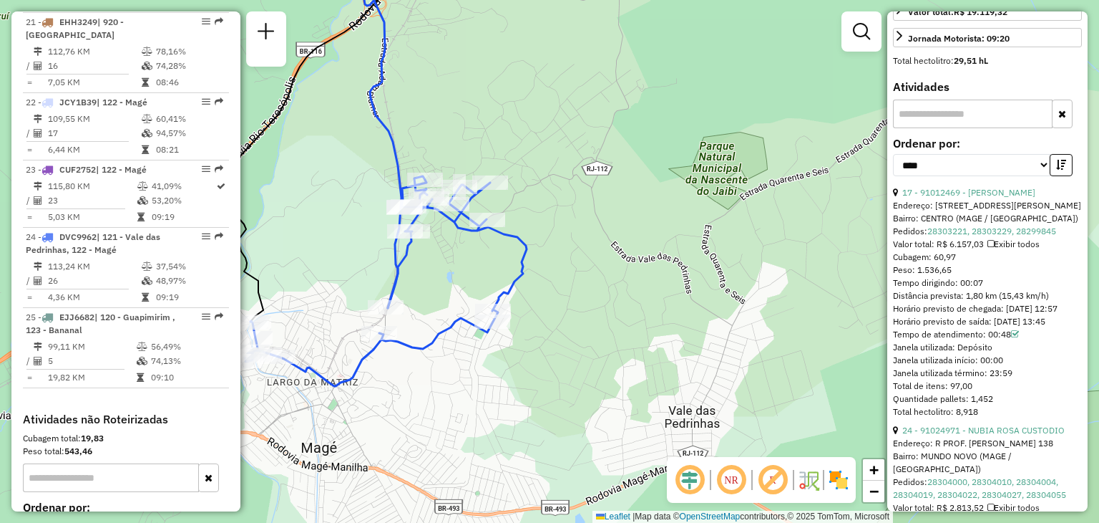
drag, startPoint x: 319, startPoint y: 387, endPoint x: 472, endPoint y: 379, distance: 153.4
click at [475, 379] on icon at bounding box center [386, 281] width 282 height 210
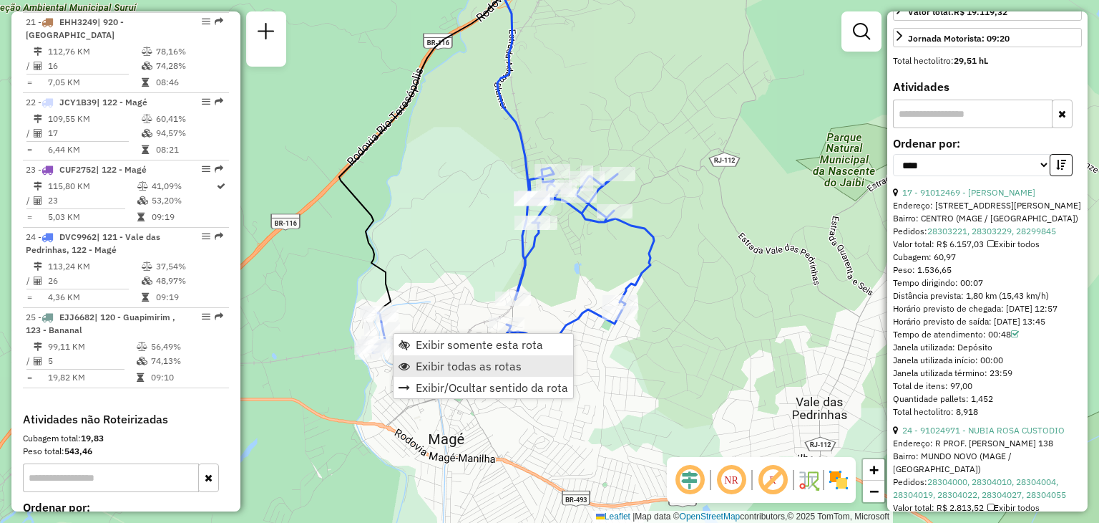
scroll to position [2221, 0]
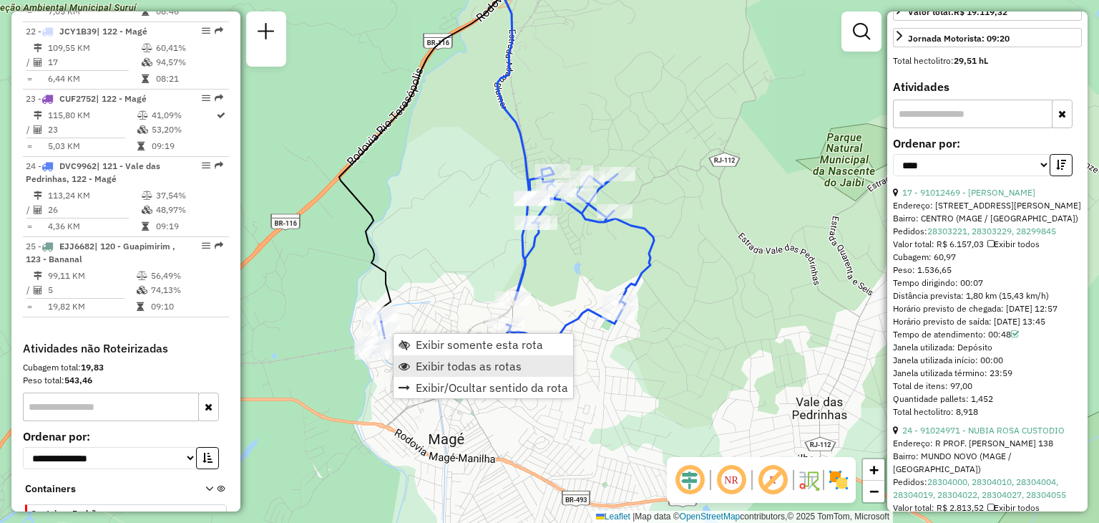
click at [438, 356] on link "Exibir todas as rotas" at bounding box center [484, 365] width 180 height 21
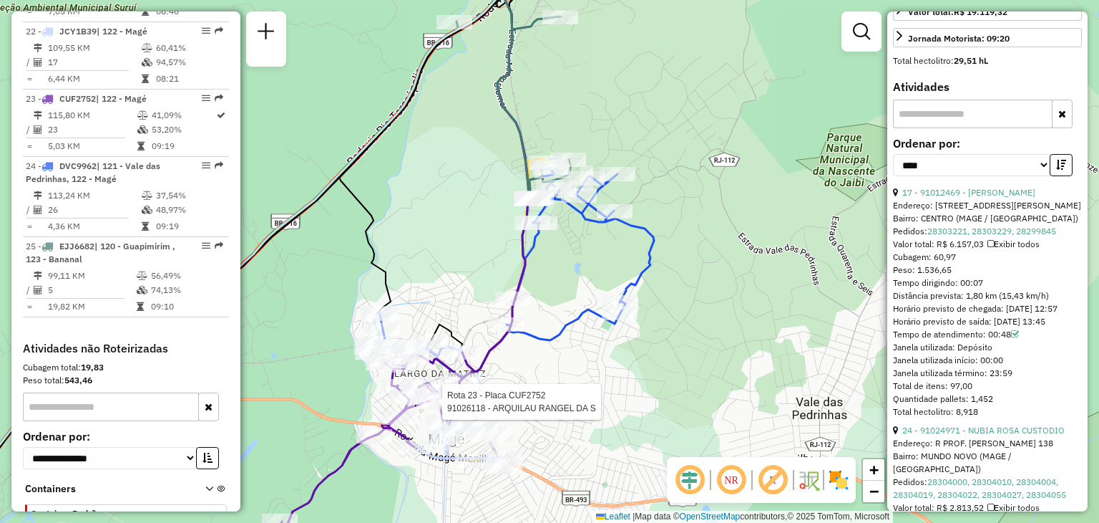
scroll to position [416, 0]
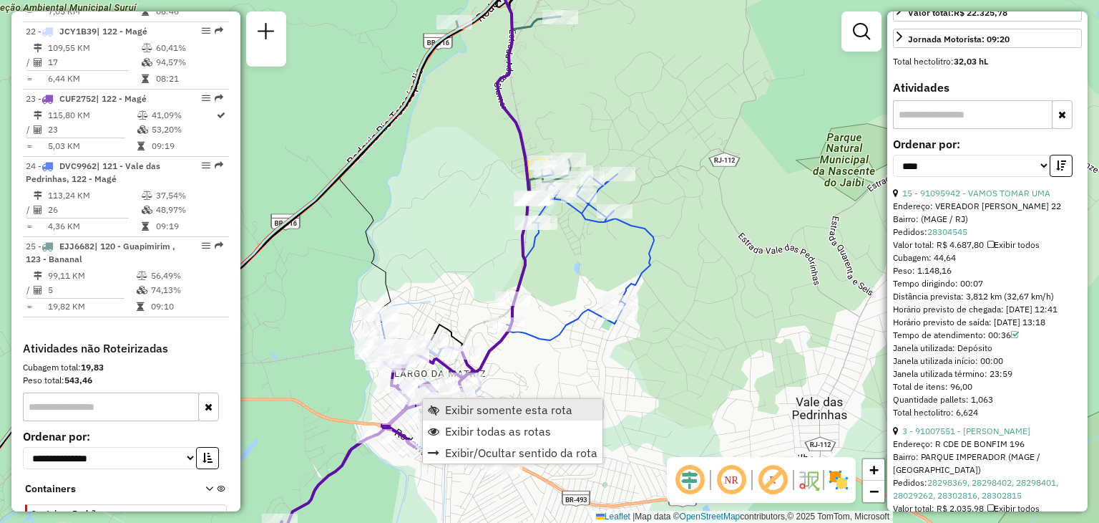
click at [447, 406] on span "Exibir somente esta rota" at bounding box center [508, 409] width 127 height 11
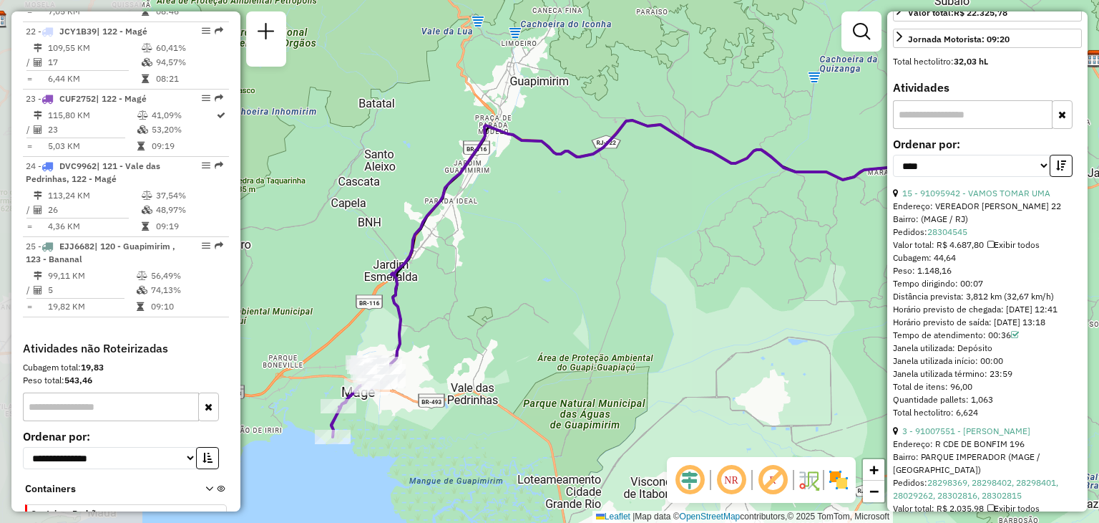
drag, startPoint x: 390, startPoint y: 398, endPoint x: 612, endPoint y: 353, distance: 226.4
click at [704, 330] on div "Janela de atendimento Grade de atendimento Capacidade Transportadoras Veículos …" at bounding box center [549, 261] width 1099 height 523
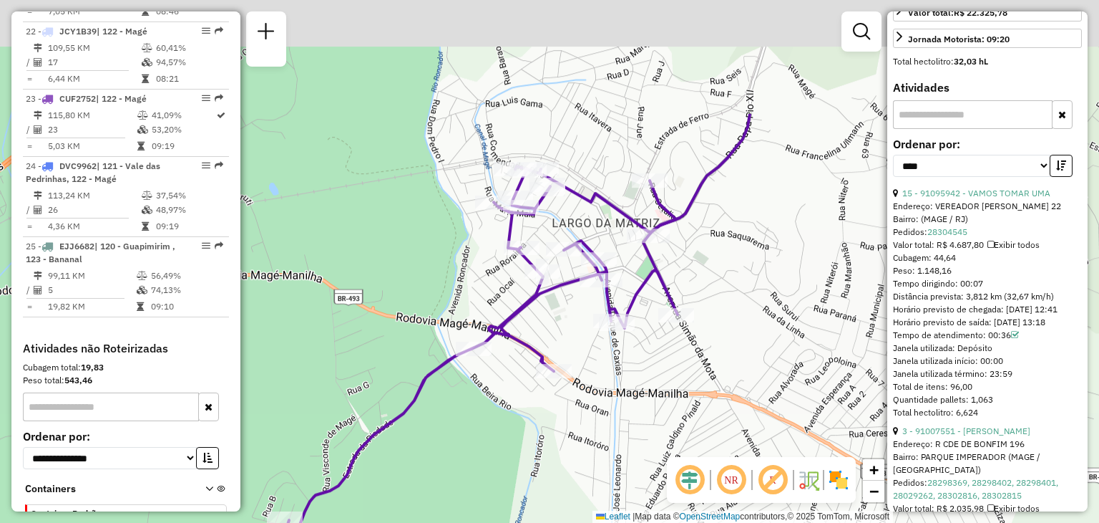
drag, startPoint x: 632, startPoint y: 230, endPoint x: 698, endPoint y: 356, distance: 142.1
click at [699, 356] on div "Janela de atendimento Grade de atendimento Capacidade Transportadoras Veículos …" at bounding box center [549, 261] width 1099 height 523
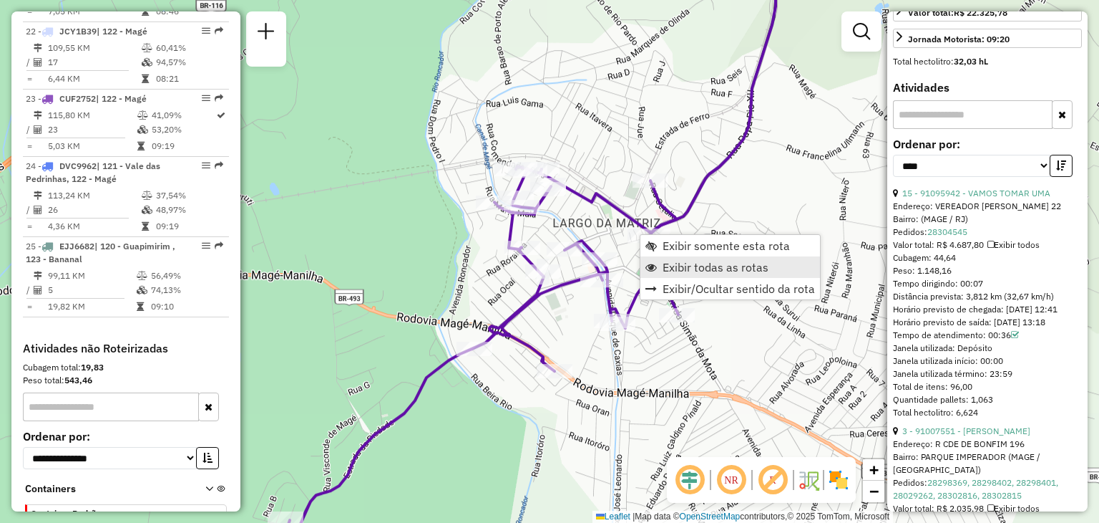
click at [669, 261] on span "Exibir todas as rotas" at bounding box center [716, 266] width 106 height 11
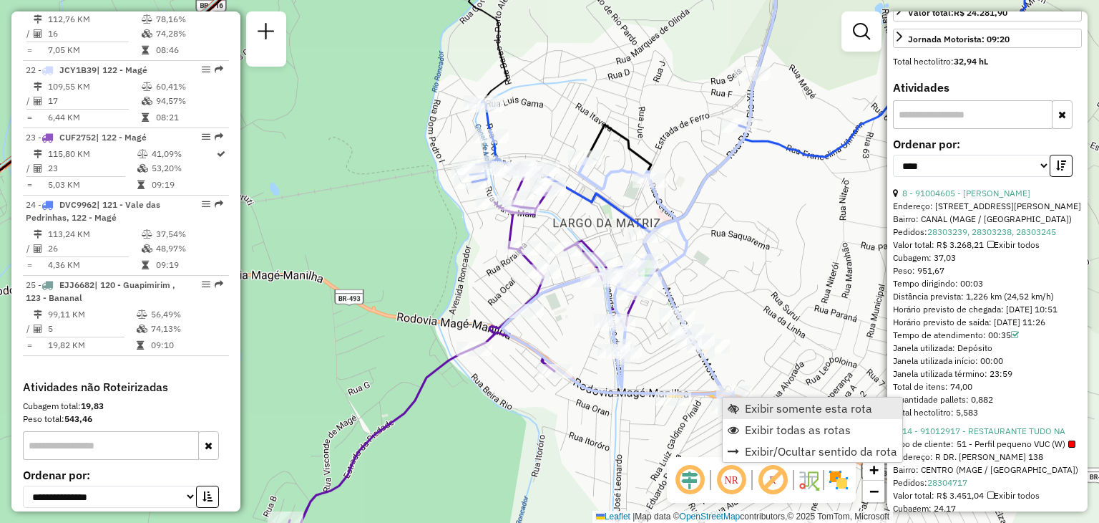
scroll to position [2176, 0]
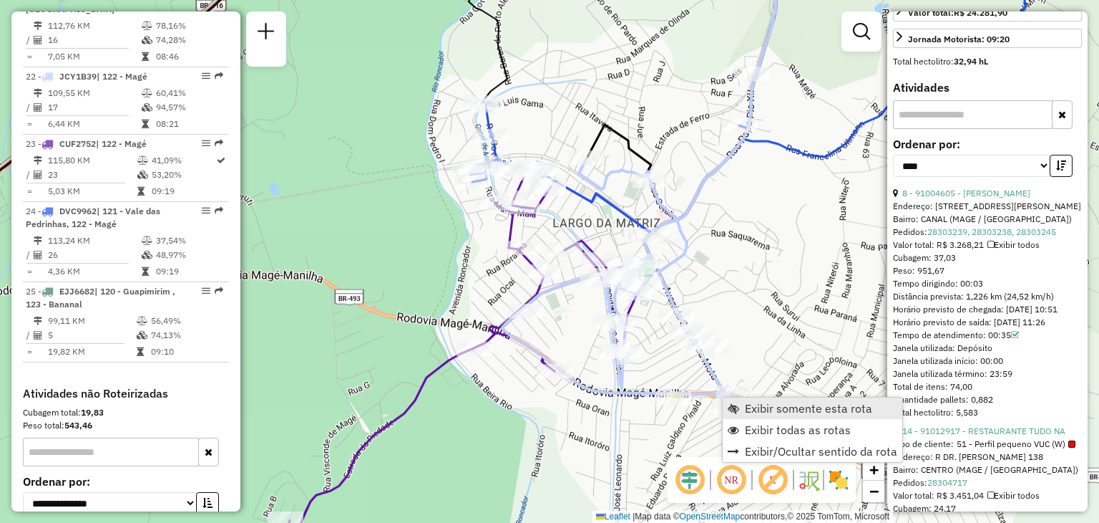
click at [736, 402] on span "Exibir somente esta rota" at bounding box center [733, 407] width 11 height 11
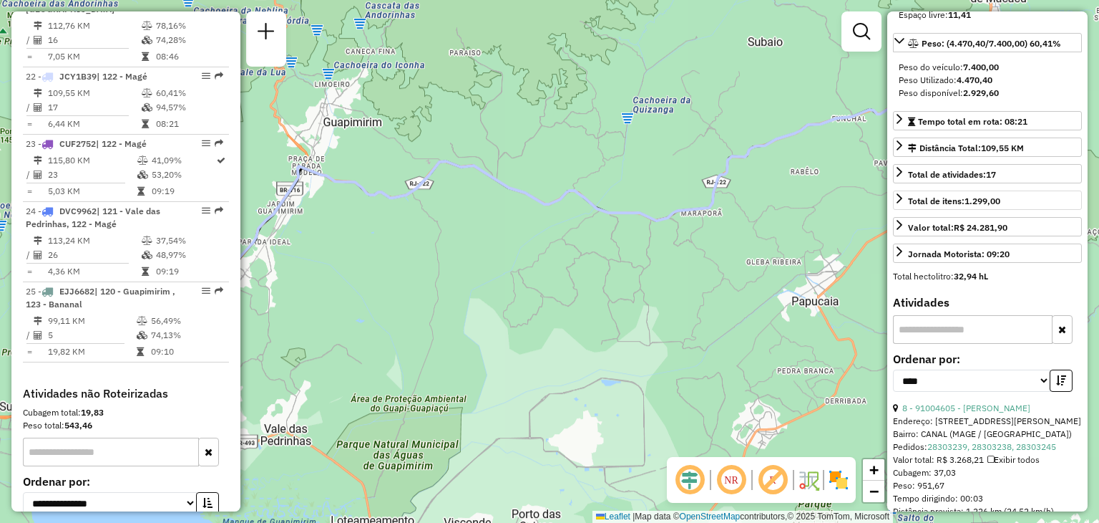
scroll to position [130, 0]
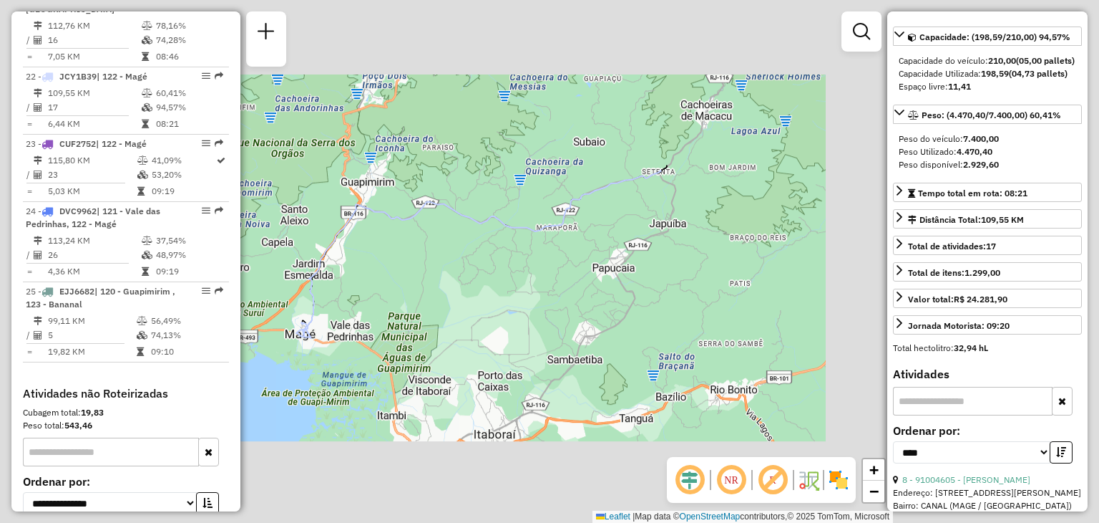
drag, startPoint x: 416, startPoint y: 300, endPoint x: 455, endPoint y: 303, distance: 39.5
click at [455, 303] on div "Janela de atendimento Grade de atendimento Capacidade Transportadoras Veículos …" at bounding box center [549, 261] width 1099 height 523
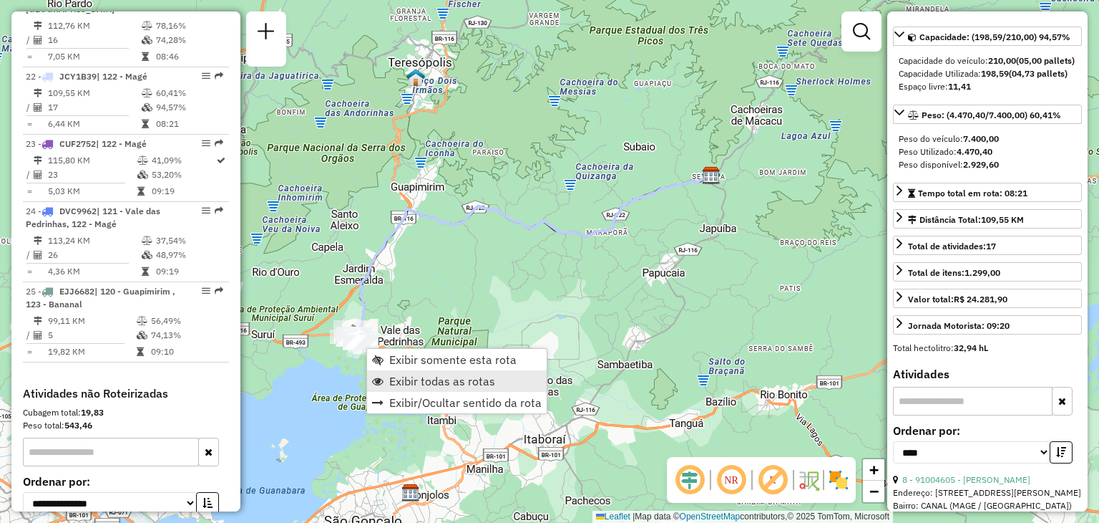
click at [407, 382] on span "Exibir todas as rotas" at bounding box center [442, 380] width 106 height 11
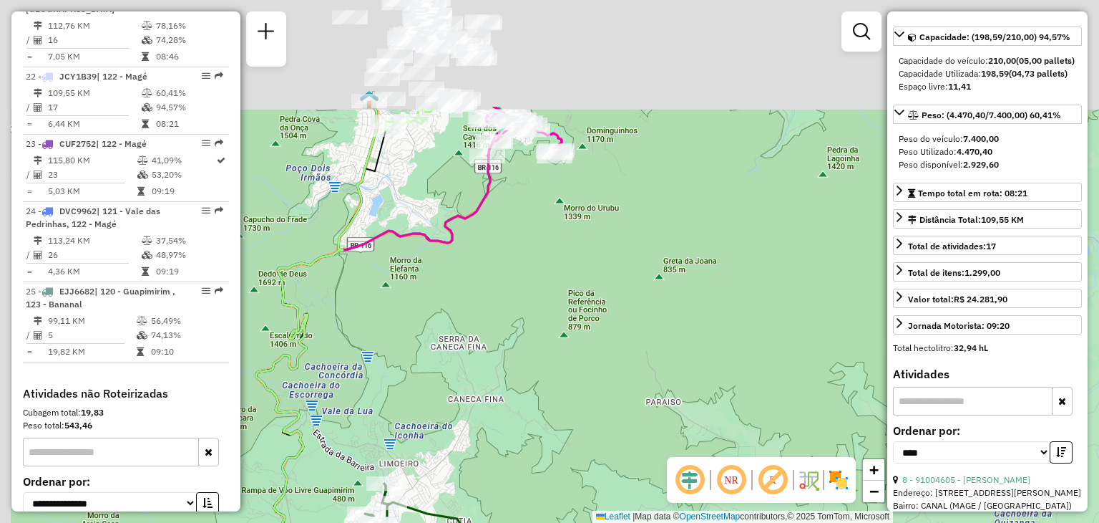
drag, startPoint x: 397, startPoint y: 202, endPoint x: 566, endPoint y: 434, distance: 287.5
click at [566, 430] on div "Janela de atendimento Grade de atendimento Capacidade Transportadoras Veículos …" at bounding box center [549, 261] width 1099 height 523
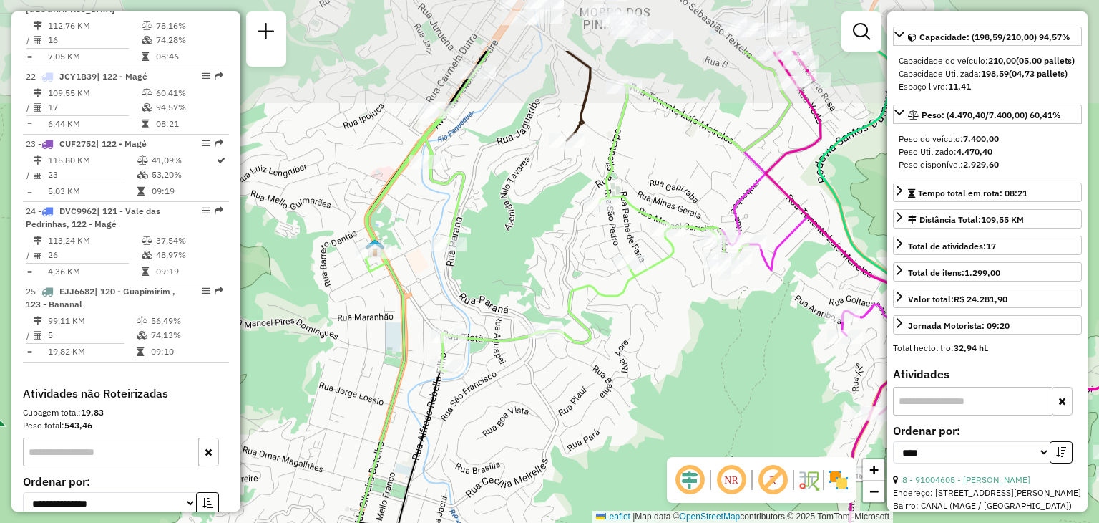
drag, startPoint x: 613, startPoint y: 279, endPoint x: 602, endPoint y: 379, distance: 100.8
click at [602, 379] on div "Janela de atendimento Grade de atendimento Capacidade Transportadoras Veículos …" at bounding box center [549, 261] width 1099 height 523
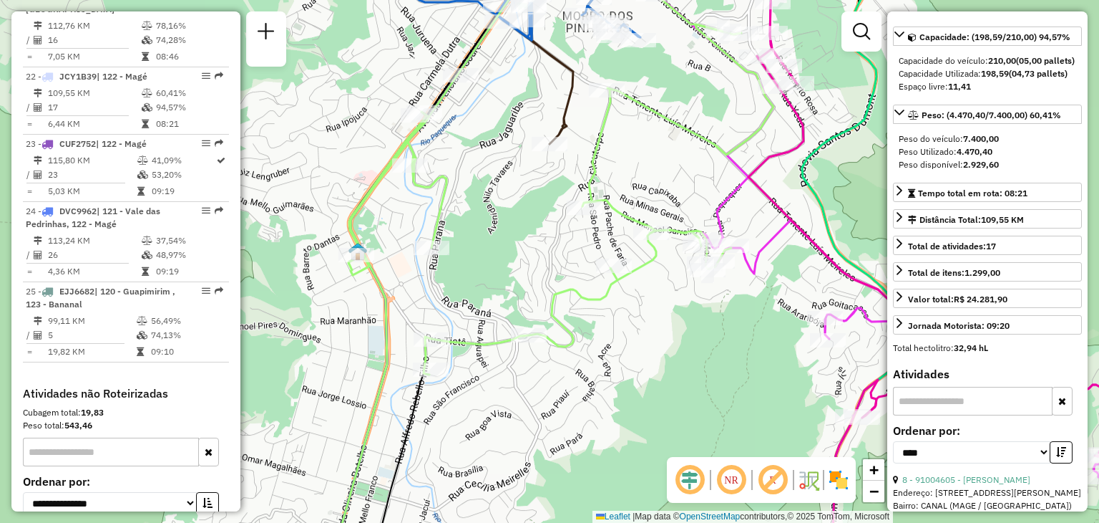
drag, startPoint x: 817, startPoint y: 390, endPoint x: 596, endPoint y: 353, distance: 224.3
click at [589, 348] on div "Rota 6 - Placa RTD5B06 08514974 - 59.945.668 ADILSON BICALHO DE ASSIS Janela de…" at bounding box center [549, 261] width 1099 height 523
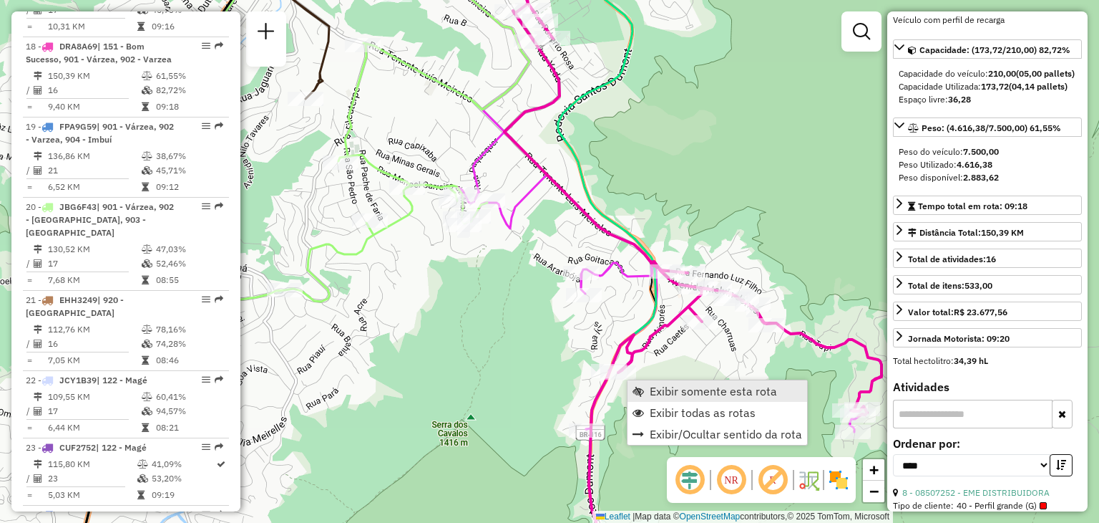
scroll to position [1857, 0]
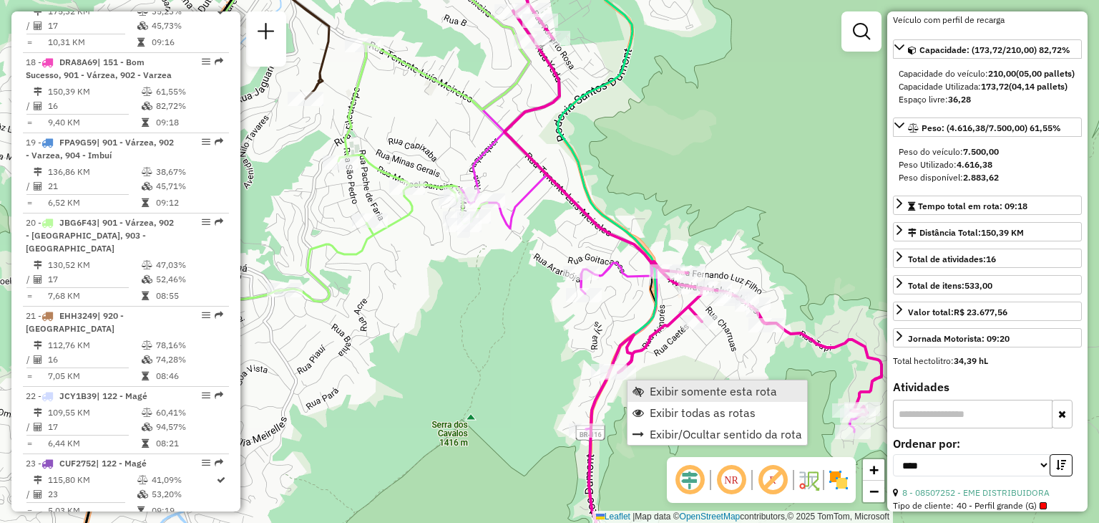
click at [653, 387] on span "Exibir somente esta rota" at bounding box center [713, 390] width 127 height 11
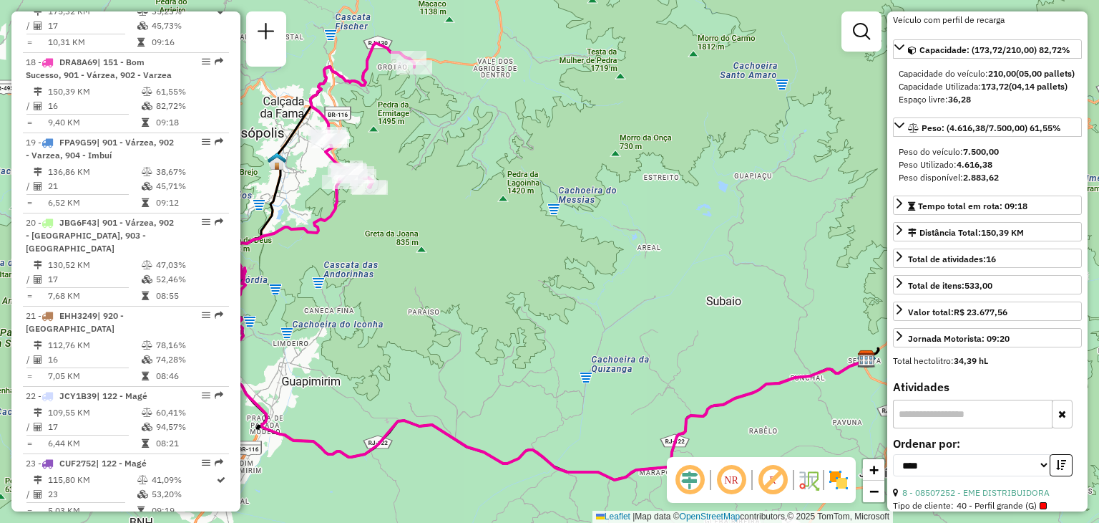
drag, startPoint x: 539, startPoint y: 368, endPoint x: 564, endPoint y: 387, distance: 31.6
click at [558, 384] on div "Janela de atendimento Grade de atendimento Capacidade Transportadoras Veículos …" at bounding box center [549, 261] width 1099 height 523
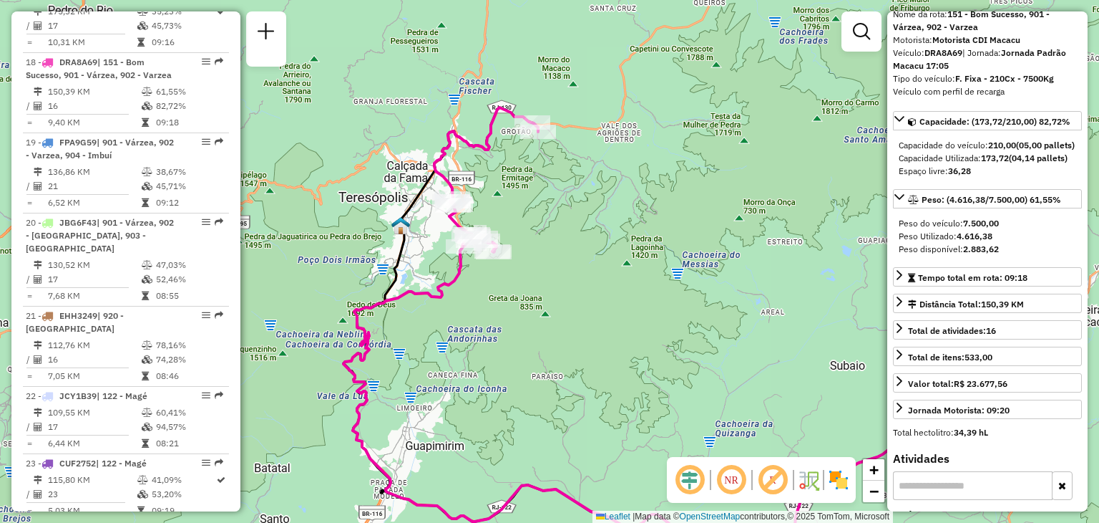
scroll to position [357, 0]
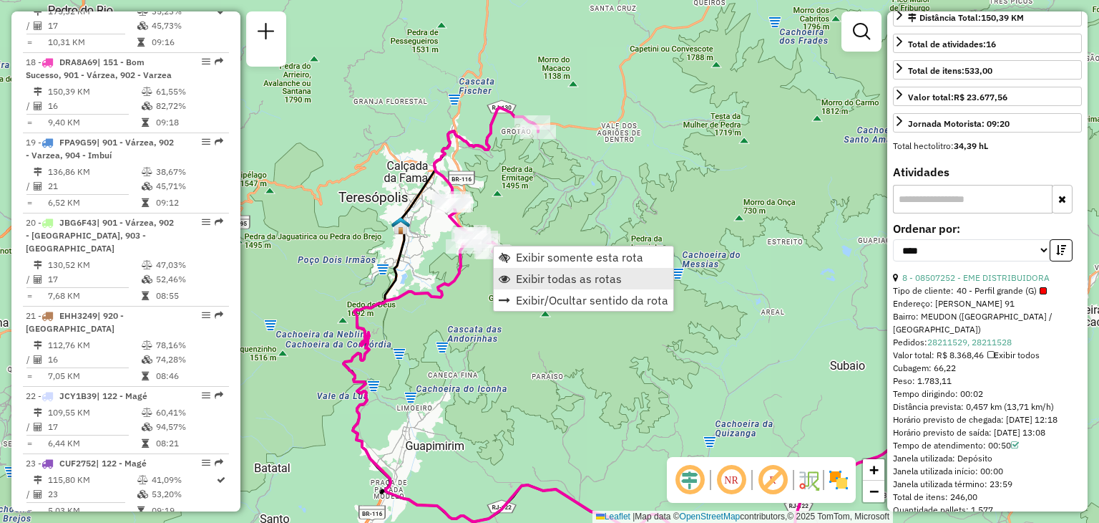
click at [519, 282] on span "Exibir todas as rotas" at bounding box center [569, 278] width 106 height 11
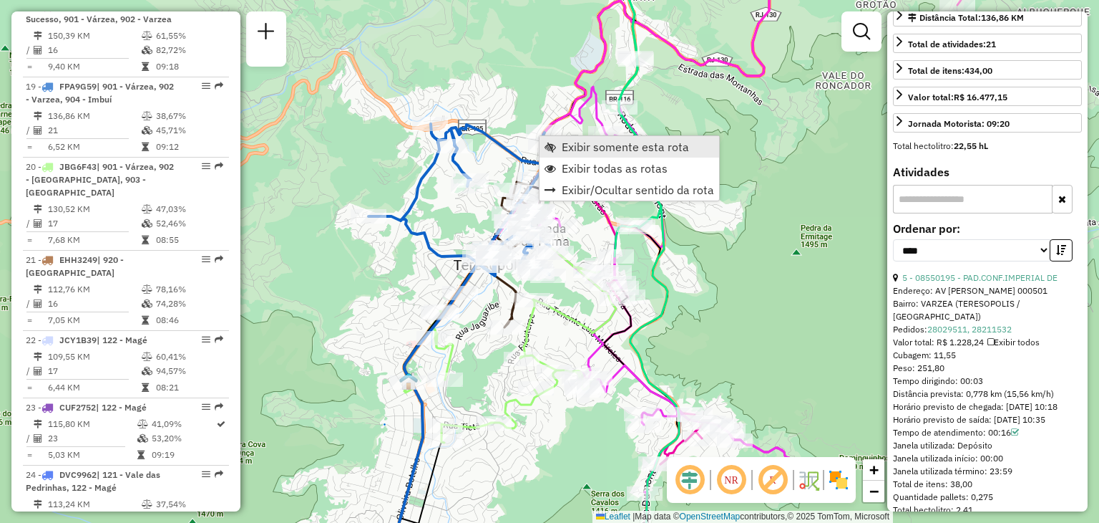
click at [564, 156] on link "Exibir somente esta rota" at bounding box center [630, 146] width 180 height 21
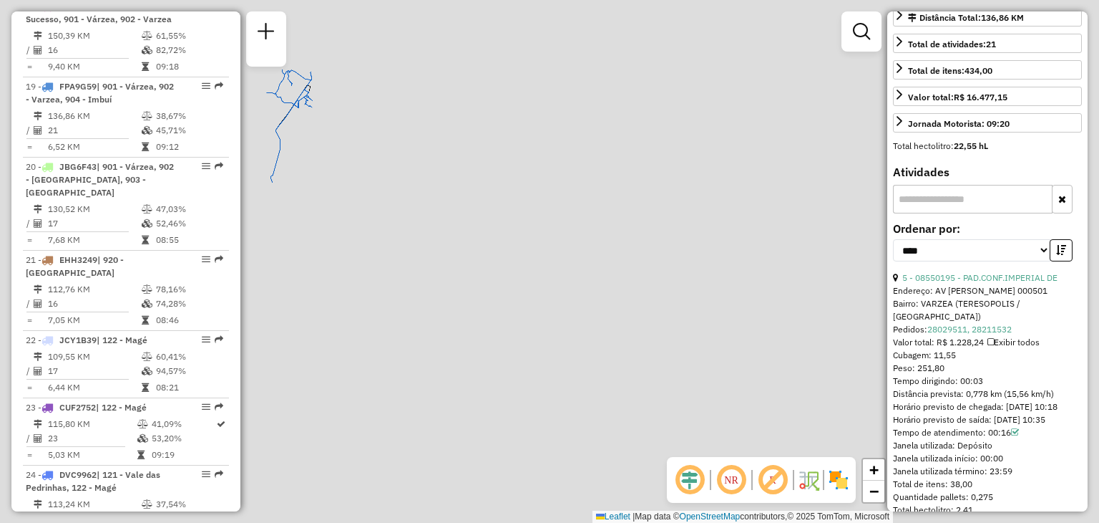
scroll to position [1937, 0]
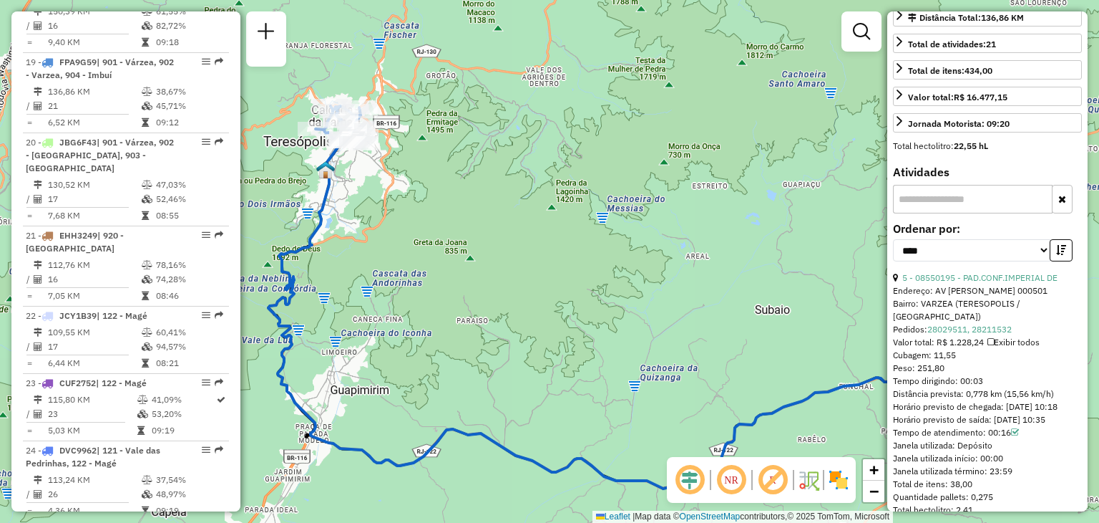
drag, startPoint x: 349, startPoint y: 170, endPoint x: 488, endPoint y: 316, distance: 201.5
click at [490, 317] on div "Janela de atendimento Grade de atendimento Capacidade Transportadoras Veículos …" at bounding box center [549, 261] width 1099 height 523
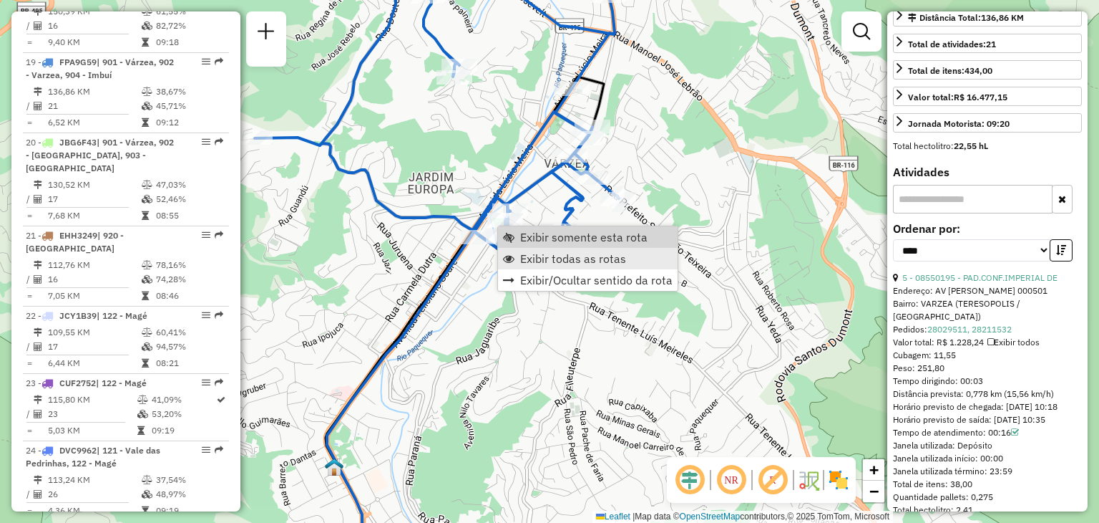
click at [514, 249] on link "Exibir todas as rotas" at bounding box center [588, 258] width 180 height 21
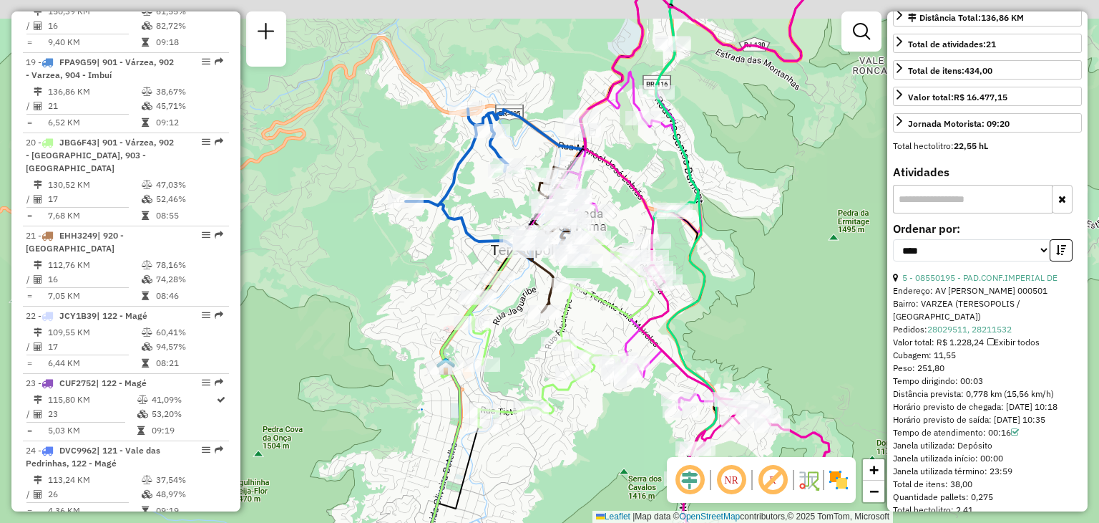
drag, startPoint x: 694, startPoint y: 114, endPoint x: 685, endPoint y: 162, distance: 48.9
click at [689, 168] on icon at bounding box center [675, 114] width 47 height 253
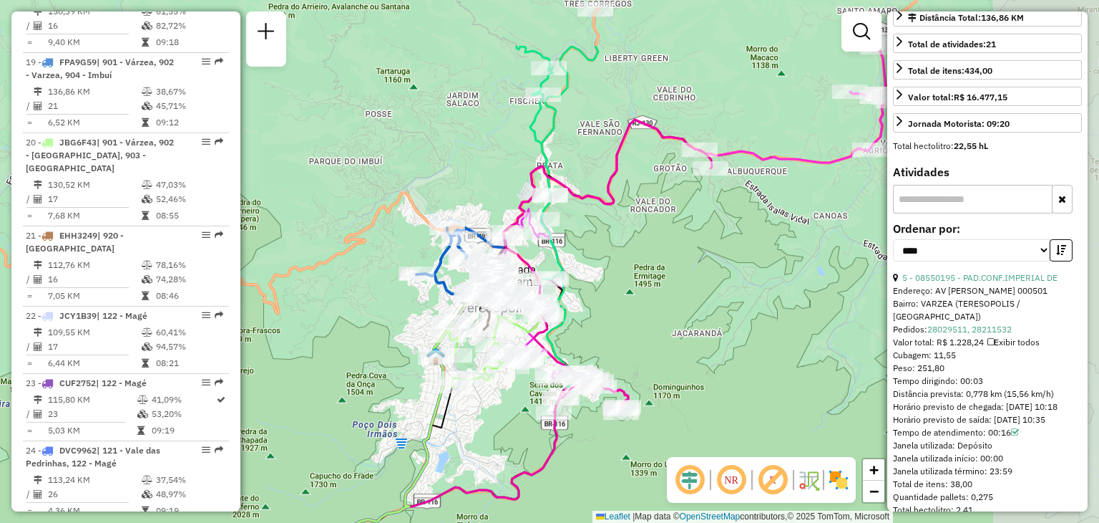
drag, startPoint x: 670, startPoint y: 161, endPoint x: 544, endPoint y: 270, distance: 166.4
click at [544, 270] on div "Janela de atendimento Grade de atendimento Capacidade Transportadoras Veículos …" at bounding box center [549, 261] width 1099 height 523
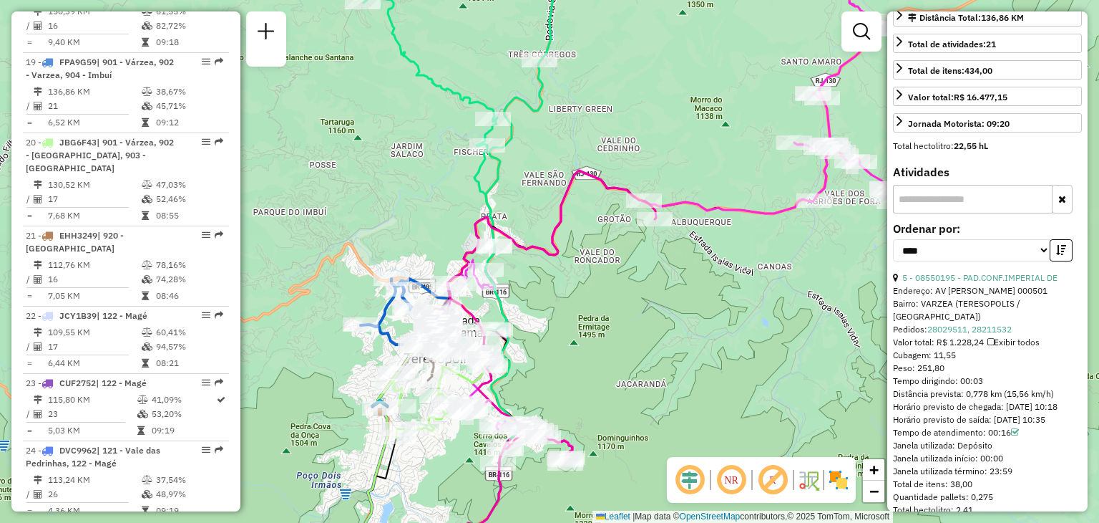
drag, startPoint x: 653, startPoint y: 246, endPoint x: 466, endPoint y: 366, distance: 222.2
click at [466, 366] on div "Janela de atendimento Grade de atendimento Capacidade Transportadoras Veículos …" at bounding box center [549, 261] width 1099 height 523
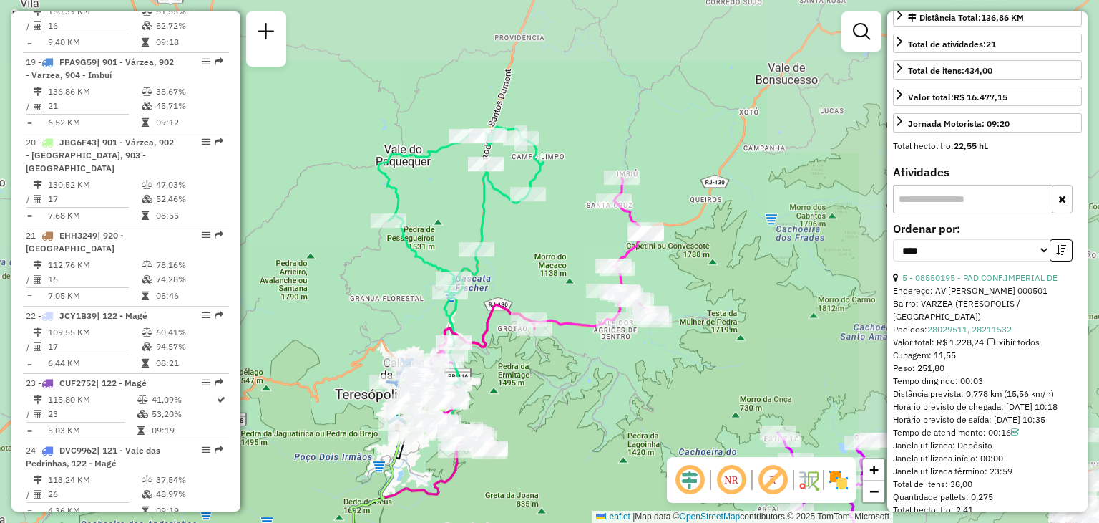
drag, startPoint x: 788, startPoint y: 217, endPoint x: 671, endPoint y: 308, distance: 148.9
click at [672, 308] on div "Janela de atendimento Grade de atendimento Capacidade Transportadoras Veículos …" at bounding box center [549, 261] width 1099 height 523
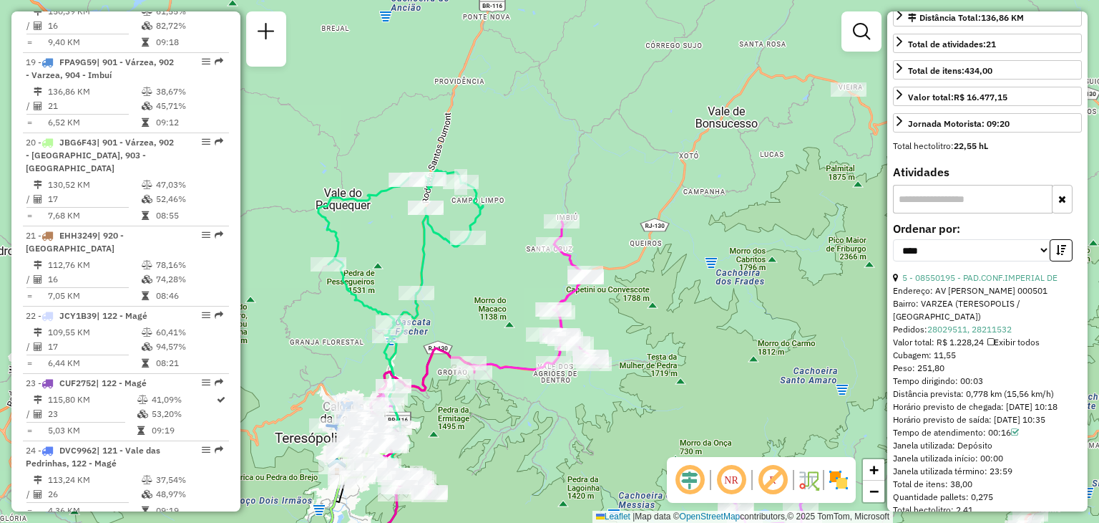
scroll to position [429, 0]
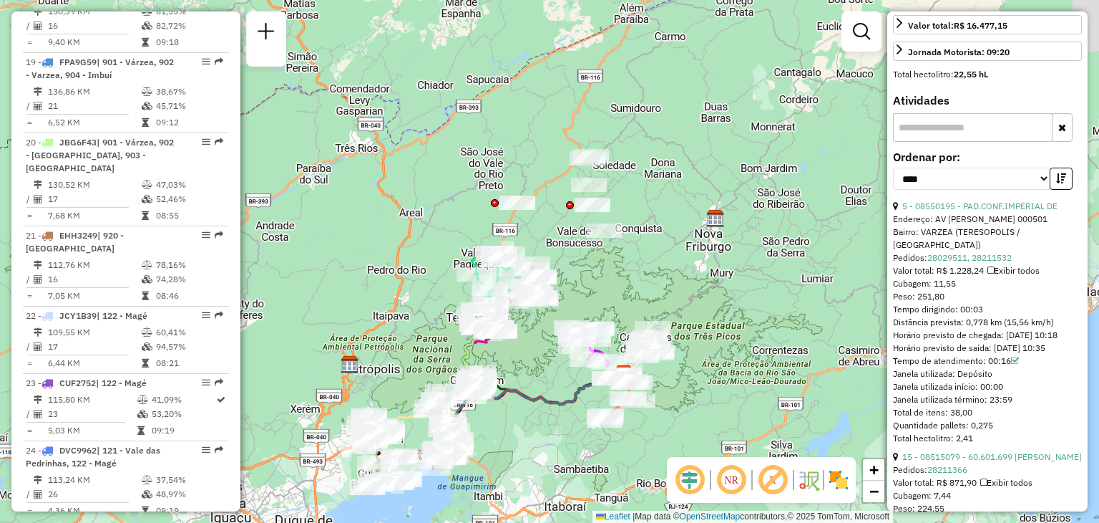
drag, startPoint x: 807, startPoint y: 301, endPoint x: 590, endPoint y: 334, distance: 220.1
click at [590, 334] on div "Janela de atendimento Grade de atendimento Capacidade Transportadoras Veículos …" at bounding box center [549, 261] width 1099 height 523
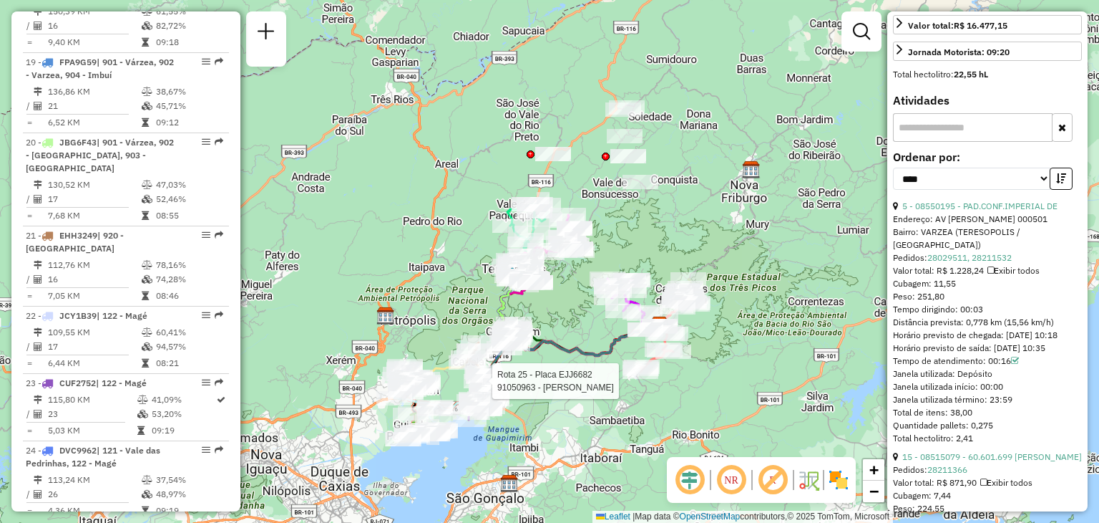
click at [477, 476] on div "Rota 25 - Placa EJJ6682 91050963 - [PERSON_NAME] de atendimento Grade de atendi…" at bounding box center [549, 261] width 1099 height 523
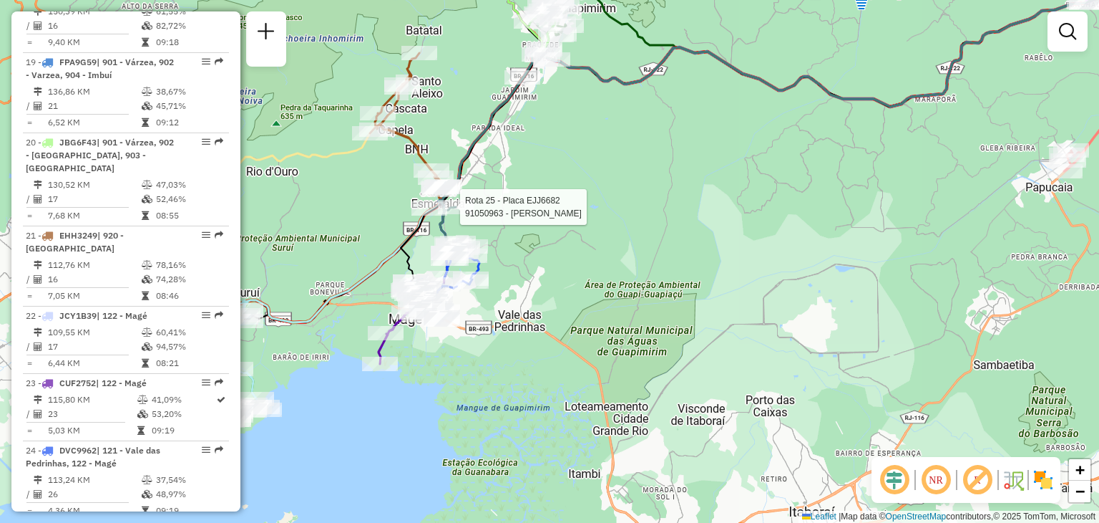
select select "*********"
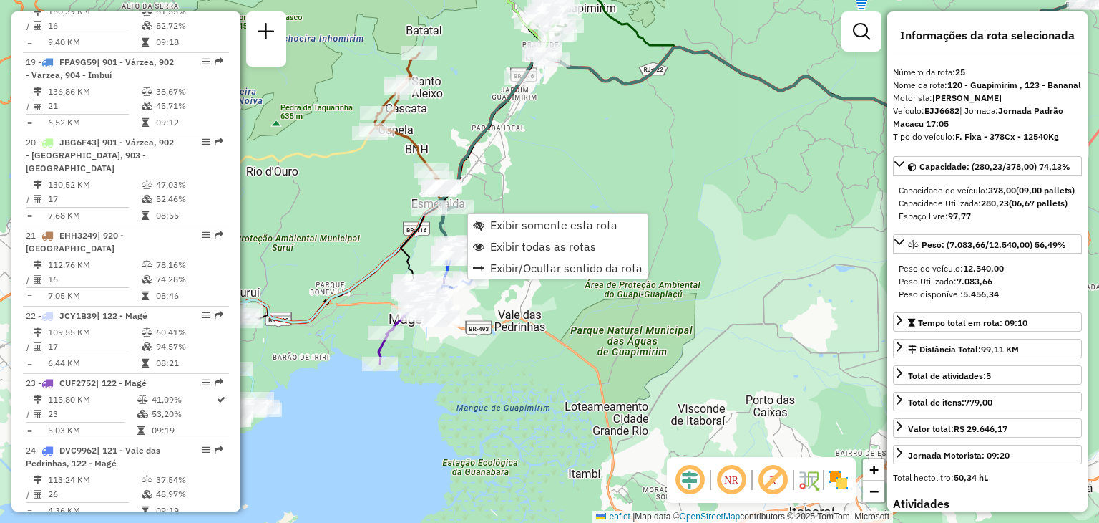
scroll to position [2221, 0]
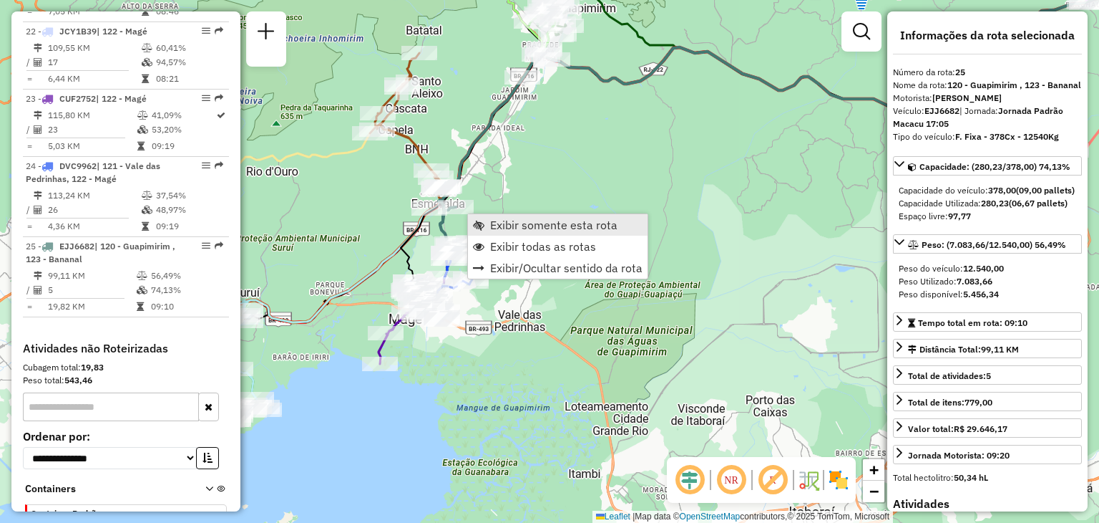
click at [500, 220] on span "Exibir somente esta rota" at bounding box center [553, 224] width 127 height 11
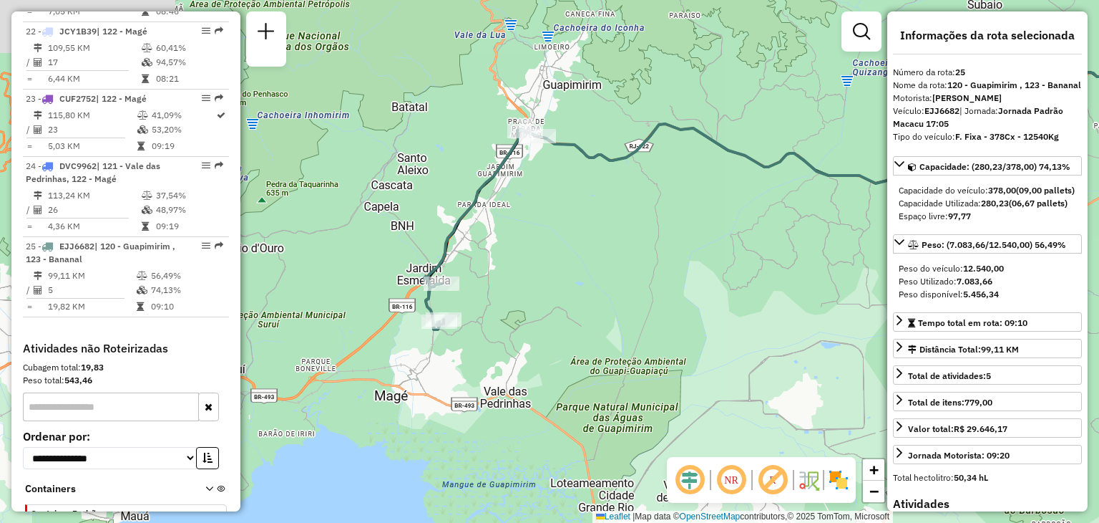
drag, startPoint x: 404, startPoint y: 288, endPoint x: 655, endPoint y: 211, distance: 262.6
click at [660, 208] on div "Janela de atendimento Grade de atendimento Capacidade Transportadoras Veículos …" at bounding box center [549, 261] width 1099 height 523
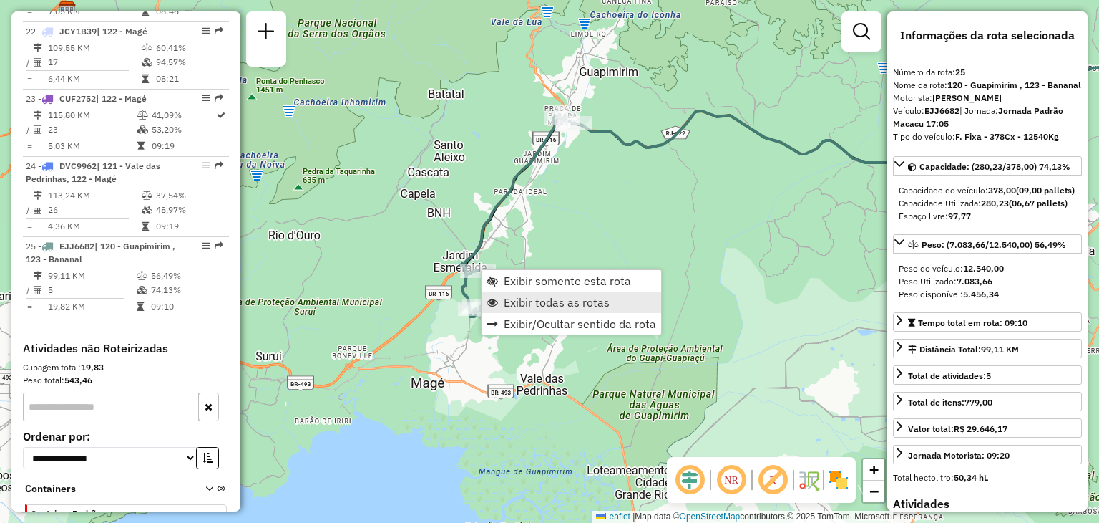
click at [510, 291] on link "Exibir todas as rotas" at bounding box center [572, 301] width 180 height 21
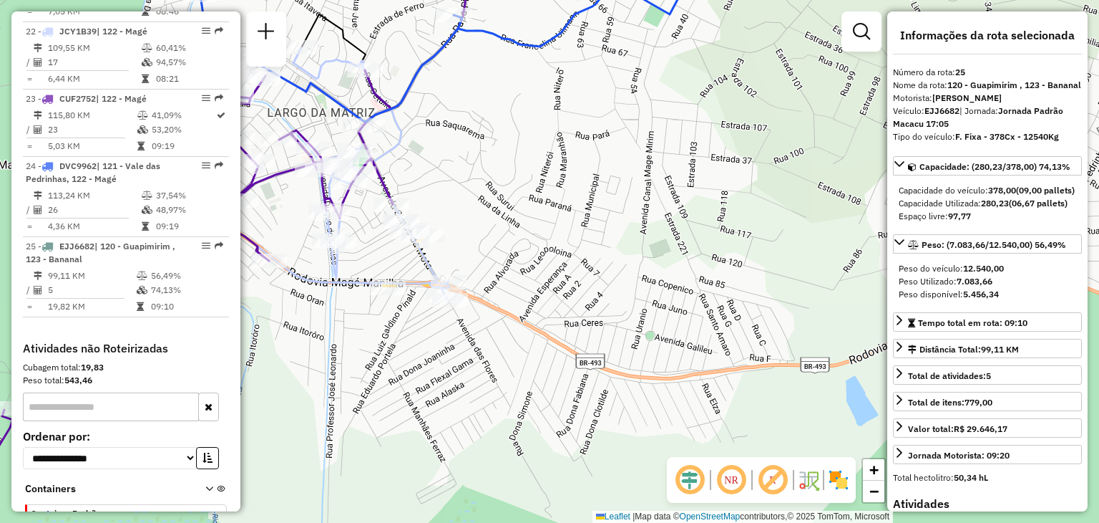
drag, startPoint x: 330, startPoint y: 272, endPoint x: 390, endPoint y: 310, distance: 71.1
click at [389, 301] on icon at bounding box center [333, 174] width 233 height 253
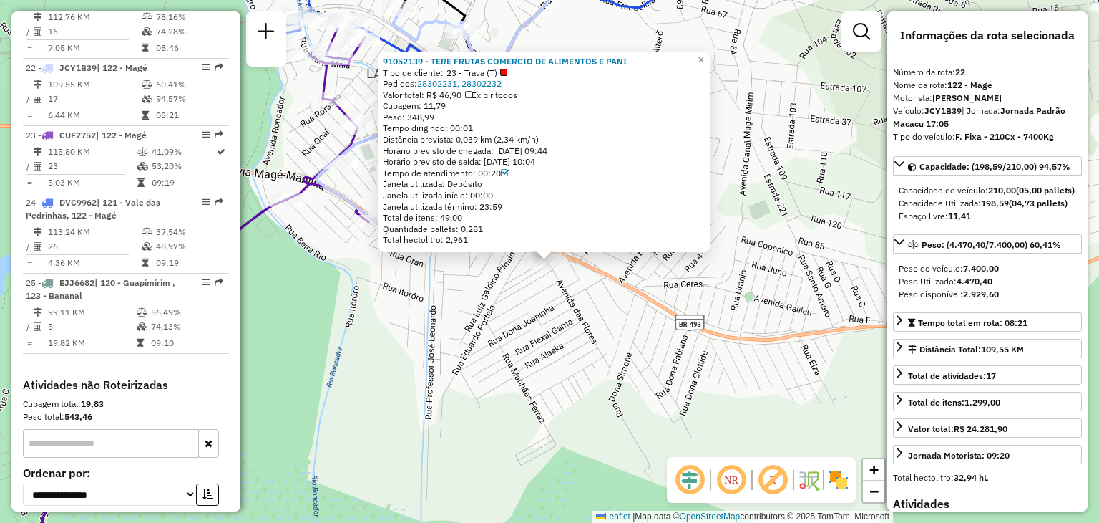
scroll to position [2176, 0]
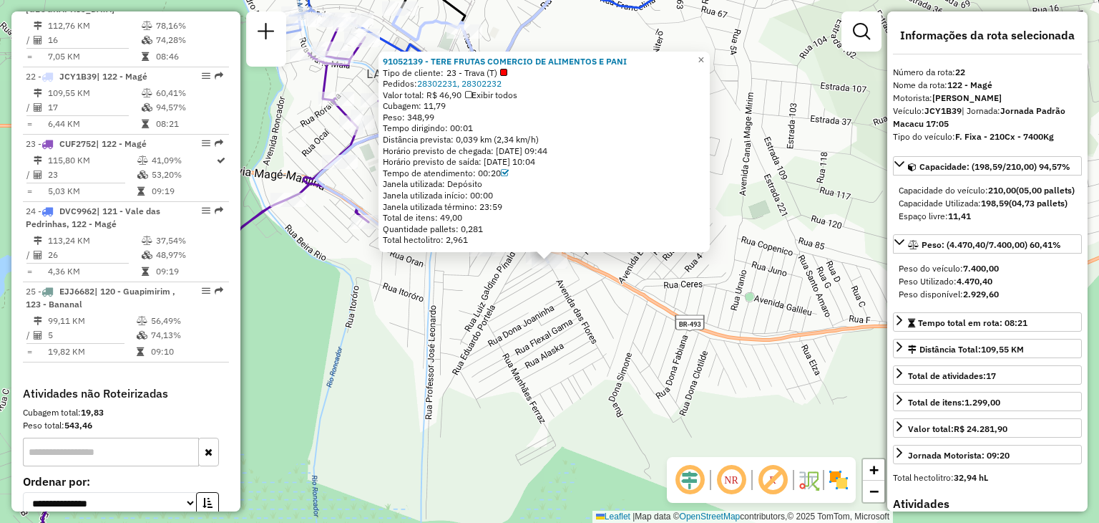
click at [414, 310] on div "91052139 - TERE FRUTAS COMERCIO DE ALIMENTOS E PANI Tipo de cliente: 23 - Trava…" at bounding box center [549, 261] width 1099 height 523
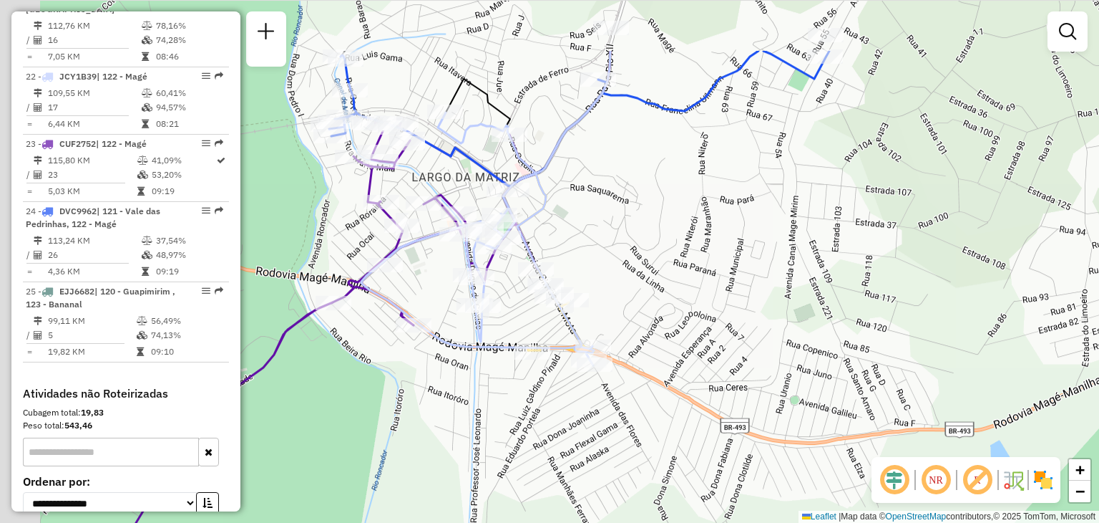
drag, startPoint x: 438, startPoint y: 359, endPoint x: 455, endPoint y: 382, distance: 28.8
click at [455, 391] on div "Janela de atendimento Grade de atendimento Capacidade Transportadoras Veículos …" at bounding box center [549, 261] width 1099 height 523
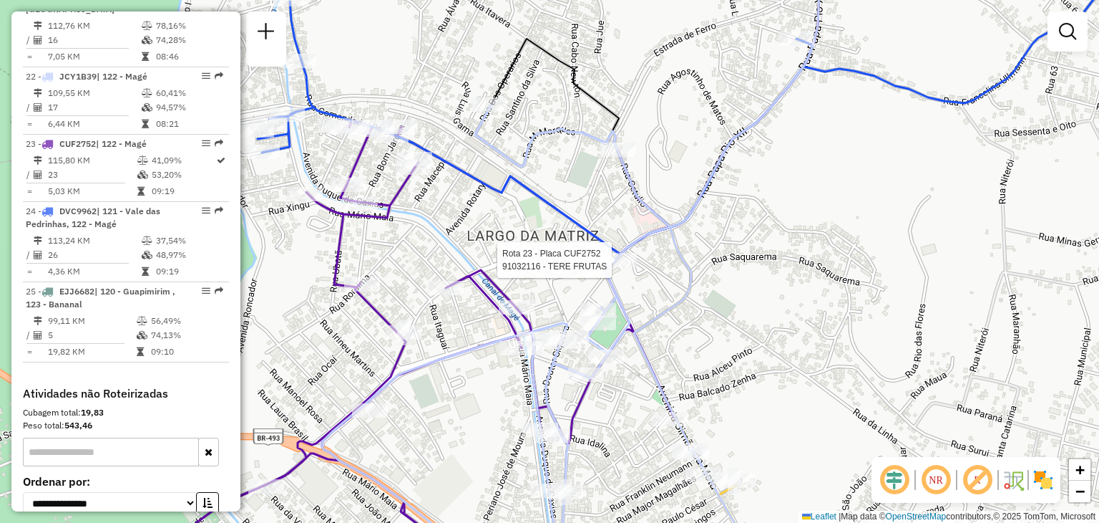
select select "*********"
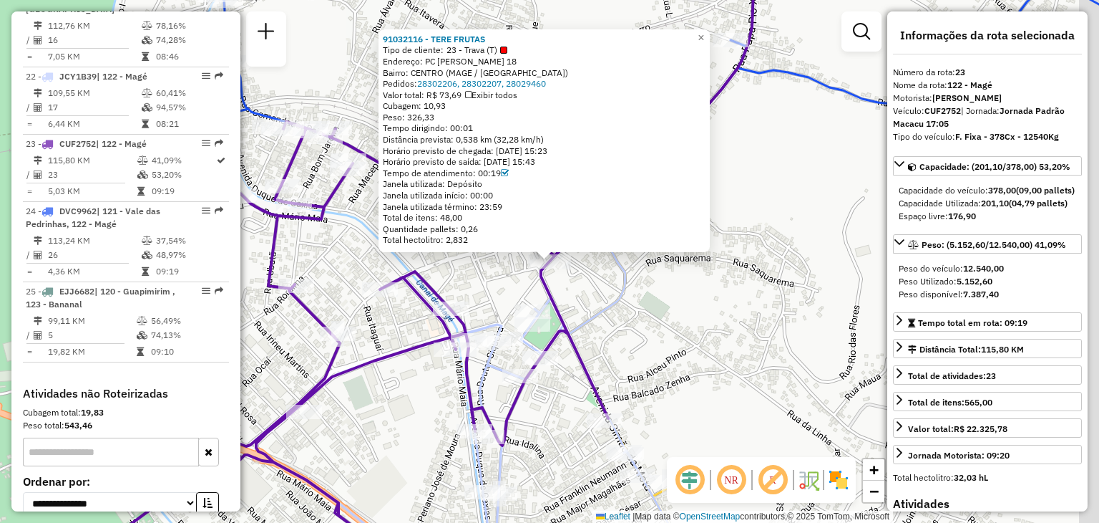
scroll to position [2214, 0]
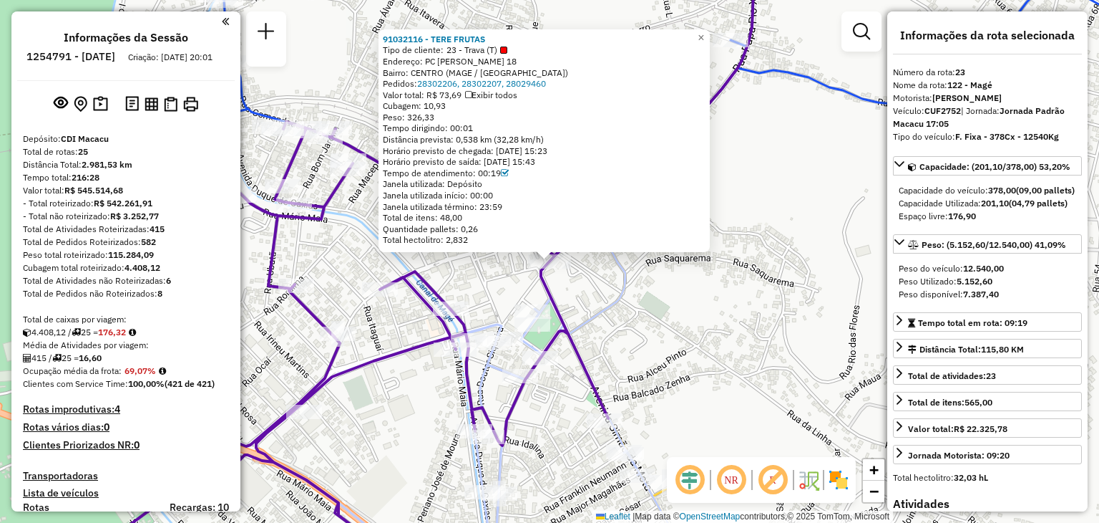
select select "*********"
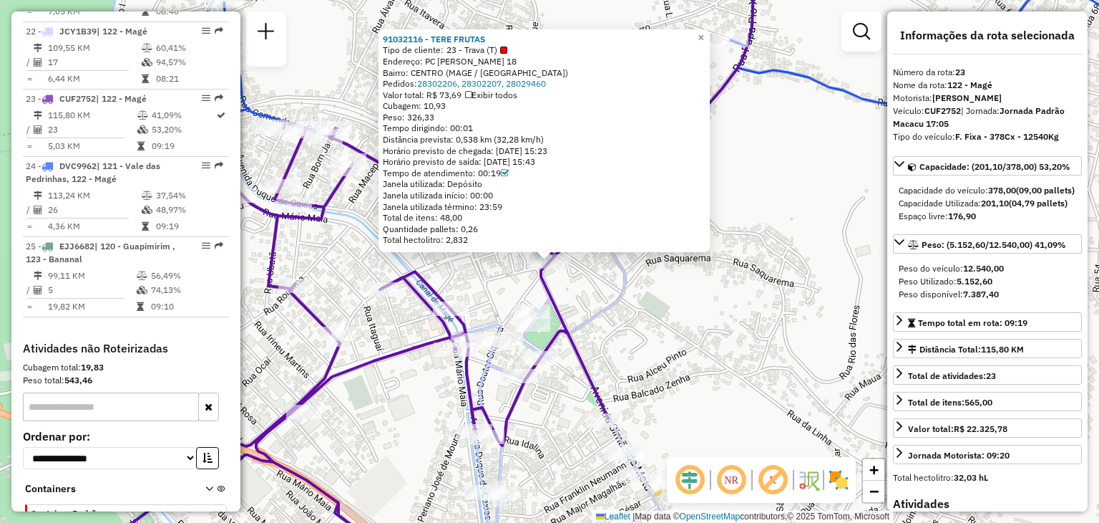
click at [621, 301] on icon at bounding box center [664, 200] width 193 height 505
